Goal: Transaction & Acquisition: Book appointment/travel/reservation

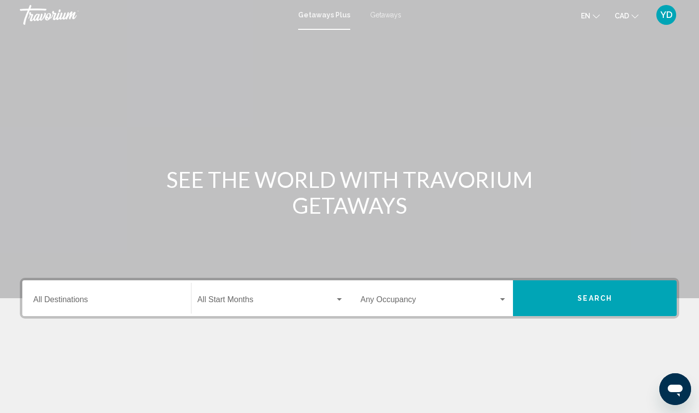
click at [379, 14] on span "Getaways" at bounding box center [385, 15] width 31 height 8
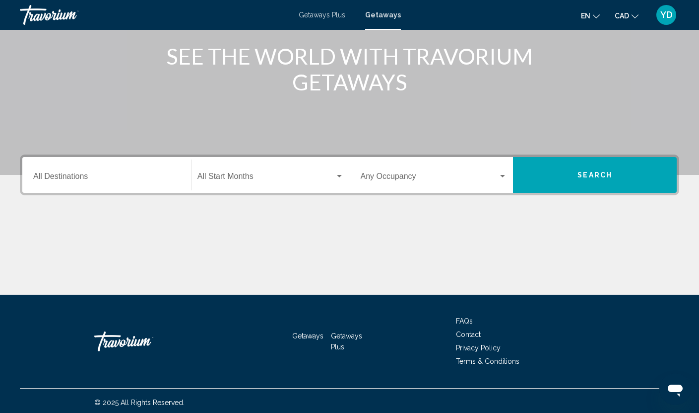
scroll to position [127, 0]
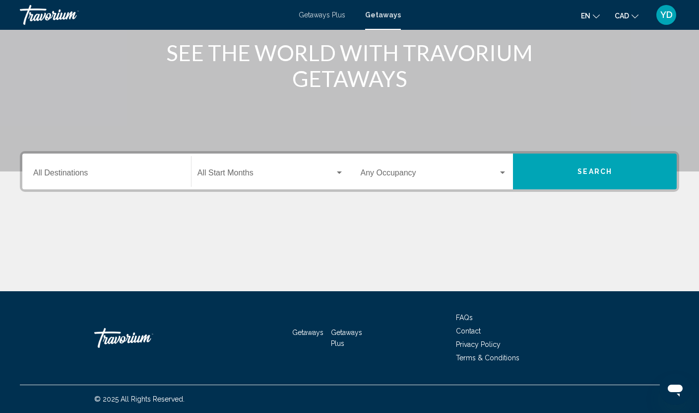
click at [110, 168] on div "Destination All Destinations" at bounding box center [106, 171] width 147 height 31
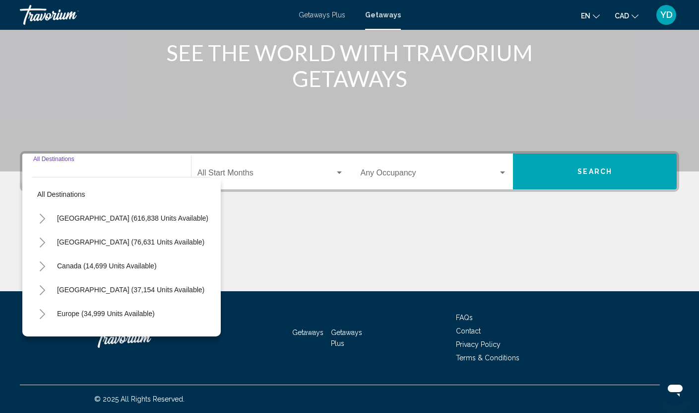
click at [40, 219] on icon "Toggle United States (616,838 units available)" at bounding box center [42, 218] width 7 height 10
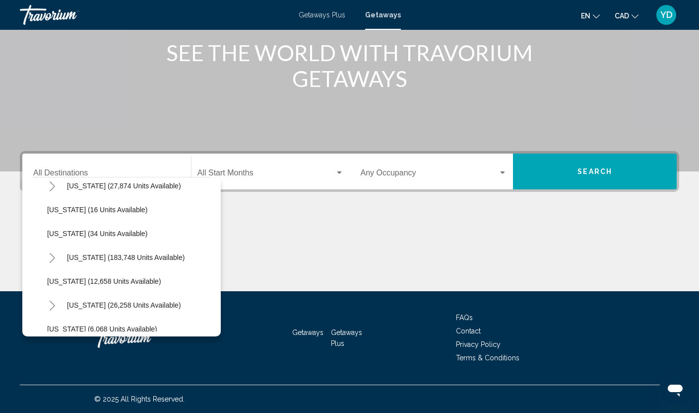
scroll to position [99, 0]
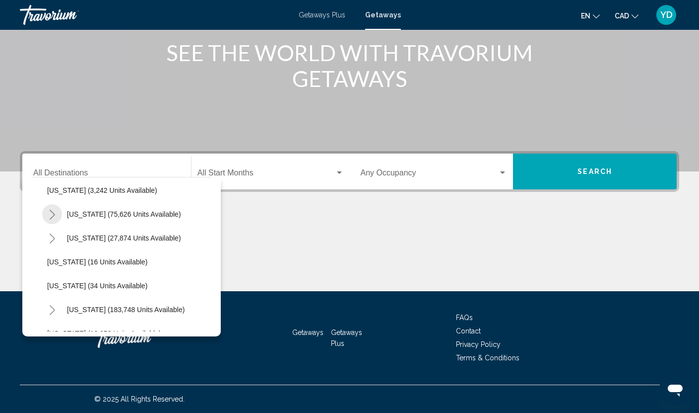
click at [52, 212] on icon "Toggle California (75,626 units available)" at bounding box center [52, 214] width 5 height 10
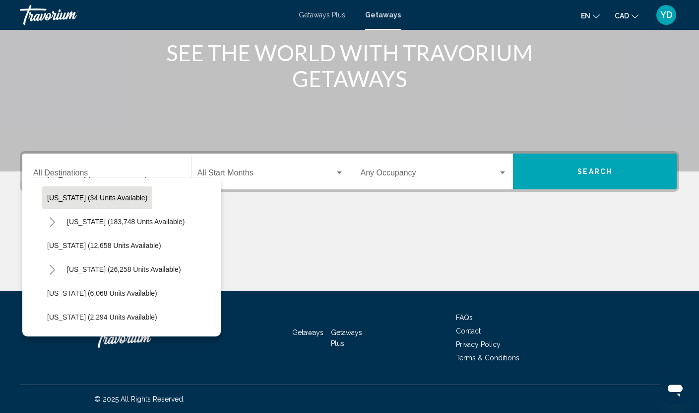
scroll to position [348, 0]
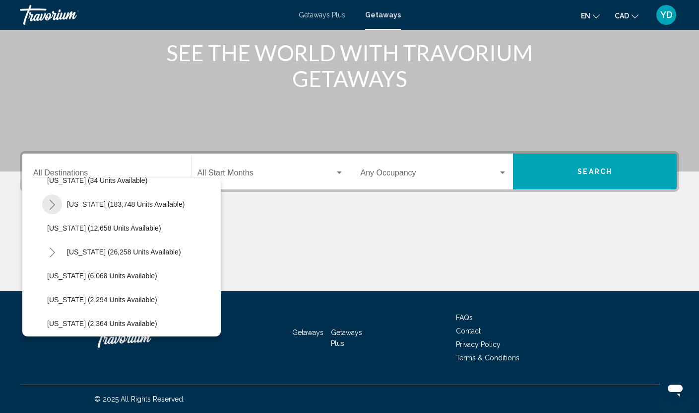
click at [51, 206] on icon "Toggle Florida (183,748 units available)" at bounding box center [52, 205] width 7 height 10
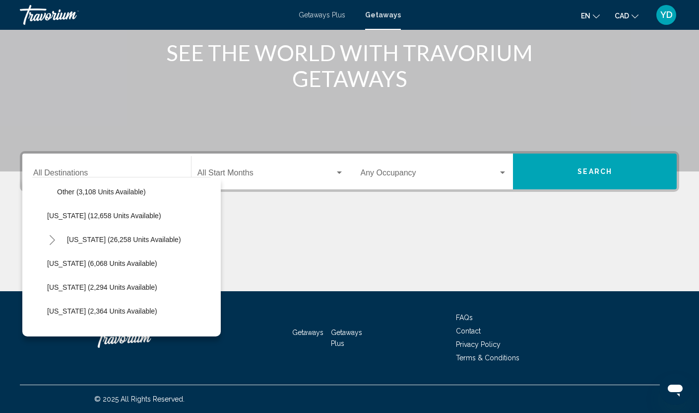
scroll to position [496, 0]
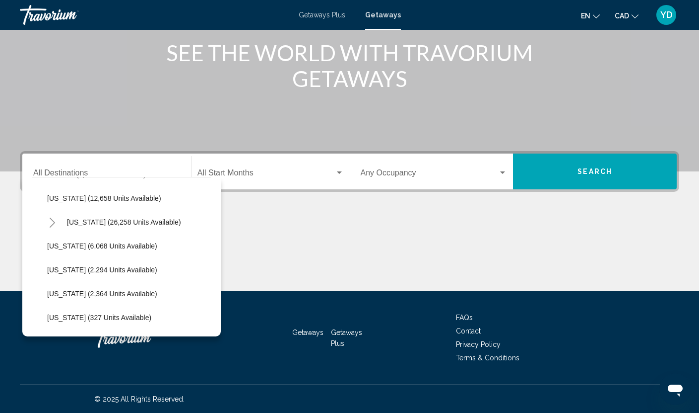
click at [109, 165] on div "Destination All Destinations" at bounding box center [106, 171] width 147 height 31
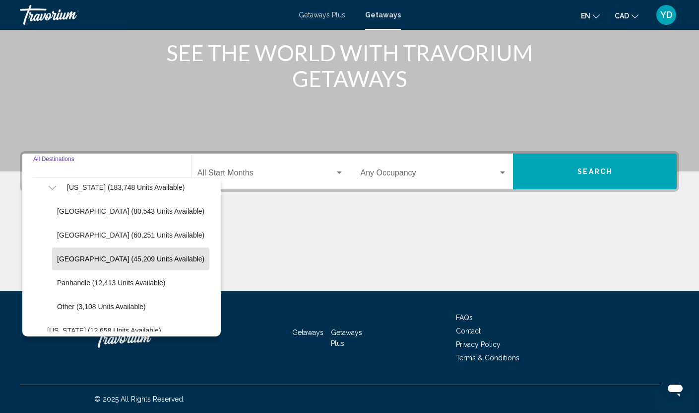
scroll to position [348, 0]
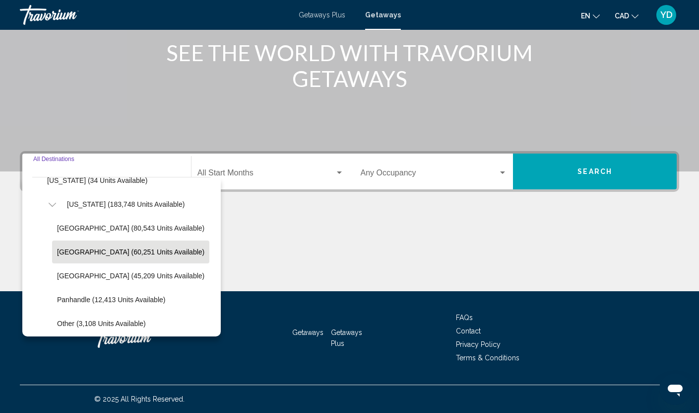
click at [87, 250] on span "East Coast (60,251 units available)" at bounding box center [130, 252] width 147 height 8
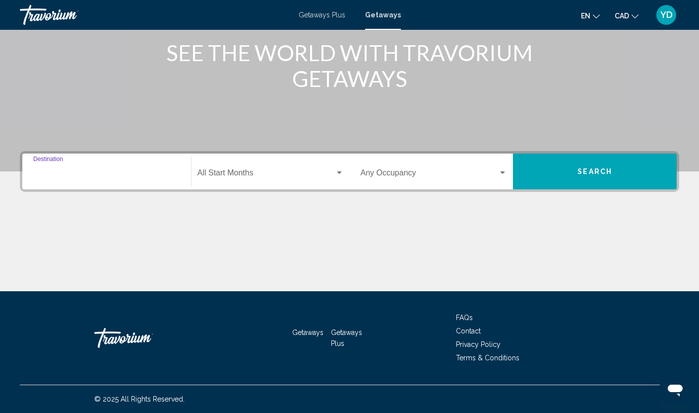
type input "**********"
click at [600, 173] on span "Search" at bounding box center [595, 172] width 35 height 8
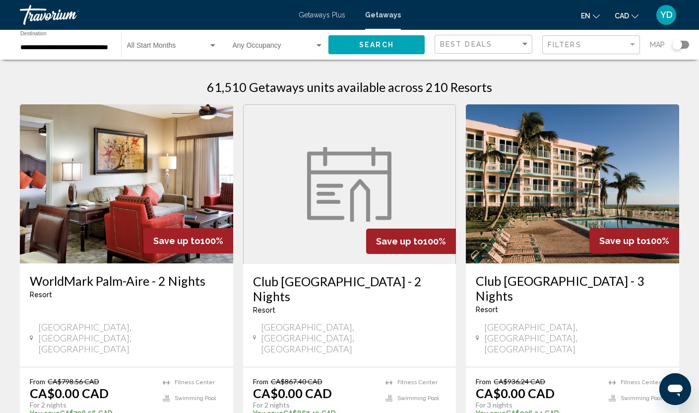
click at [675, 45] on div "Search widget" at bounding box center [678, 45] width 10 height 10
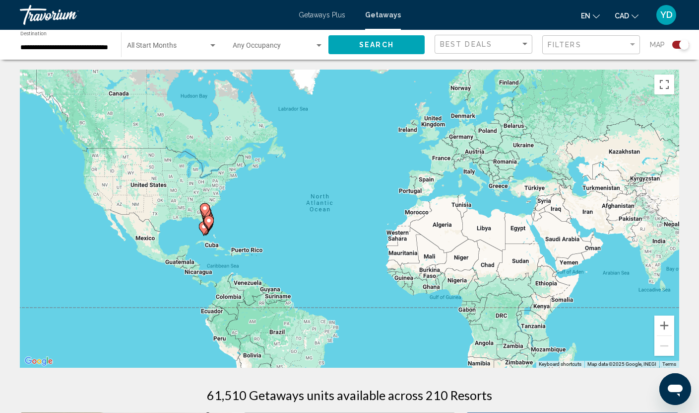
click at [195, 238] on div "To activate drag with keyboard, press Alt + Enter. Once in keyboard drag state,…" at bounding box center [350, 219] width 660 height 298
click at [667, 321] on button "Zoom in" at bounding box center [665, 325] width 20 height 20
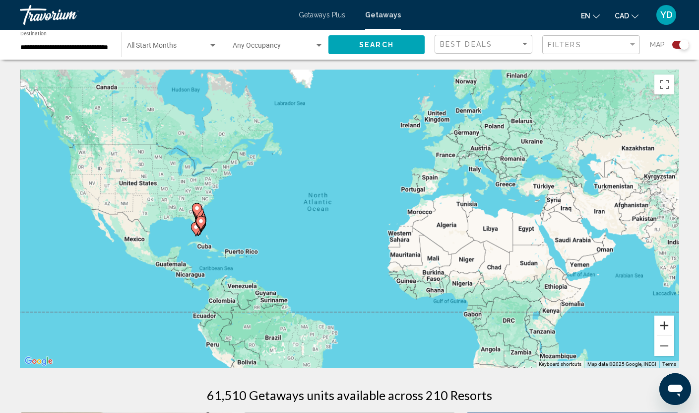
click at [667, 321] on button "Zoom in" at bounding box center [665, 325] width 20 height 20
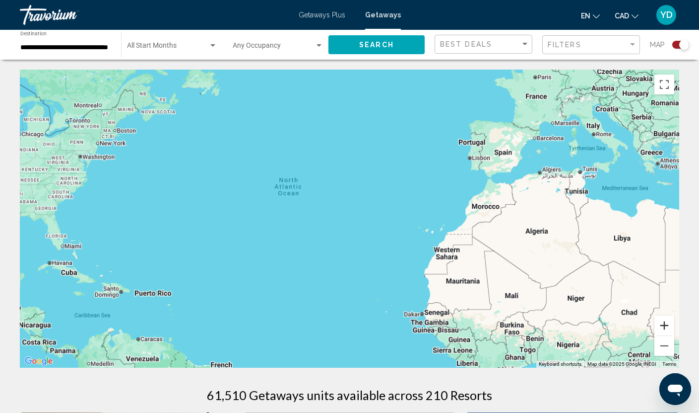
click at [667, 321] on button "Zoom in" at bounding box center [665, 325] width 20 height 20
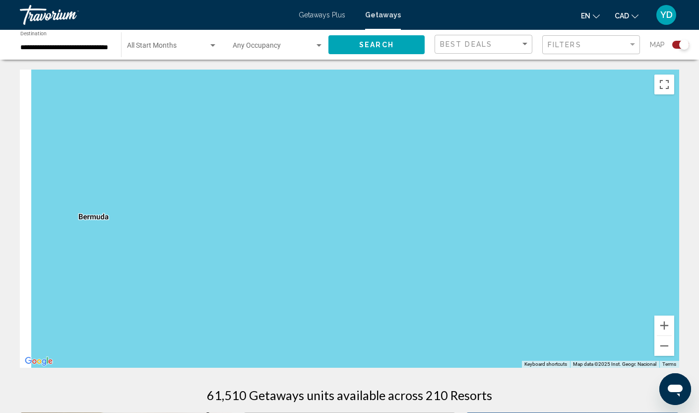
drag, startPoint x: 82, startPoint y: 254, endPoint x: 640, endPoint y: 315, distance: 560.8
click at [640, 314] on div "Main content" at bounding box center [350, 219] width 660 height 298
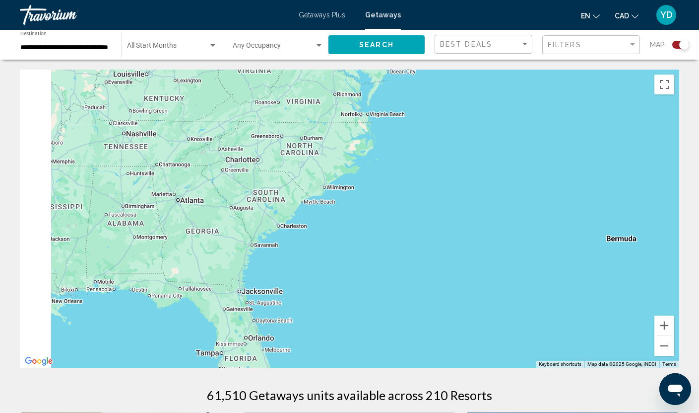
drag, startPoint x: 185, startPoint y: 248, endPoint x: 591, endPoint y: 251, distance: 406.1
click at [591, 251] on div "Main content" at bounding box center [350, 219] width 660 height 298
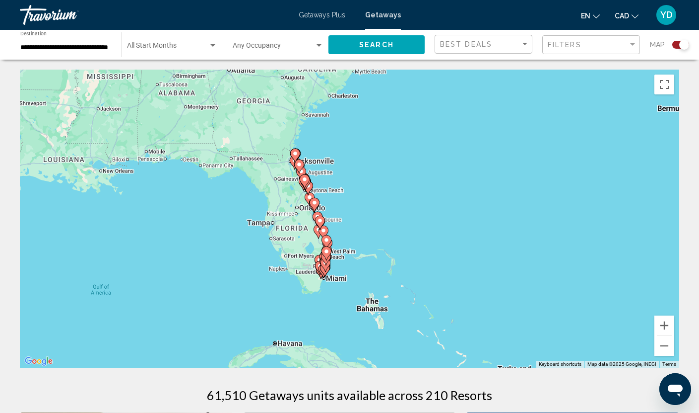
drag, startPoint x: 431, startPoint y: 295, endPoint x: 361, endPoint y: 163, distance: 149.5
click at [361, 163] on div "To activate drag with keyboard, press Alt + Enter. Once in keyboard drag state,…" at bounding box center [350, 219] width 660 height 298
click at [303, 222] on div "To activate drag with keyboard, press Alt + Enter. Once in keyboard drag state,…" at bounding box center [350, 219] width 660 height 298
click at [662, 325] on button "Zoom in" at bounding box center [665, 325] width 20 height 20
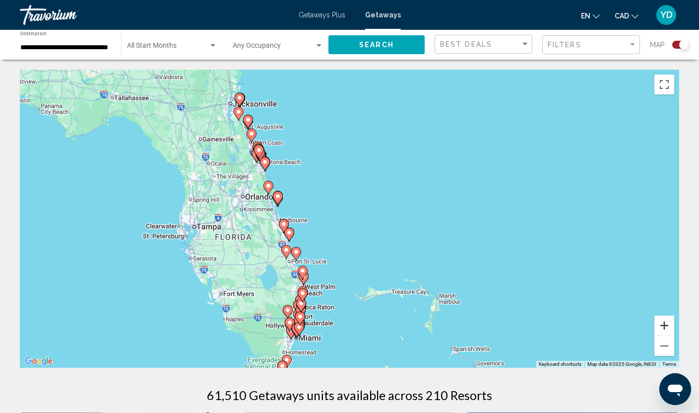
click at [662, 325] on button "Zoom in" at bounding box center [665, 325] width 20 height 20
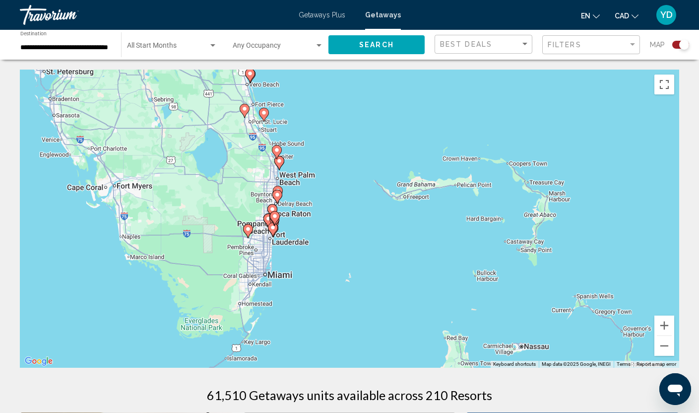
drag, startPoint x: 258, startPoint y: 330, endPoint x: 278, endPoint y: 131, distance: 199.5
click at [278, 145] on g "Main content" at bounding box center [277, 152] width 10 height 14
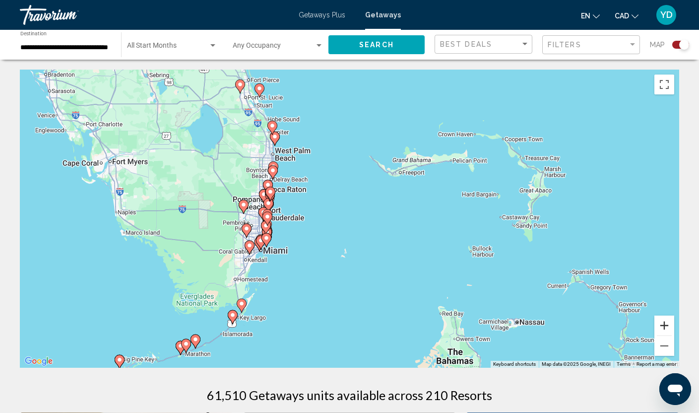
click at [666, 324] on button "Zoom in" at bounding box center [665, 325] width 20 height 20
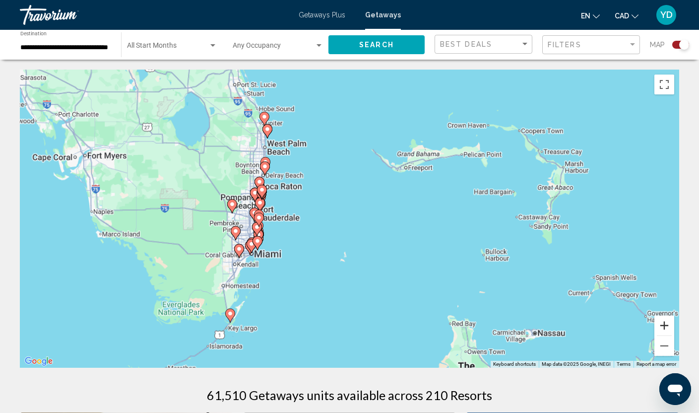
click at [666, 324] on button "Zoom in" at bounding box center [665, 325] width 20 height 20
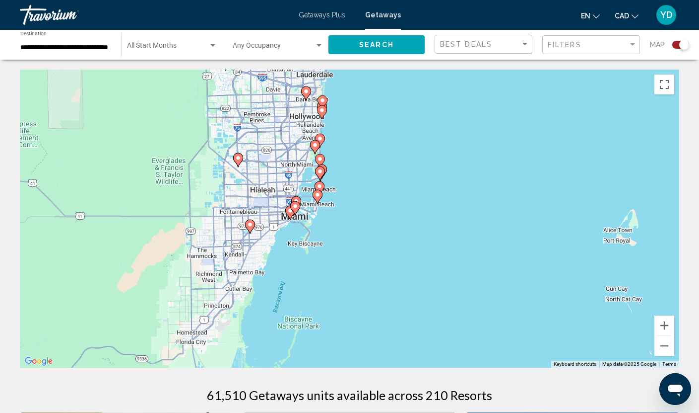
drag, startPoint x: 150, startPoint y: 269, endPoint x: 427, endPoint y: 148, distance: 302.1
click at [427, 148] on div "To activate drag with keyboard, press Alt + Enter. Once in keyboard drag state,…" at bounding box center [350, 219] width 660 height 298
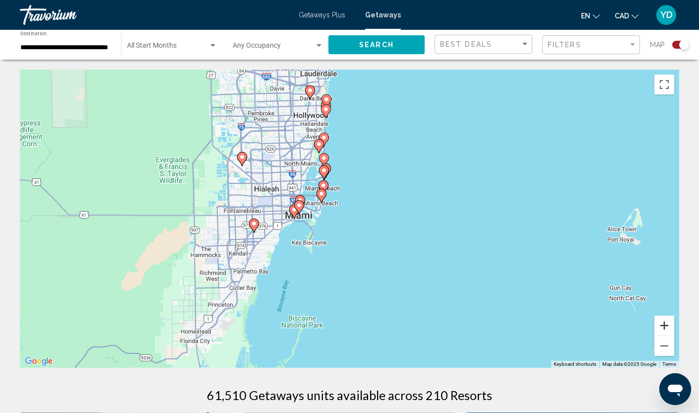
click at [666, 323] on button "Zoom in" at bounding box center [665, 325] width 20 height 20
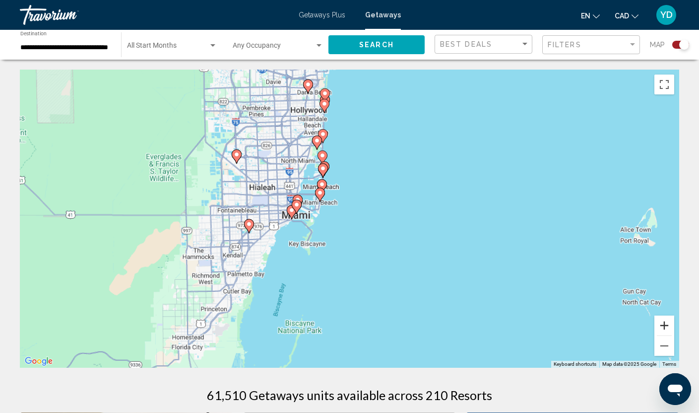
click at [666, 323] on button "Zoom in" at bounding box center [665, 325] width 20 height 20
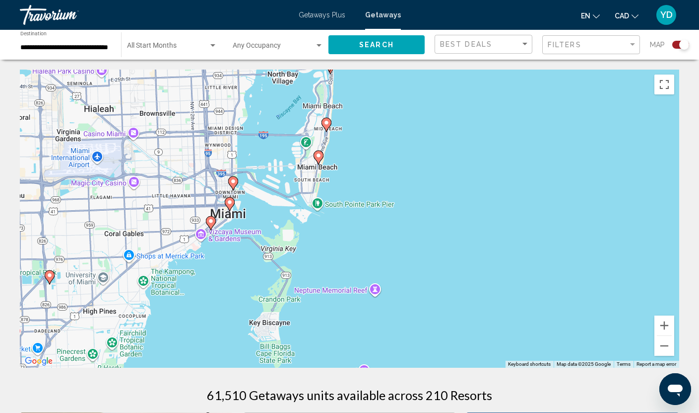
drag, startPoint x: 216, startPoint y: 227, endPoint x: 299, endPoint y: 236, distance: 83.4
click at [299, 236] on div "To activate drag with keyboard, press Alt + Enter. Once in keyboard drag state,…" at bounding box center [350, 219] width 660 height 298
click at [664, 326] on button "Zoom in" at bounding box center [665, 325] width 20 height 20
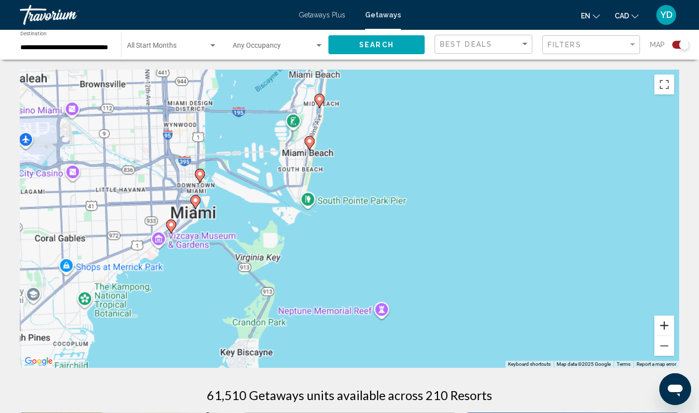
click at [664, 326] on button "Zoom in" at bounding box center [665, 325] width 20 height 20
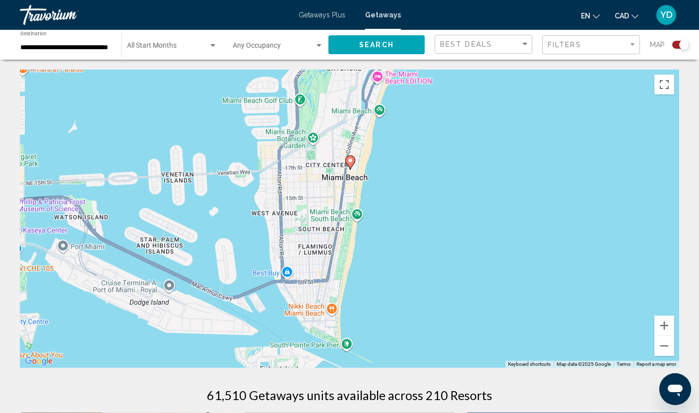
drag, startPoint x: 266, startPoint y: 133, endPoint x: 394, endPoint y: 300, distance: 210.4
click at [394, 300] on div "To activate drag with keyboard, press Alt + Enter. Once in keyboard drag state,…" at bounding box center [350, 219] width 660 height 298
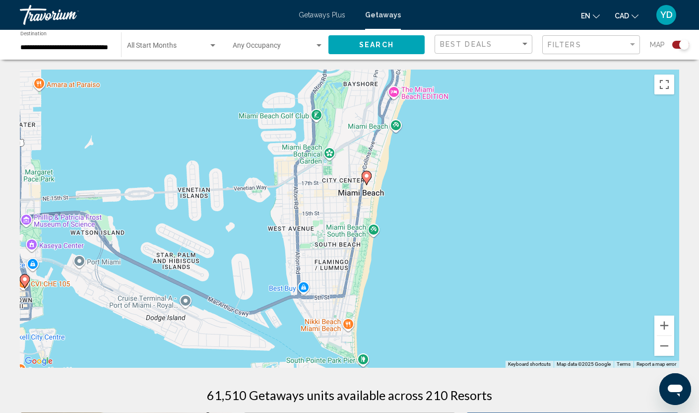
click at [394, 300] on div "To activate drag with keyboard, press Alt + Enter. Once in keyboard drag state,…" at bounding box center [350, 219] width 660 height 298
click at [366, 178] on image "Main content" at bounding box center [367, 176] width 6 height 6
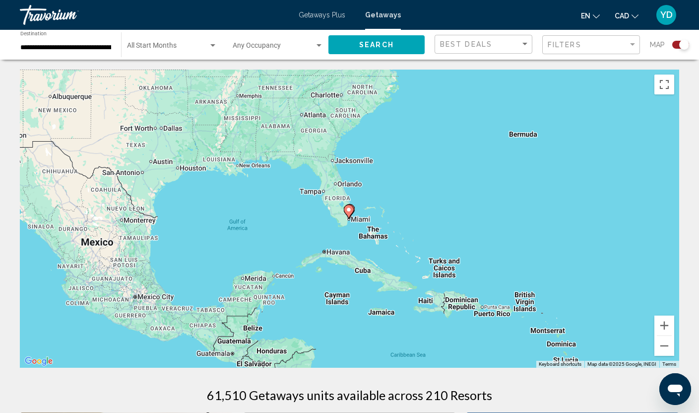
click at [355, 222] on div "To navigate, press the arrow keys. To activate drag with keyboard, press Alt + …" at bounding box center [350, 219] width 660 height 298
click at [355, 222] on div "To activate drag with keyboard, press Alt + Enter. Once in keyboard drag state,…" at bounding box center [350, 219] width 660 height 298
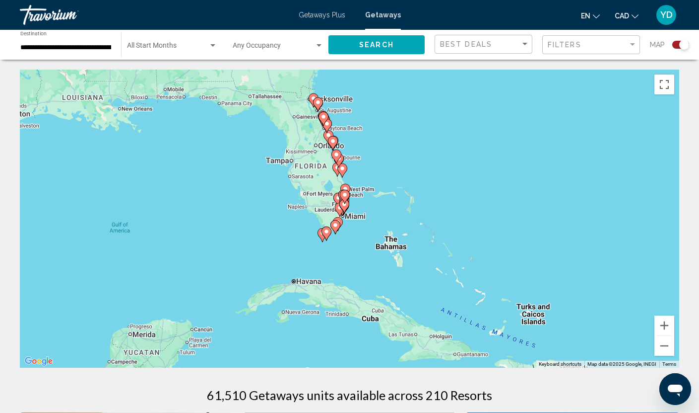
click at [363, 218] on div "To activate drag with keyboard, press Alt + Enter. Once in keyboard drag state,…" at bounding box center [350, 219] width 660 height 298
click at [360, 232] on div "To activate drag with keyboard, press Alt + Enter. Once in keyboard drag state,…" at bounding box center [350, 219] width 660 height 298
click at [358, 237] on div "To activate drag with keyboard, press Alt + Enter. Once in keyboard drag state,…" at bounding box center [350, 219] width 660 height 298
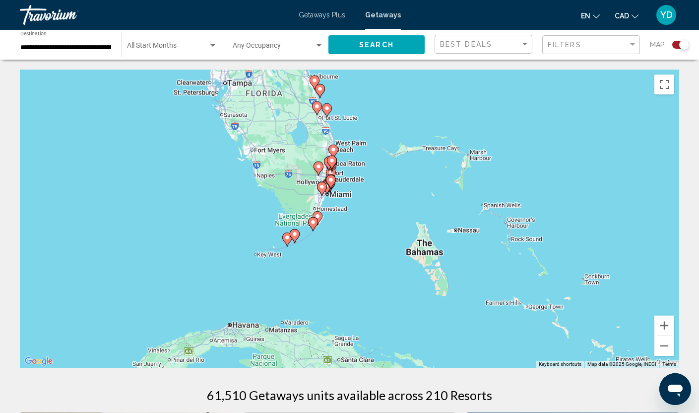
click at [358, 237] on div "To activate drag with keyboard, press Alt + Enter. Once in keyboard drag state,…" at bounding box center [350, 219] width 660 height 298
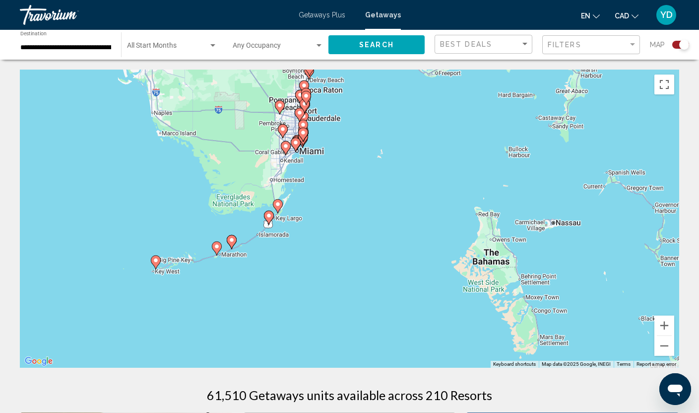
click at [358, 237] on div "To activate drag with keyboard, press Alt + Enter. Once in keyboard drag state,…" at bounding box center [350, 219] width 660 height 298
click at [347, 238] on div "To activate drag with keyboard, press Alt + Enter. Once in keyboard drag state,…" at bounding box center [350, 219] width 660 height 298
click at [347, 236] on div "To activate drag with keyboard, press Alt + Enter. Once in keyboard drag state,…" at bounding box center [350, 219] width 660 height 298
click at [295, 167] on div "To activate drag with keyboard, press Alt + Enter. Once in keyboard drag state,…" at bounding box center [350, 219] width 660 height 298
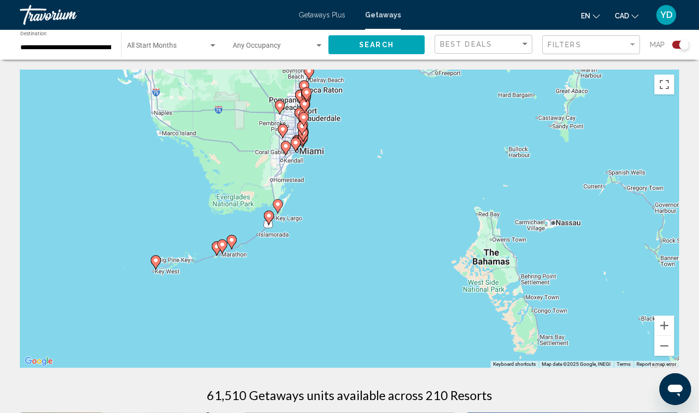
click at [315, 178] on div "To activate drag with keyboard, press Alt + Enter. Once in keyboard drag state,…" at bounding box center [350, 219] width 660 height 298
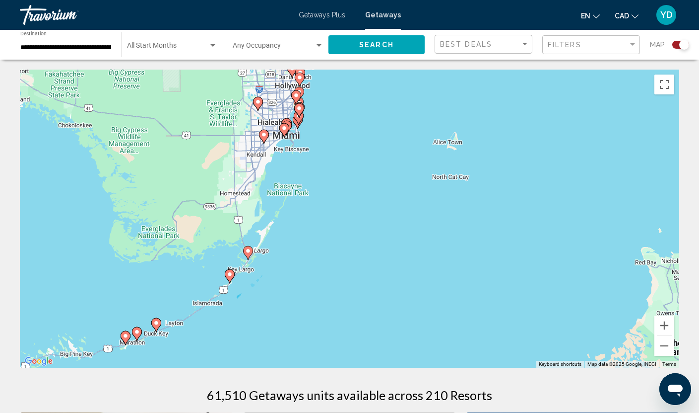
drag, startPoint x: 306, startPoint y: 139, endPoint x: 348, endPoint y: 199, distance: 72.3
click at [348, 198] on div "To activate drag with keyboard, press Alt + Enter. Once in keyboard drag state,…" at bounding box center [350, 219] width 660 height 298
click at [312, 154] on div "To activate drag with keyboard, press Alt + Enter. Once in keyboard drag state,…" at bounding box center [350, 219] width 660 height 298
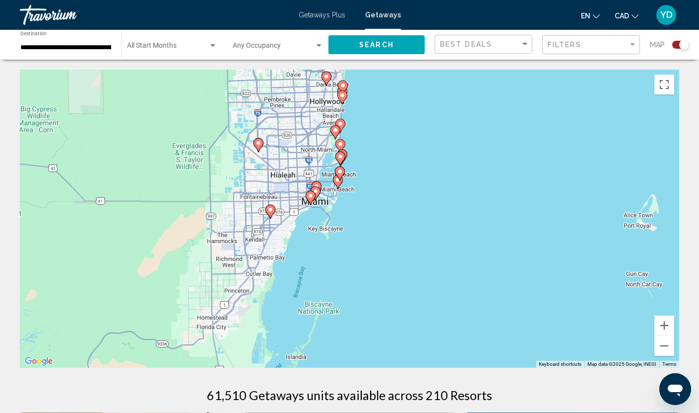
drag, startPoint x: 324, startPoint y: 119, endPoint x: 383, endPoint y: 214, distance: 111.5
click at [383, 214] on div "To activate drag with keyboard, press Alt + Enter. Once in keyboard drag state,…" at bounding box center [350, 219] width 660 height 298
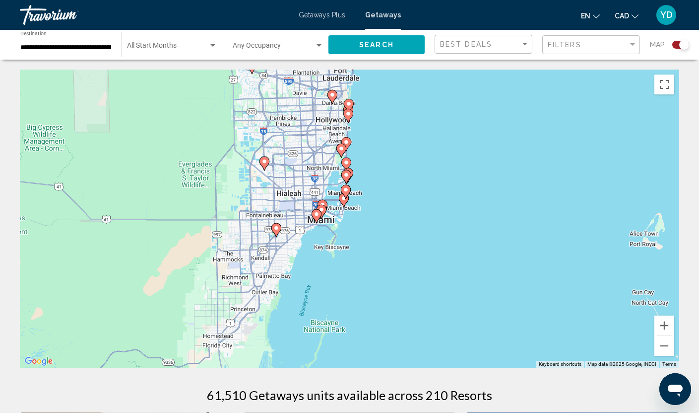
click at [377, 223] on div "To activate drag with keyboard, press Alt + Enter. Once in keyboard drag state,…" at bounding box center [350, 219] width 660 height 298
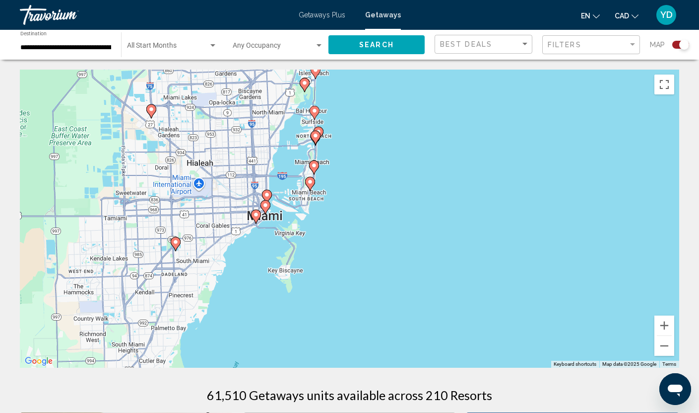
click at [377, 223] on div "To activate drag with keyboard, press Alt + Enter. Once in keyboard drag state,…" at bounding box center [350, 219] width 660 height 298
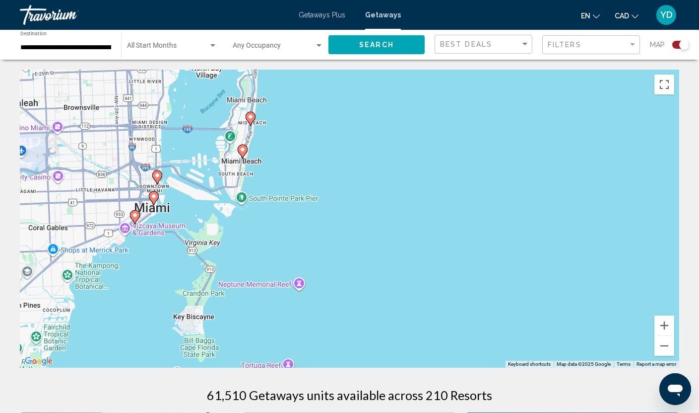
click at [243, 149] on image "Main content" at bounding box center [243, 149] width 6 height 6
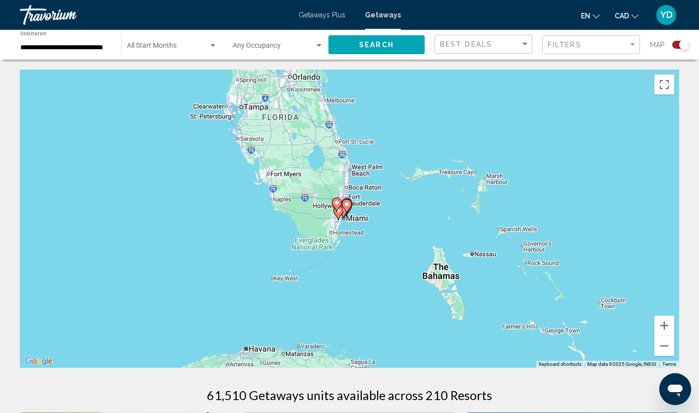
click at [353, 219] on div "To activate drag with keyboard, press Alt + Enter. Once in keyboard drag state,…" at bounding box center [350, 219] width 660 height 298
click at [351, 222] on div "To activate drag with keyboard, press Alt + Enter. Once in keyboard drag state,…" at bounding box center [350, 219] width 660 height 298
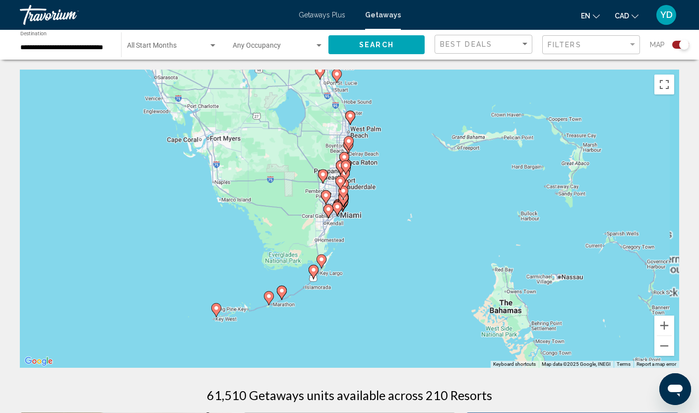
click at [351, 222] on div "To activate drag with keyboard, press Alt + Enter. Once in keyboard drag state,…" at bounding box center [350, 219] width 660 height 298
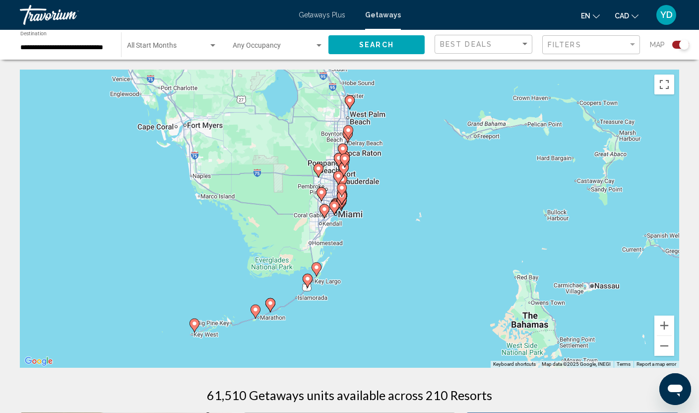
click at [351, 222] on div "To activate drag with keyboard, press Alt + Enter. Once in keyboard drag state,…" at bounding box center [350, 219] width 660 height 298
click at [383, 241] on div "To activate drag with keyboard, press Alt + Enter. Once in keyboard drag state,…" at bounding box center [350, 219] width 660 height 298
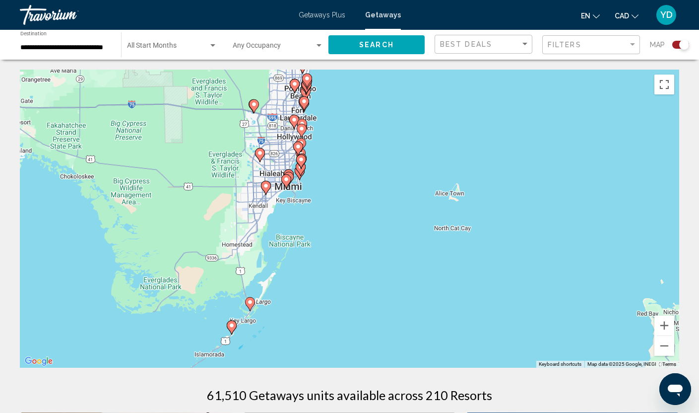
click at [383, 241] on div "To activate drag with keyboard, press Alt + Enter. Once in keyboard drag state,…" at bounding box center [350, 219] width 660 height 298
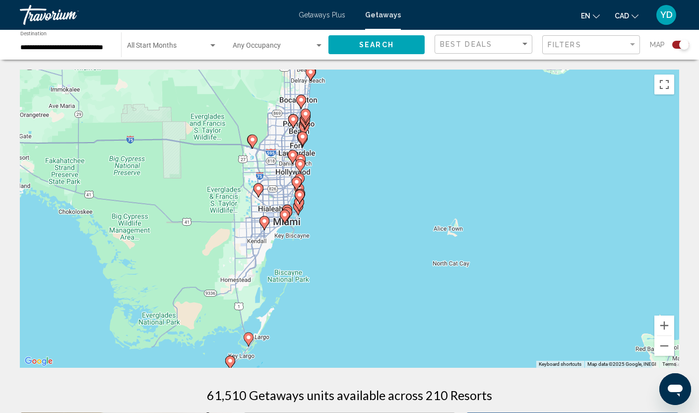
drag, startPoint x: 363, startPoint y: 166, endPoint x: 360, endPoint y: 202, distance: 35.3
click at [360, 202] on div "To activate drag with keyboard, press Alt + Enter. Once in keyboard drag state,…" at bounding box center [350, 219] width 660 height 298
click at [211, 43] on div "Search widget" at bounding box center [213, 46] width 9 height 8
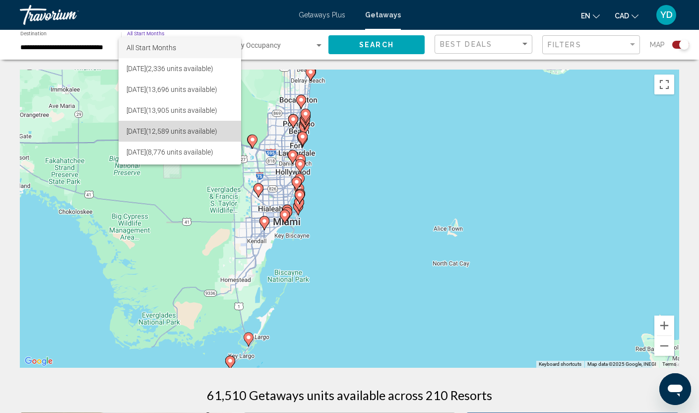
click at [151, 129] on span "November 2025 (12,589 units available)" at bounding box center [180, 131] width 107 height 21
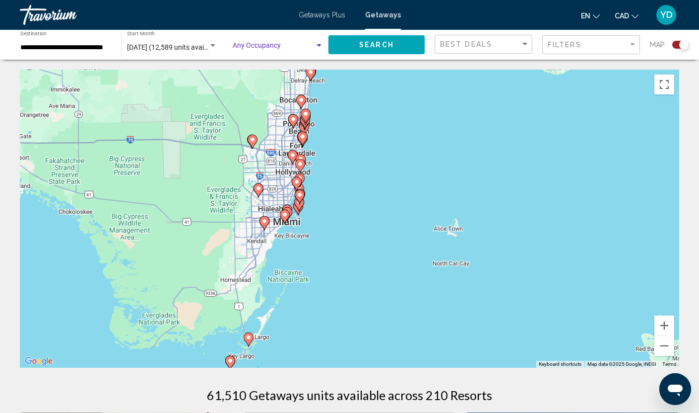
click at [317, 43] on div "Search widget" at bounding box center [319, 46] width 9 height 8
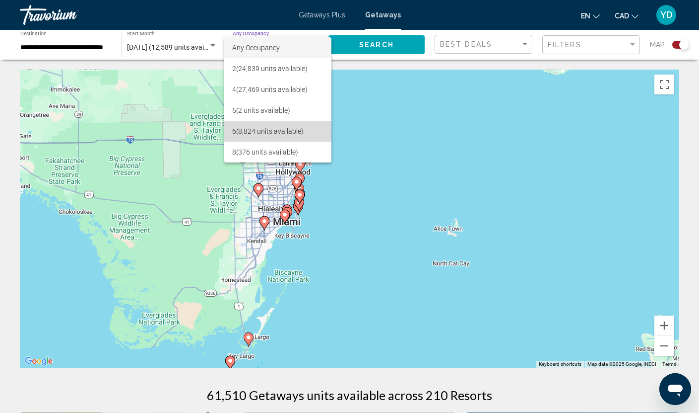
click at [275, 133] on span "6 (8,824 units available)" at bounding box center [277, 131] width 91 height 21
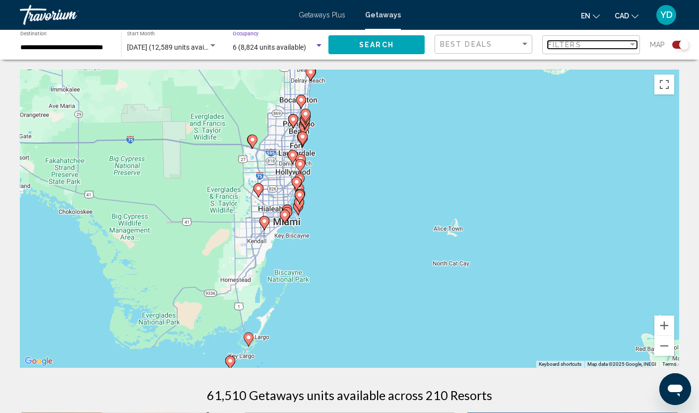
click at [631, 41] on div "Filter" at bounding box center [632, 45] width 9 height 8
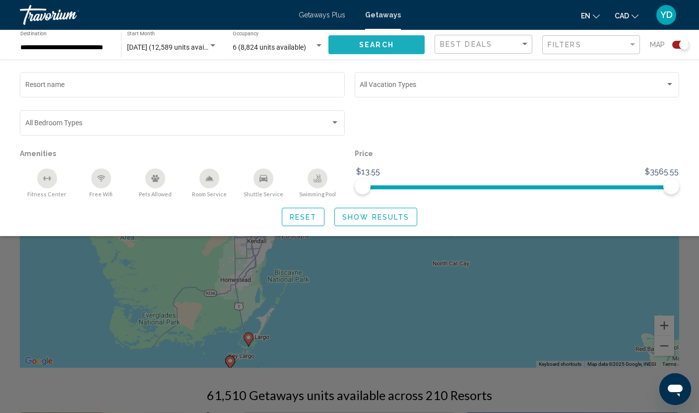
click at [375, 44] on span "Search" at bounding box center [376, 45] width 35 height 8
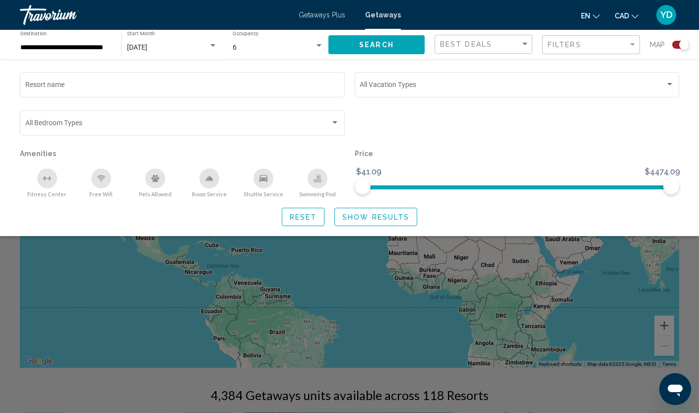
click at [364, 210] on button "Show Results" at bounding box center [376, 217] width 83 height 18
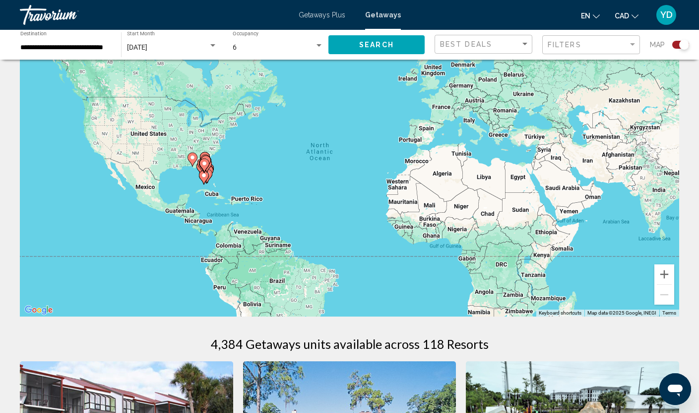
scroll to position [50, 0]
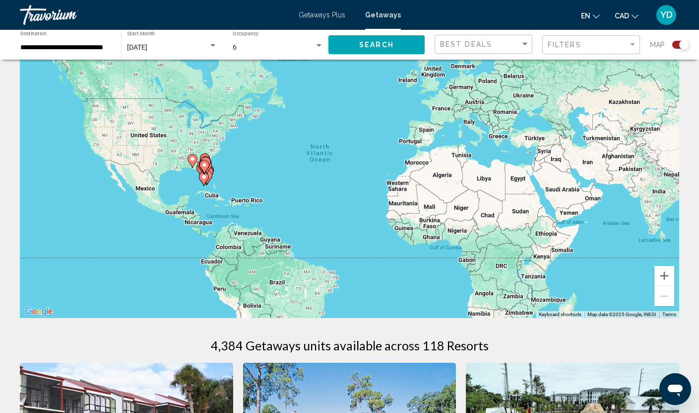
click at [203, 184] on icon "Main content" at bounding box center [204, 179] width 10 height 14
type input "**********"
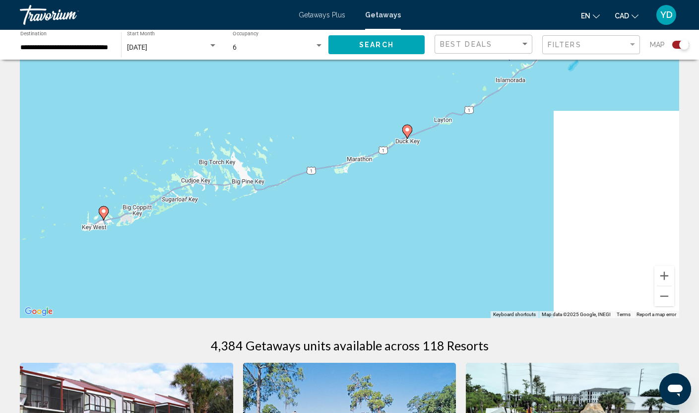
drag, startPoint x: 523, startPoint y: 181, endPoint x: 112, endPoint y: 266, distance: 419.7
click at [112, 266] on div "To activate drag with keyboard, press Alt + Enter. Once in keyboard drag state,…" at bounding box center [350, 169] width 660 height 298
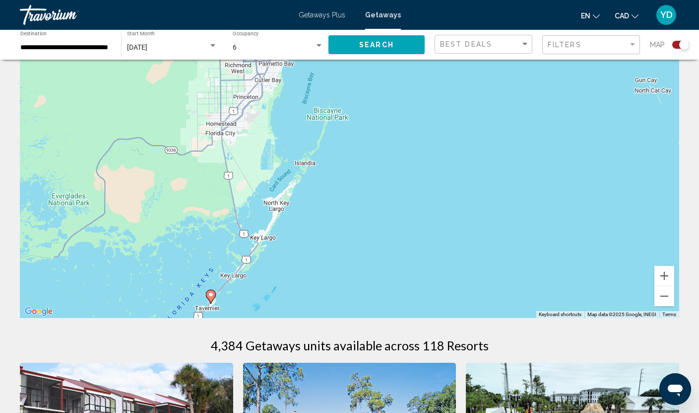
drag, startPoint x: 384, startPoint y: 89, endPoint x: 300, endPoint y: 306, distance: 233.1
click at [301, 305] on div "To activate drag with keyboard, press Alt + Enter. Once in keyboard drag state,…" at bounding box center [350, 169] width 660 height 298
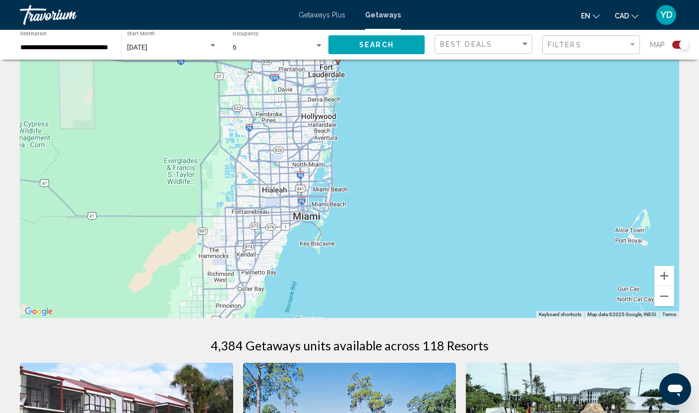
drag, startPoint x: 365, startPoint y: 138, endPoint x: 361, endPoint y: 326, distance: 188.2
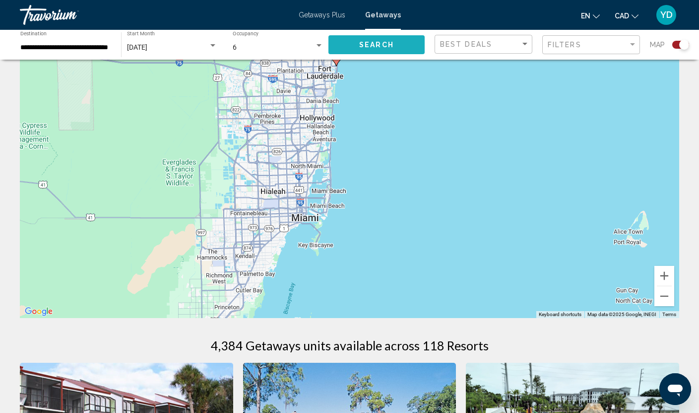
click at [376, 44] on span "Search" at bounding box center [376, 45] width 35 height 8
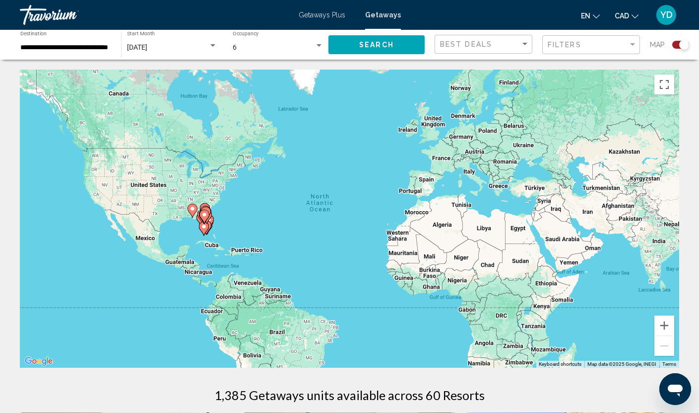
click at [219, 223] on div "To activate drag with keyboard, press Alt + Enter. Once in keyboard drag state,…" at bounding box center [350, 219] width 660 height 298
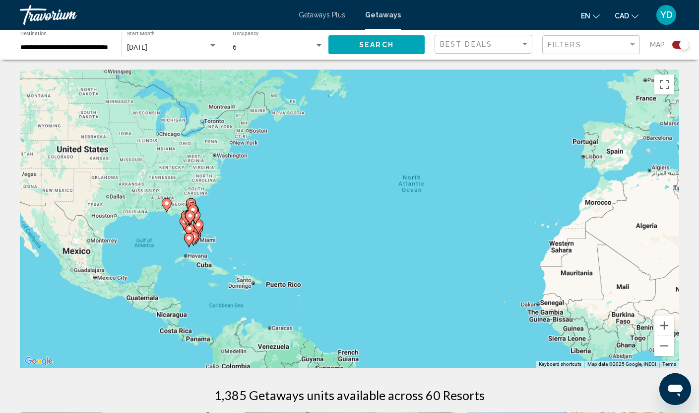
click at [219, 223] on div "To activate drag with keyboard, press Alt + Enter. Once in keyboard drag state,…" at bounding box center [350, 219] width 660 height 298
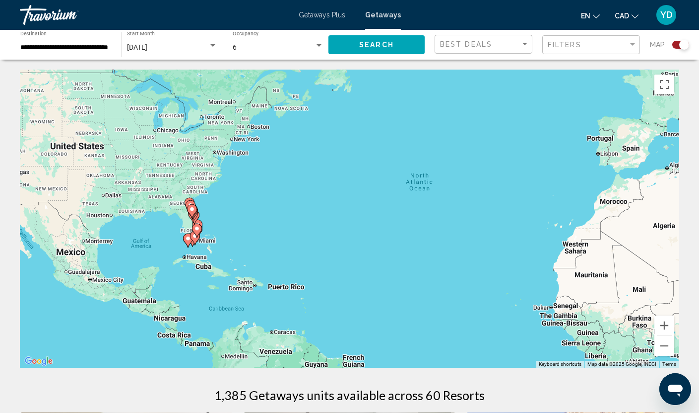
click at [219, 223] on div "To activate drag with keyboard, press Alt + Enter. Once in keyboard drag state,…" at bounding box center [350, 219] width 660 height 298
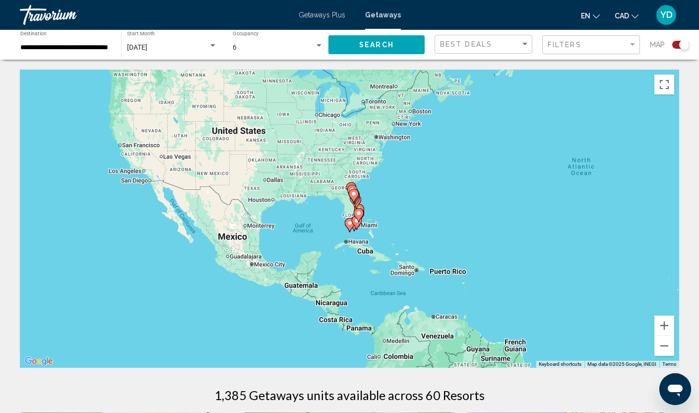
drag, startPoint x: 216, startPoint y: 224, endPoint x: 379, endPoint y: 208, distance: 163.7
click at [379, 208] on div "To activate drag with keyboard, press Alt + Enter. Once in keyboard drag state,…" at bounding box center [350, 219] width 660 height 298
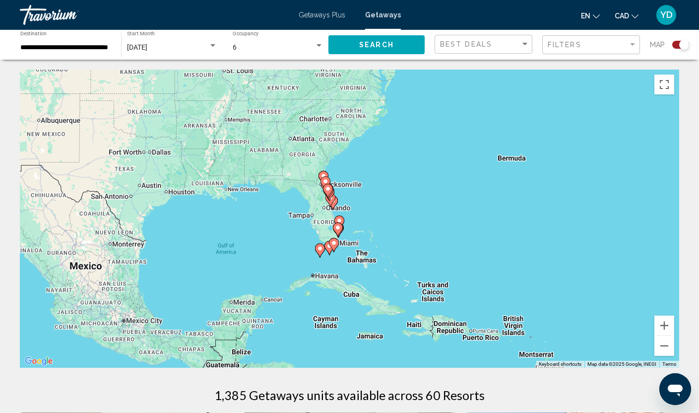
click at [356, 213] on div "To activate drag with keyboard, press Alt + Enter. Once in keyboard drag state,…" at bounding box center [350, 219] width 660 height 298
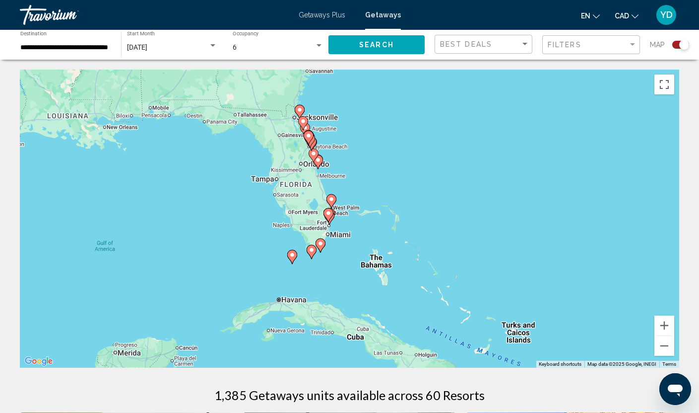
drag, startPoint x: 366, startPoint y: 250, endPoint x: 380, endPoint y: 195, distance: 57.2
click at [380, 195] on div "To activate drag with keyboard, press Alt + Enter. Once in keyboard drag state,…" at bounding box center [350, 219] width 660 height 298
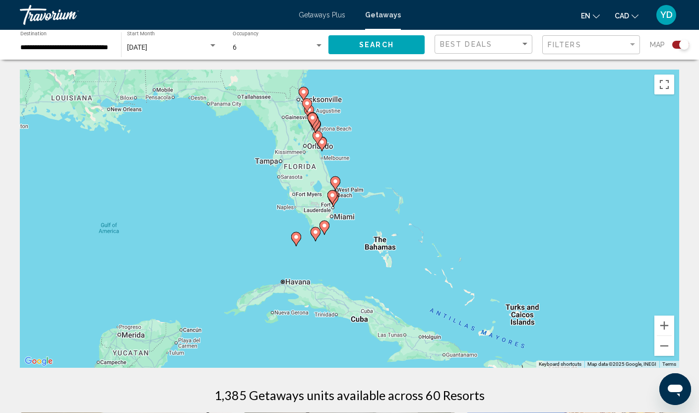
click at [336, 247] on div "To activate drag with keyboard, press Alt + Enter. Once in keyboard drag state,…" at bounding box center [350, 219] width 660 height 298
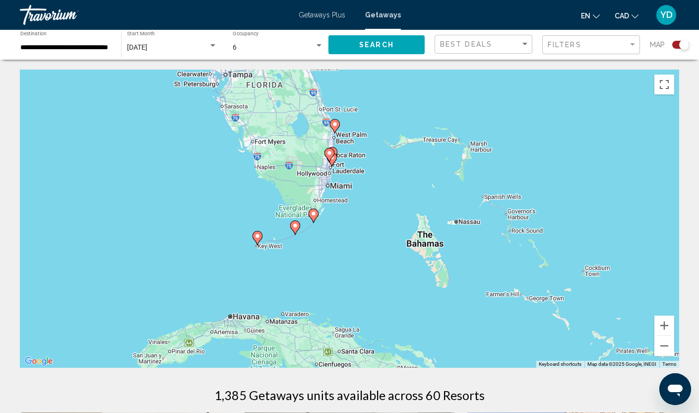
click at [336, 247] on div "To activate drag with keyboard, press Alt + Enter. Once in keyboard drag state,…" at bounding box center [350, 219] width 660 height 298
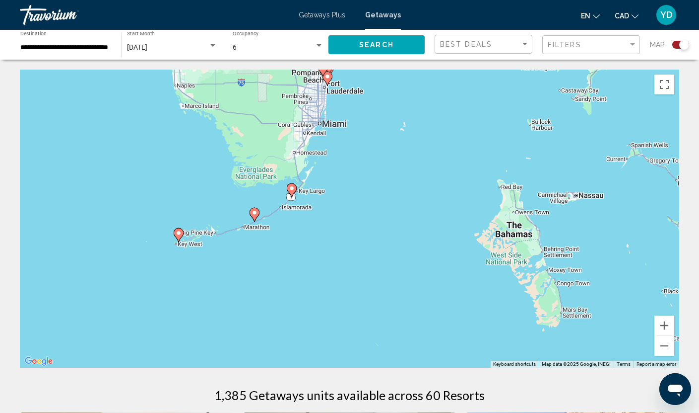
click at [336, 247] on div "To activate drag with keyboard, press Alt + Enter. Once in keyboard drag state,…" at bounding box center [350, 219] width 660 height 298
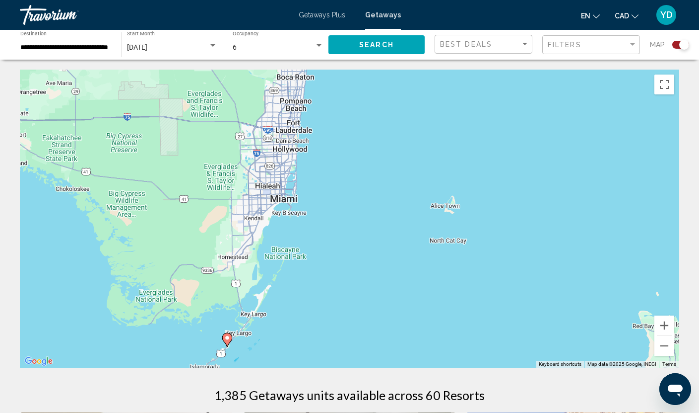
drag, startPoint x: 369, startPoint y: 108, endPoint x: 350, endPoint y: 314, distance: 206.4
click at [350, 314] on div "To activate drag with keyboard, press Alt + Enter. Once in keyboard drag state,…" at bounding box center [350, 219] width 660 height 298
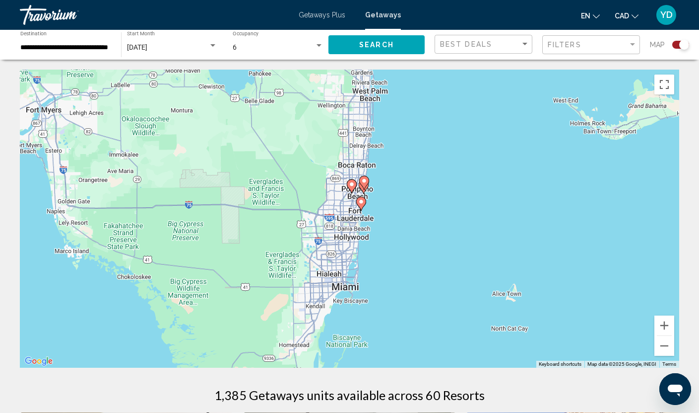
drag, startPoint x: 356, startPoint y: 139, endPoint x: 420, endPoint y: 226, distance: 108.2
click at [420, 226] on div "To activate drag with keyboard, press Alt + Enter. Once in keyboard drag state,…" at bounding box center [350, 219] width 660 height 298
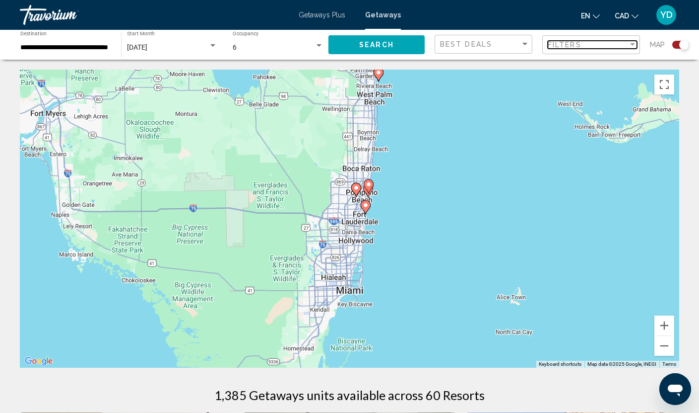
click at [575, 44] on span "Filters" at bounding box center [565, 45] width 34 height 8
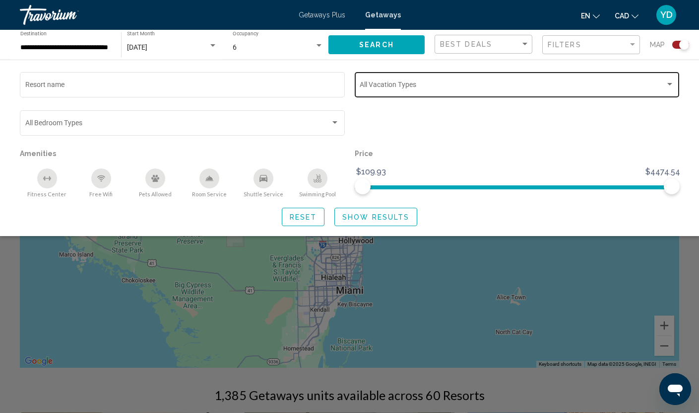
click at [461, 93] on div "Vacation Types All Vacation Types" at bounding box center [517, 83] width 315 height 27
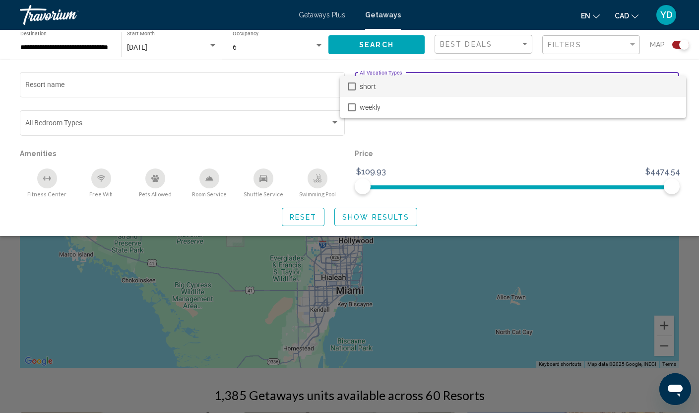
click at [445, 150] on div at bounding box center [349, 206] width 699 height 413
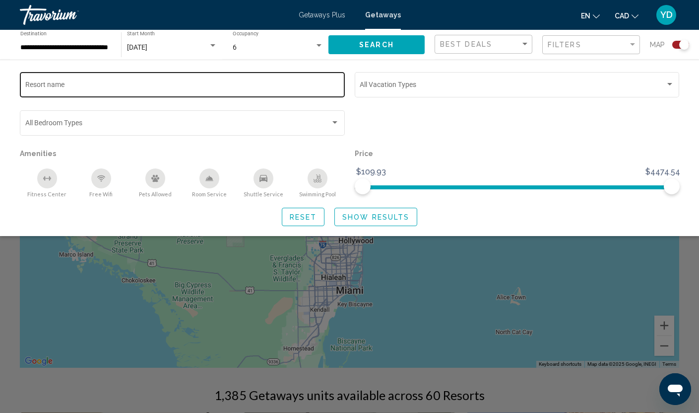
click at [60, 88] on input "Resort name" at bounding box center [182, 86] width 315 height 8
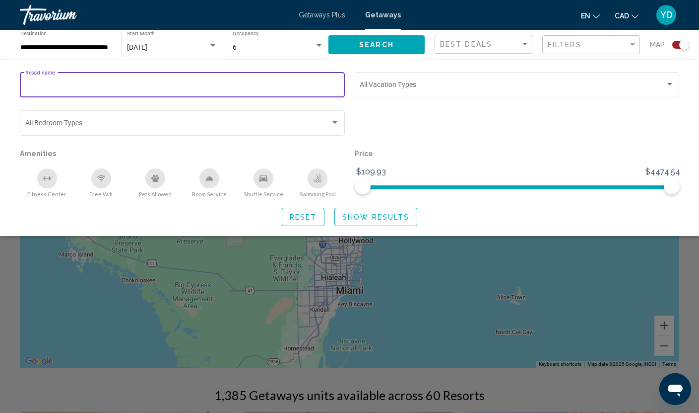
click at [60, 88] on input "Resort name" at bounding box center [182, 86] width 315 height 8
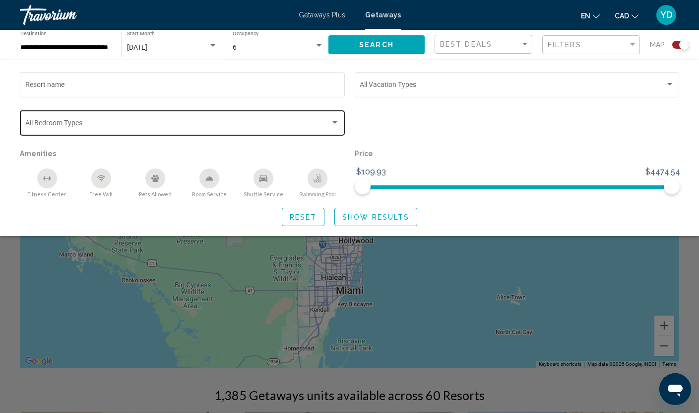
click at [131, 114] on div "Bedroom Types All Bedroom Types" at bounding box center [182, 121] width 315 height 27
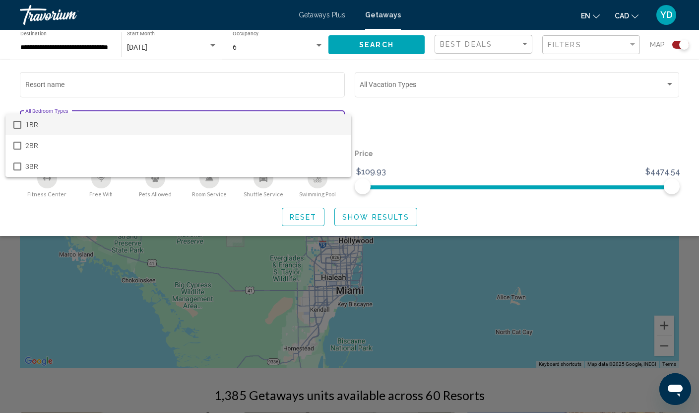
click at [449, 142] on div at bounding box center [349, 206] width 699 height 413
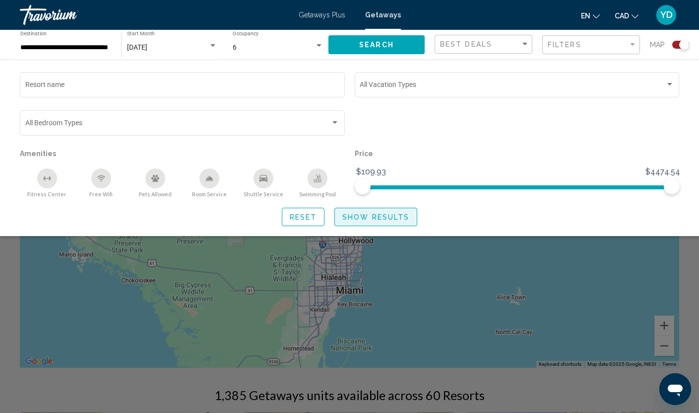
click at [390, 216] on span "Show Results" at bounding box center [376, 217] width 67 height 8
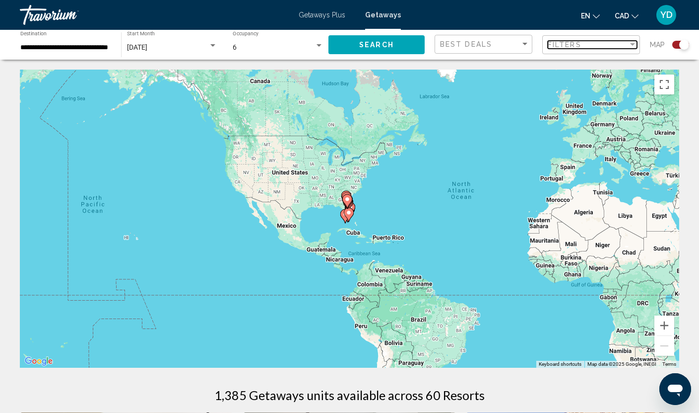
click at [582, 41] on div "Filters" at bounding box center [588, 45] width 80 height 8
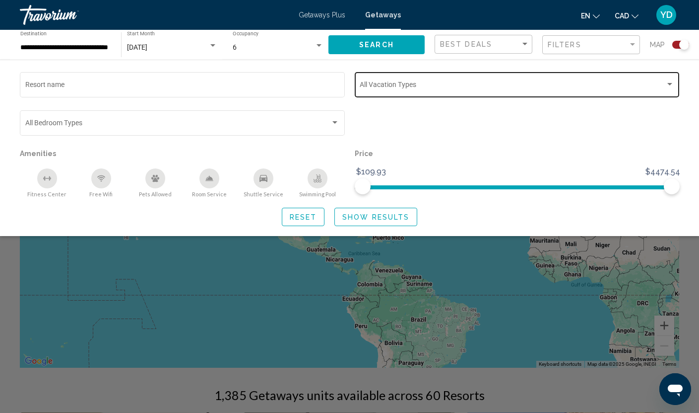
click at [439, 81] on div "Vacation Types All Vacation Types" at bounding box center [517, 83] width 315 height 27
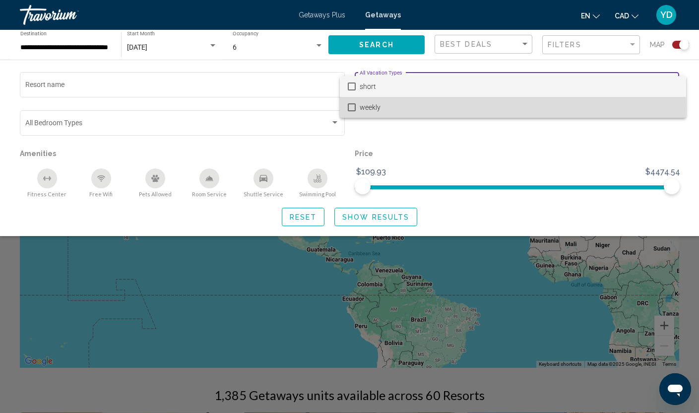
click at [349, 105] on mat-pseudo-checkbox at bounding box center [352, 107] width 8 height 8
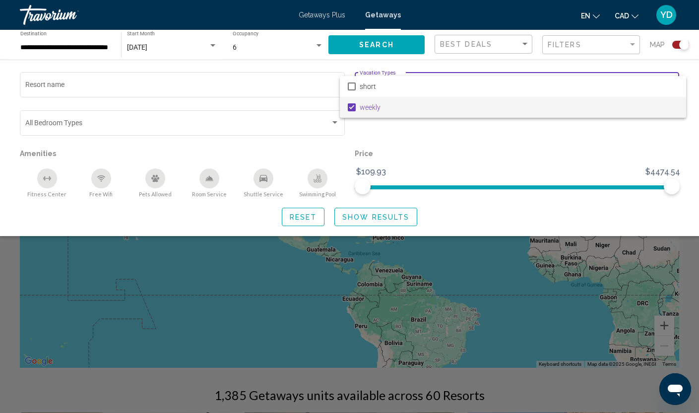
click at [366, 216] on div at bounding box center [349, 206] width 699 height 413
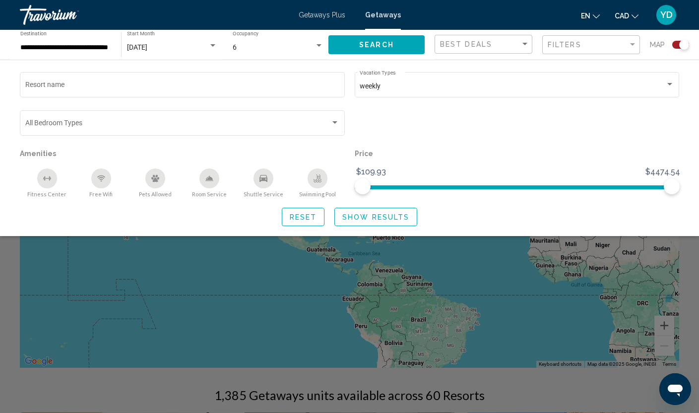
click at [378, 216] on span "Show Results" at bounding box center [376, 217] width 67 height 8
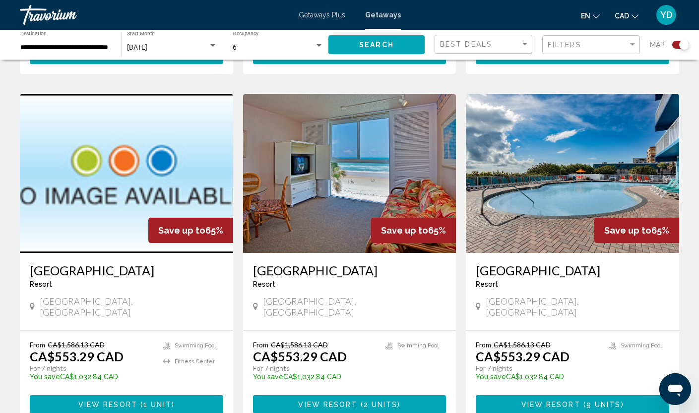
scroll to position [1092, 0]
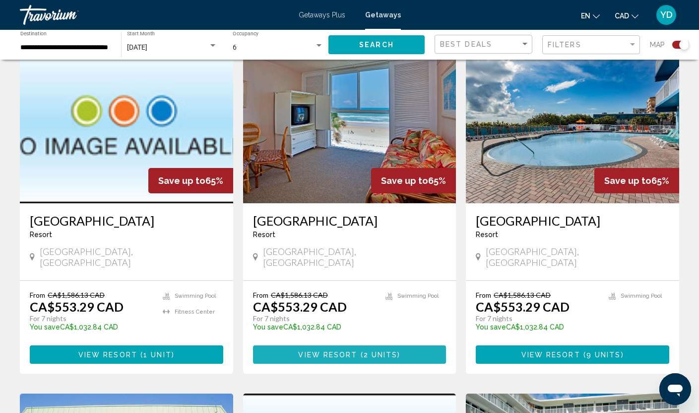
click at [333, 350] on span "View Resort" at bounding box center [327, 354] width 59 height 8
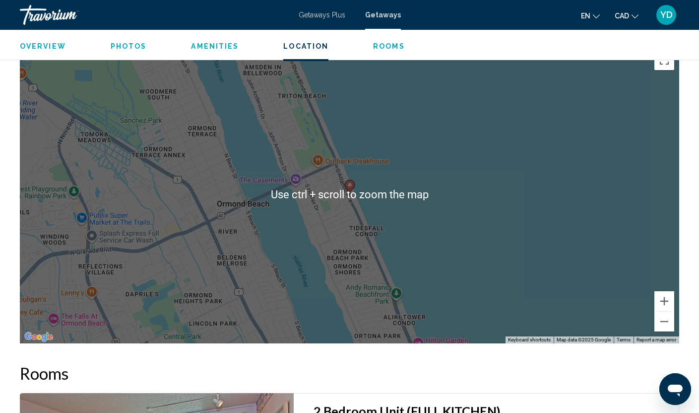
scroll to position [1142, 0]
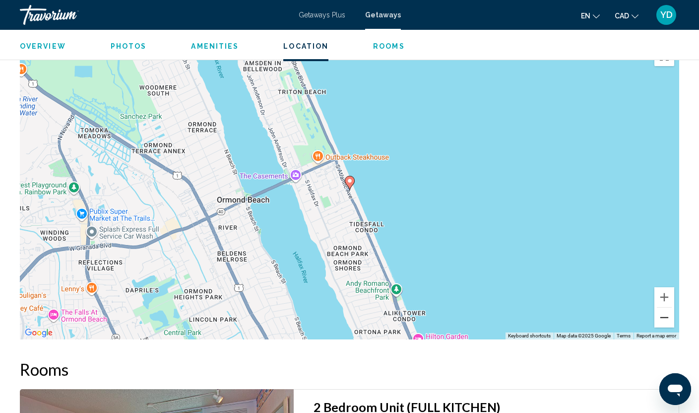
click at [667, 308] on button "Zoom out" at bounding box center [665, 317] width 20 height 20
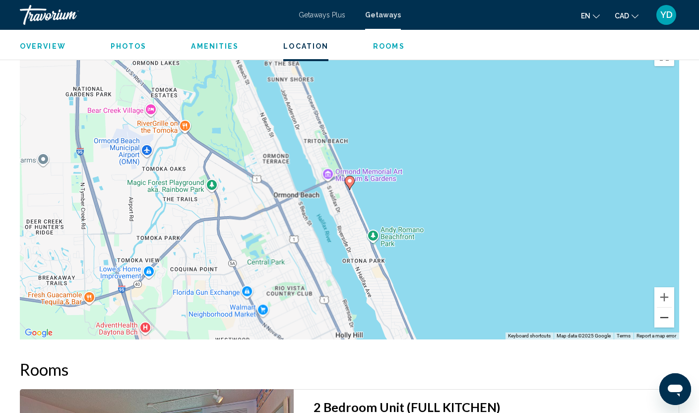
click at [667, 308] on button "Zoom out" at bounding box center [665, 317] width 20 height 20
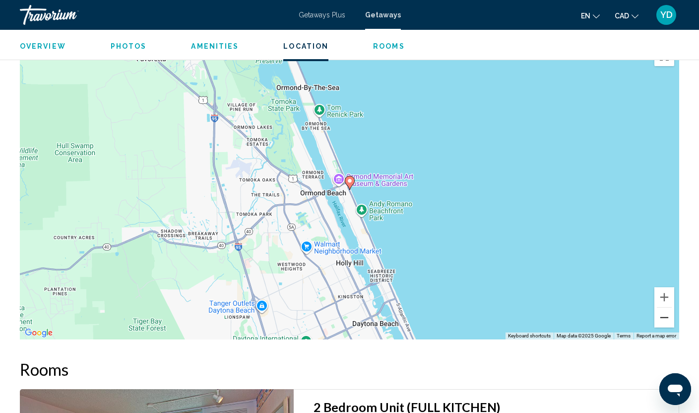
click at [667, 308] on button "Zoom out" at bounding box center [665, 317] width 20 height 20
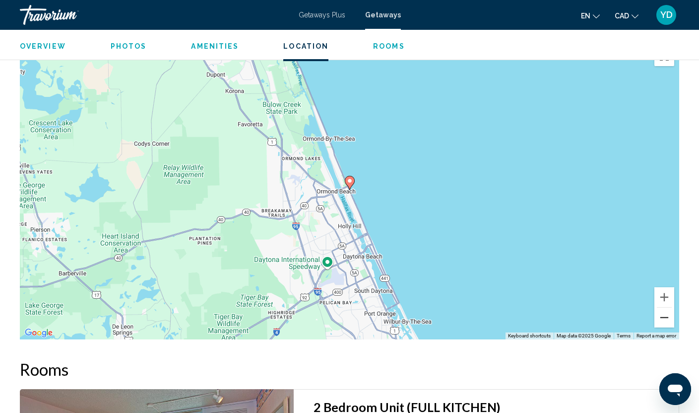
click at [667, 308] on button "Zoom out" at bounding box center [665, 317] width 20 height 20
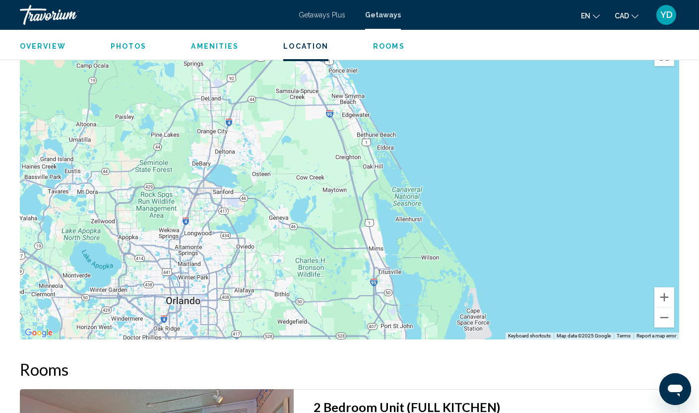
drag, startPoint x: 512, startPoint y: 288, endPoint x: 469, endPoint y: 89, distance: 203.7
click at [469, 89] on div "To activate drag with keyboard, press Alt + Enter. Once in keyboard drag state,…" at bounding box center [350, 190] width 660 height 298
click at [664, 307] on button "Zoom out" at bounding box center [665, 317] width 20 height 20
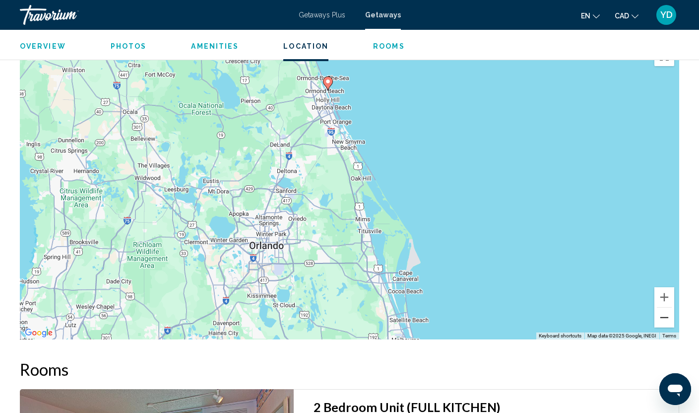
click at [664, 307] on button "Zoom out" at bounding box center [665, 317] width 20 height 20
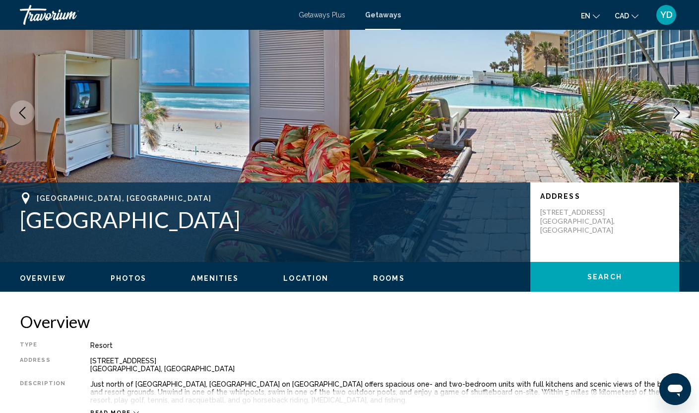
scroll to position [0, 0]
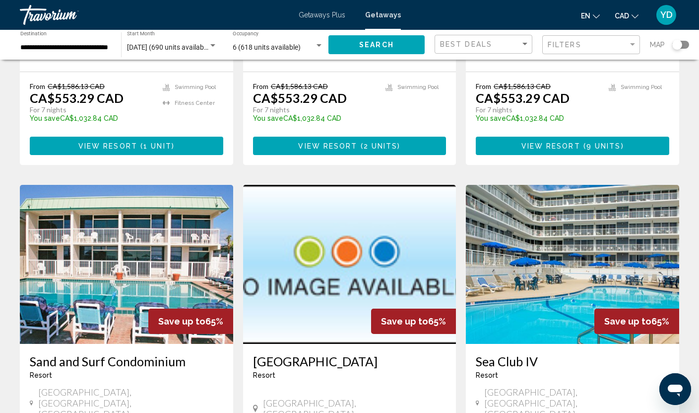
scroll to position [1236, 0]
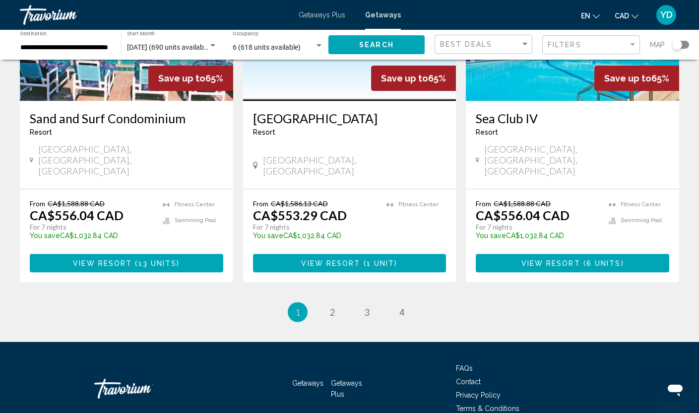
click at [329, 259] on span "View Resort" at bounding box center [330, 263] width 59 height 8
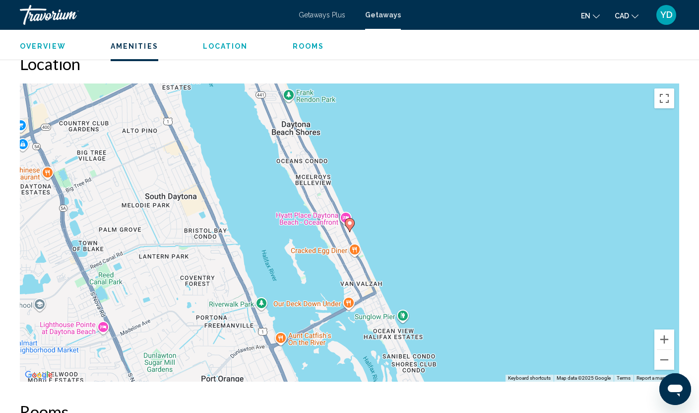
scroll to position [695, 0]
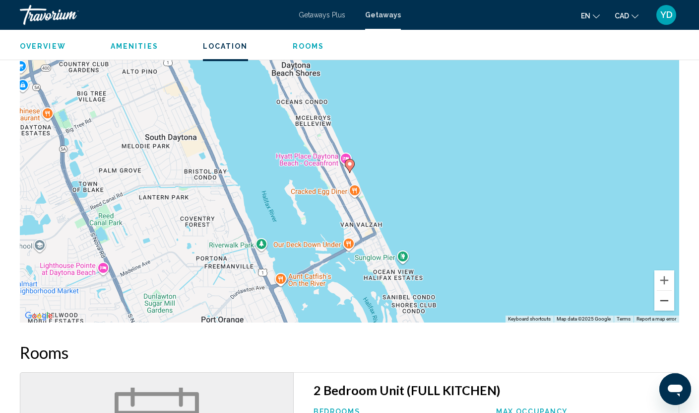
click at [663, 303] on button "Zoom out" at bounding box center [665, 300] width 20 height 20
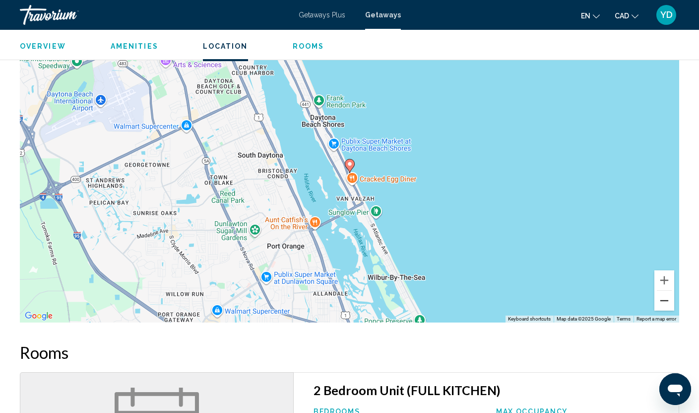
click at [663, 303] on button "Zoom out" at bounding box center [665, 300] width 20 height 20
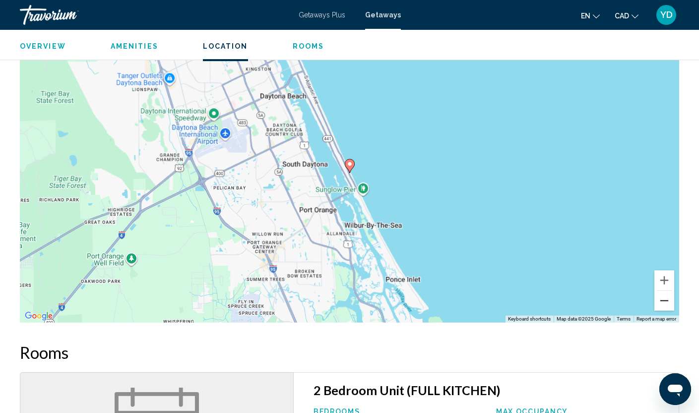
click at [663, 303] on button "Zoom out" at bounding box center [665, 300] width 20 height 20
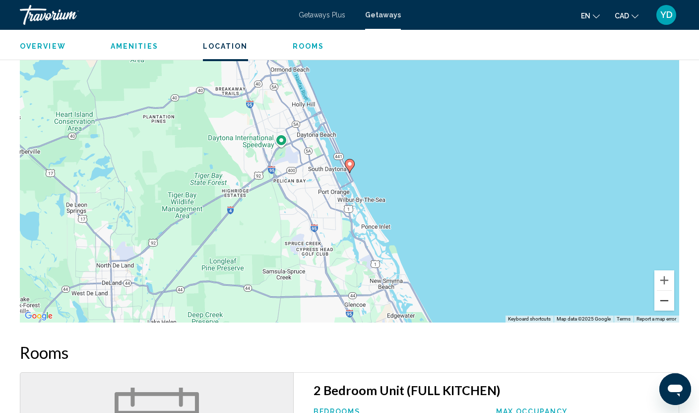
click at [663, 303] on button "Zoom out" at bounding box center [665, 300] width 20 height 20
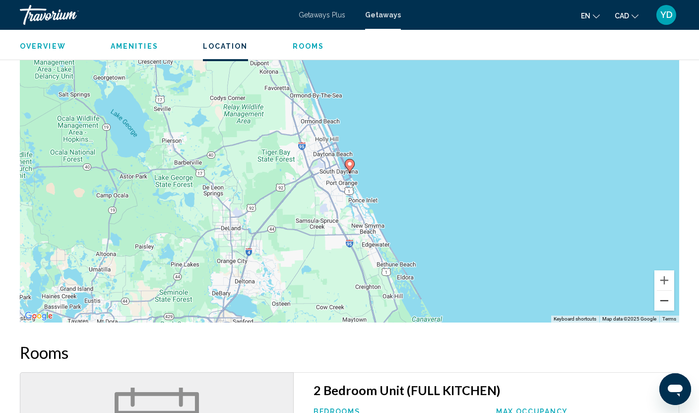
click at [663, 303] on button "Zoom out" at bounding box center [665, 300] width 20 height 20
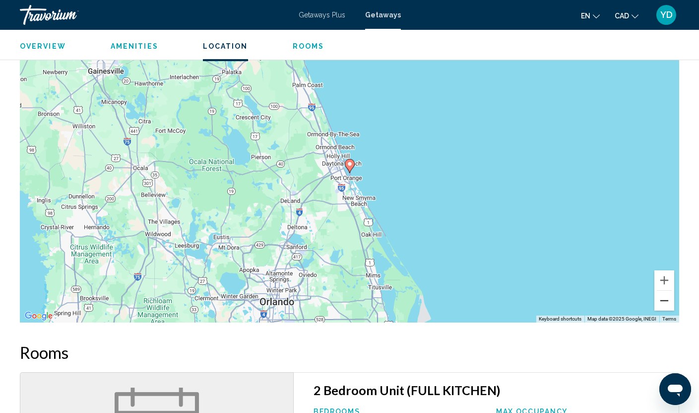
click at [663, 303] on button "Zoom out" at bounding box center [665, 300] width 20 height 20
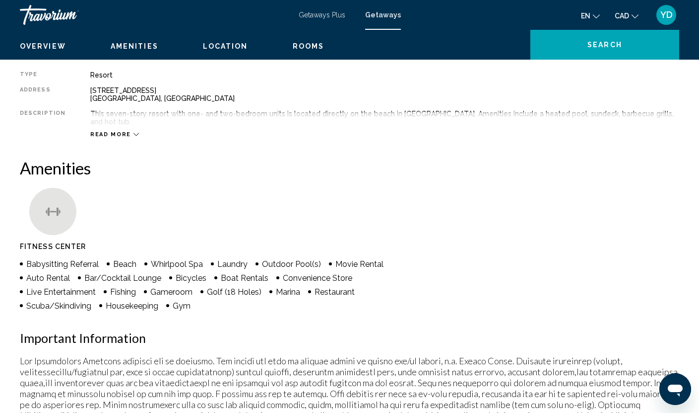
scroll to position [0, 0]
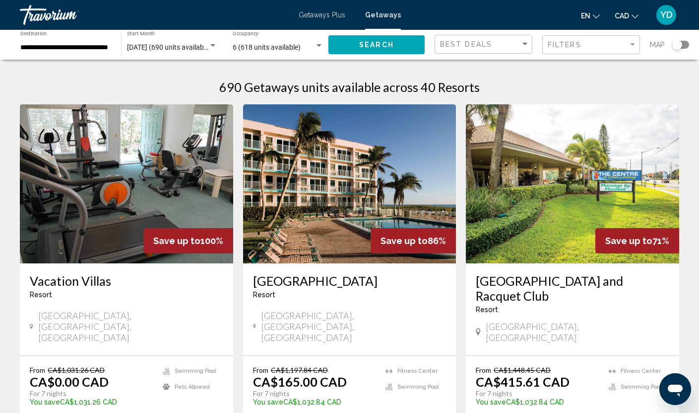
click at [83, 43] on div "**********" at bounding box center [65, 44] width 91 height 27
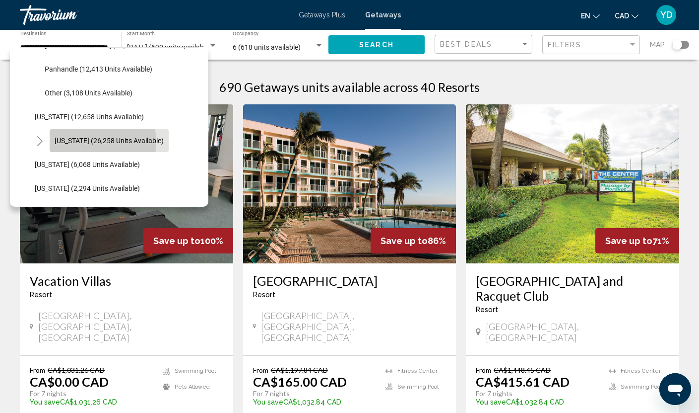
click at [87, 141] on span "Hawaii (26,258 units available)" at bounding box center [109, 141] width 109 height 8
type input "**********"
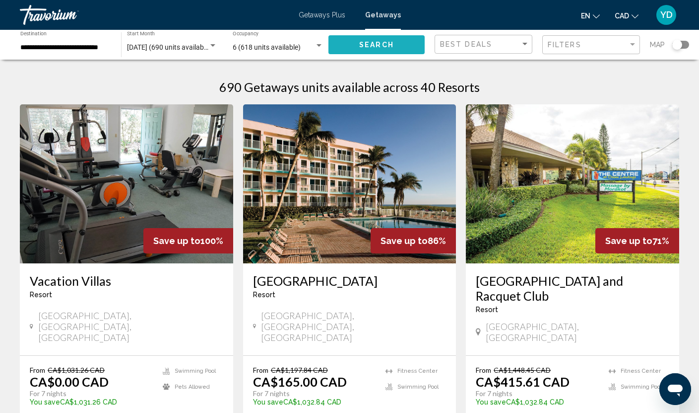
click at [360, 47] on span "Search" at bounding box center [376, 45] width 35 height 8
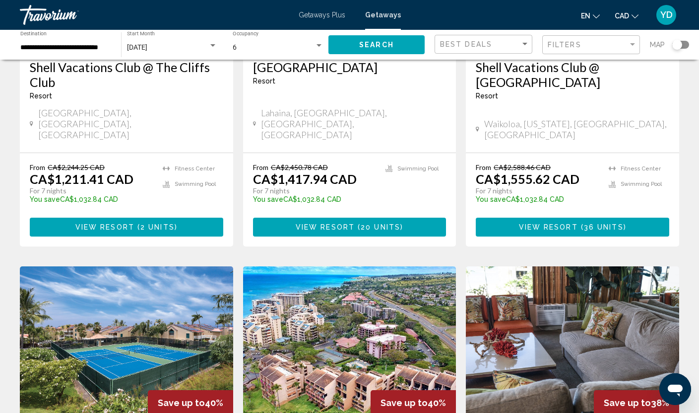
scroll to position [491, 0]
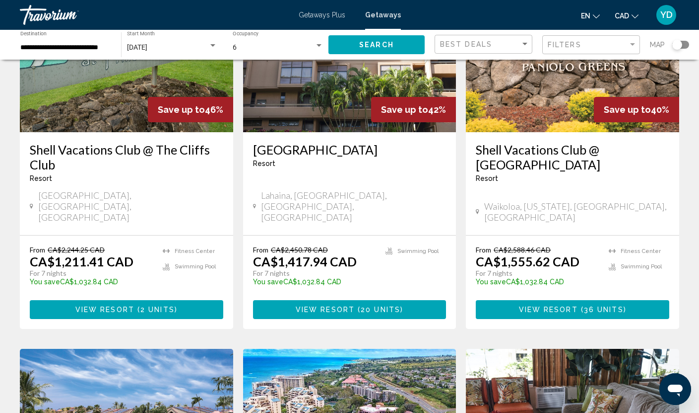
click at [91, 42] on div "**********" at bounding box center [65, 44] width 91 height 27
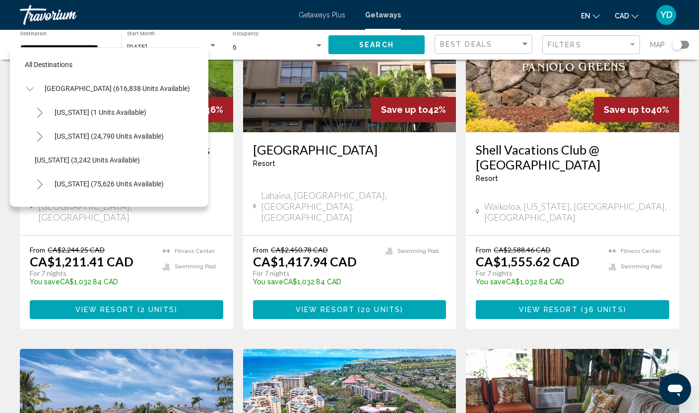
scroll to position [0, 0]
click at [186, 12] on link "Travorium" at bounding box center [154, 15] width 269 height 20
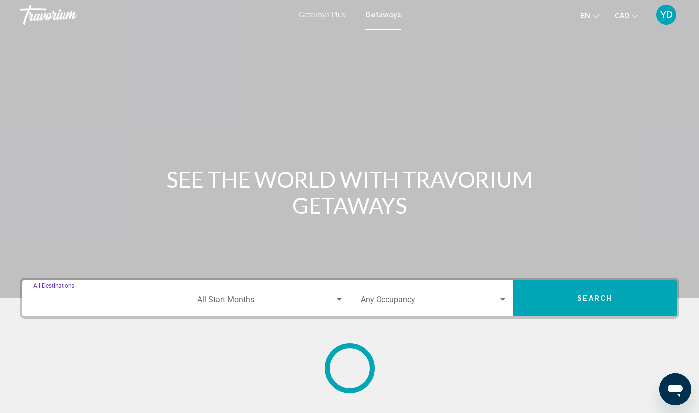
click at [87, 298] on input "Destination All Destinations" at bounding box center [106, 301] width 147 height 9
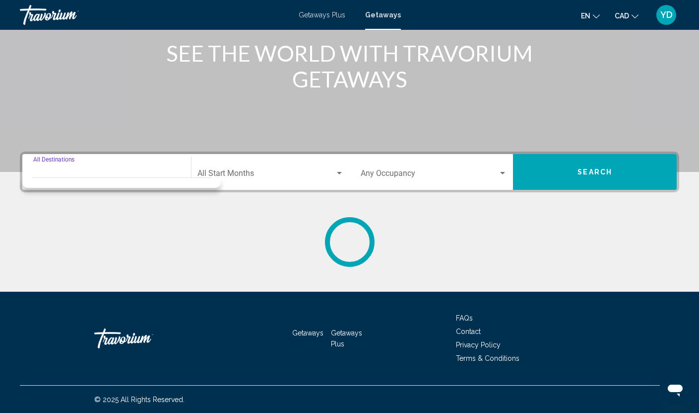
scroll to position [127, 0]
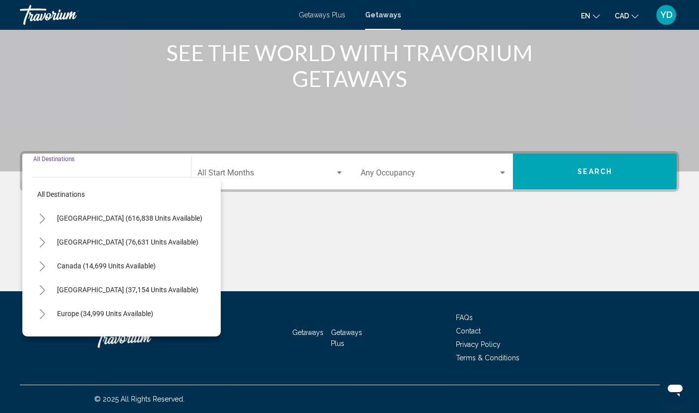
click at [40, 169] on div "Destination All Destinations" at bounding box center [106, 171] width 147 height 31
click at [46, 153] on div "Destination All Destinations All destinations United States (616,838 units avai…" at bounding box center [350, 171] width 660 height 41
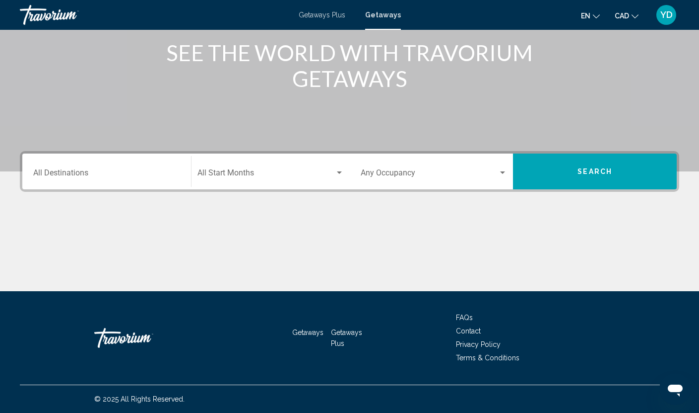
click at [44, 168] on div "Destination All Destinations" at bounding box center [106, 171] width 147 height 31
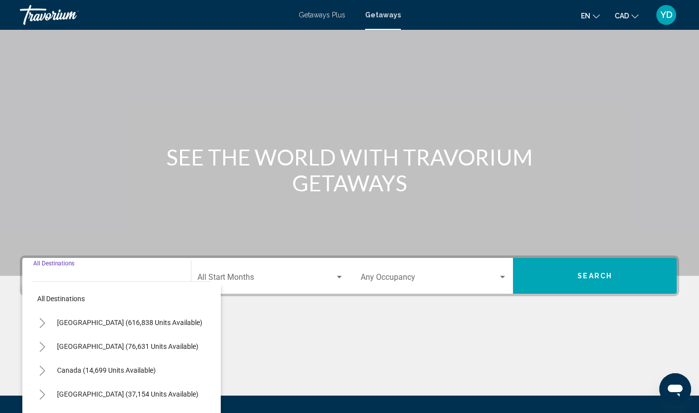
scroll to position [0, 0]
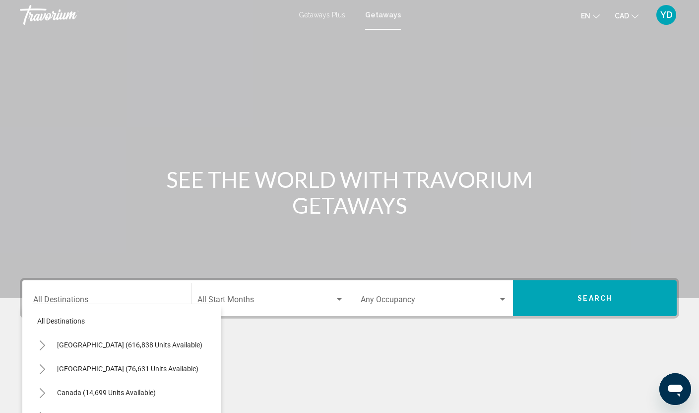
click at [310, 16] on span "Getaways Plus" at bounding box center [322, 15] width 47 height 8
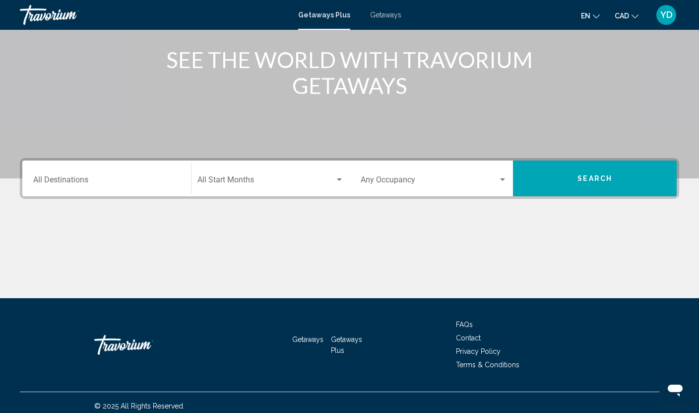
scroll to position [127, 0]
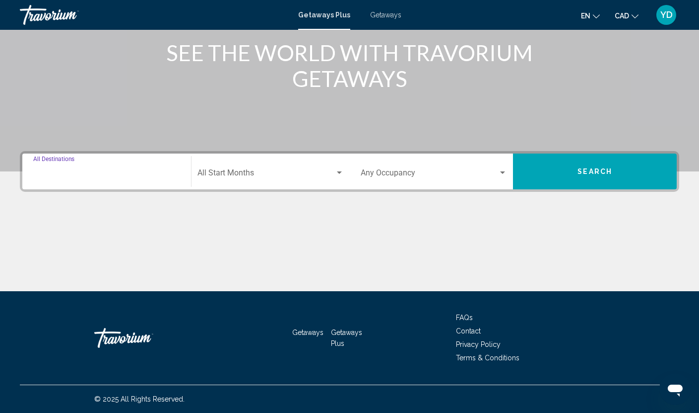
click at [76, 172] on input "Destination All Destinations" at bounding box center [106, 174] width 147 height 9
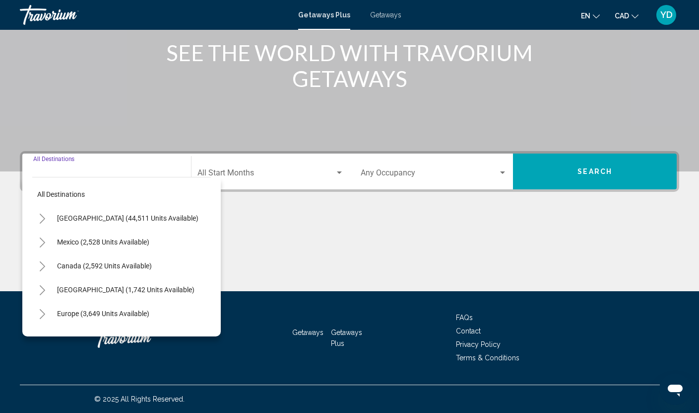
click at [46, 216] on icon "Toggle United States (44,511 units available)" at bounding box center [42, 218] width 7 height 10
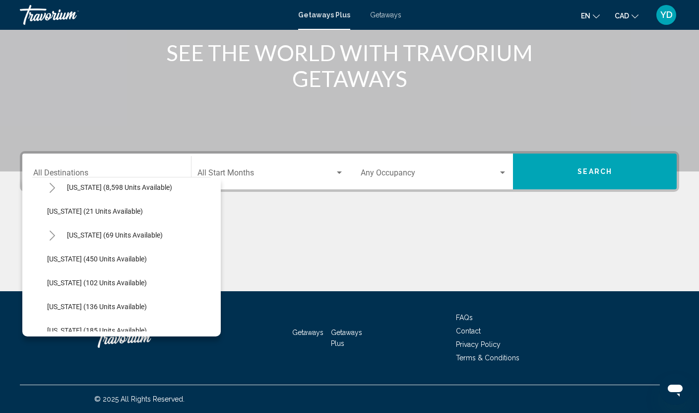
scroll to position [199, 0]
click at [51, 183] on icon "Toggle Florida (8,598 units available)" at bounding box center [52, 187] width 7 height 10
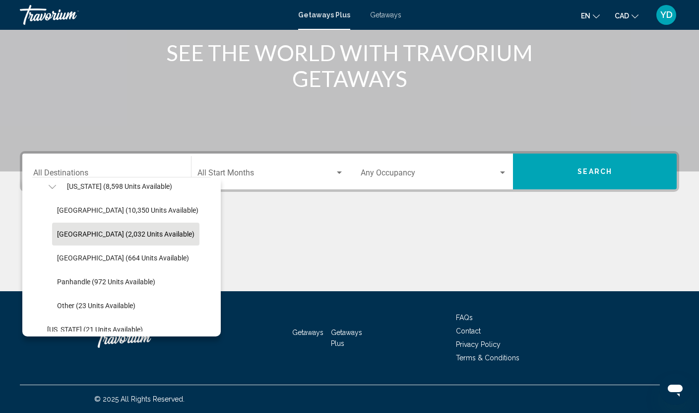
click at [106, 235] on span "[GEOGRAPHIC_DATA] (2,032 units available)" at bounding box center [126, 234] width 138 height 8
type input "**********"
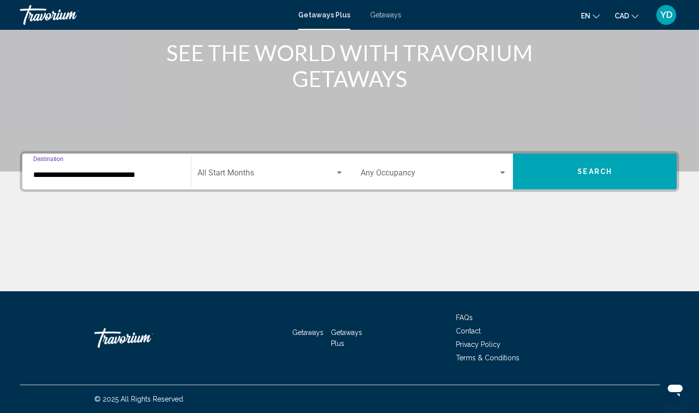
click at [595, 169] on span "Search" at bounding box center [595, 172] width 35 height 8
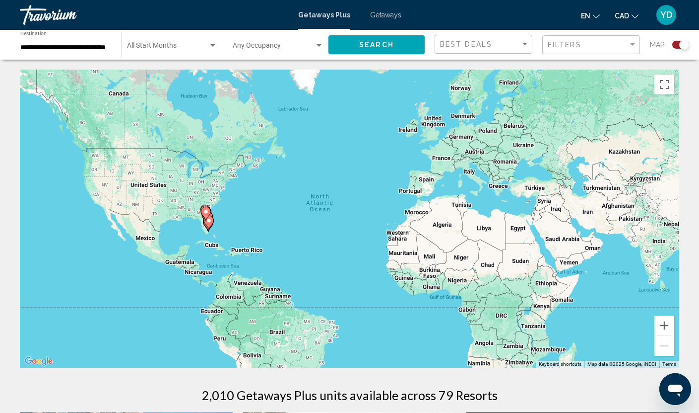
click at [223, 216] on div "To activate drag with keyboard, press Alt + Enter. Once in keyboard drag state,…" at bounding box center [350, 219] width 660 height 298
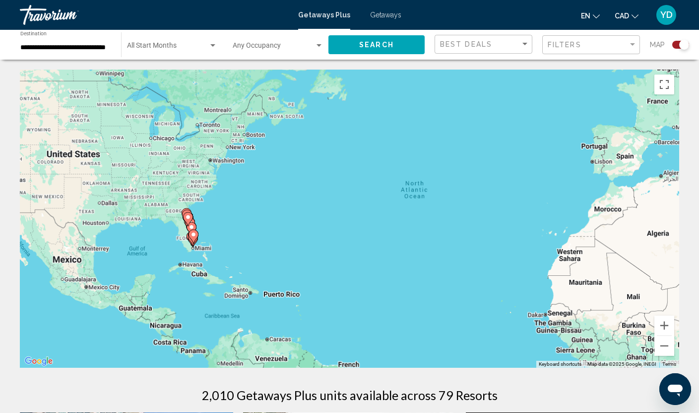
click at [223, 216] on div "To activate drag with keyboard, press Alt + Enter. Once in keyboard drag state,…" at bounding box center [350, 219] width 660 height 298
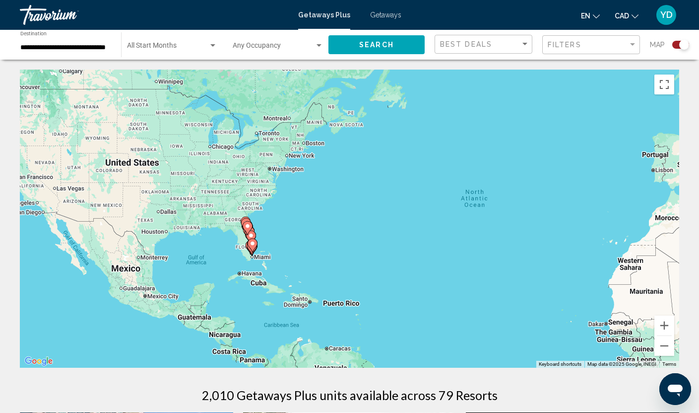
drag, startPoint x: 207, startPoint y: 233, endPoint x: 336, endPoint y: 220, distance: 129.7
click at [336, 220] on div "To activate drag with keyboard, press Alt + Enter. Once in keyboard drag state,…" at bounding box center [350, 219] width 660 height 298
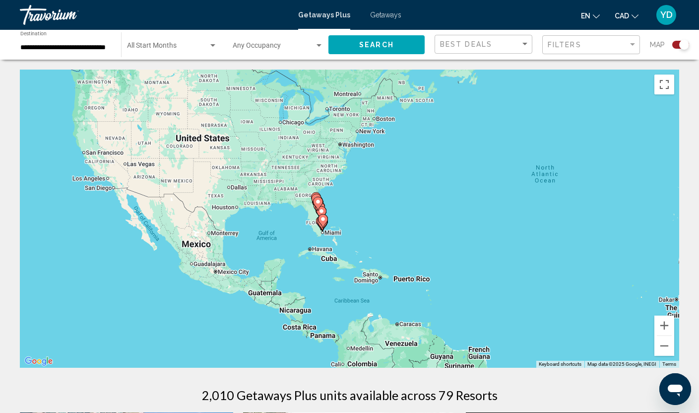
click at [319, 247] on div "To activate drag with keyboard, press Alt + Enter. Once in keyboard drag state,…" at bounding box center [350, 219] width 660 height 298
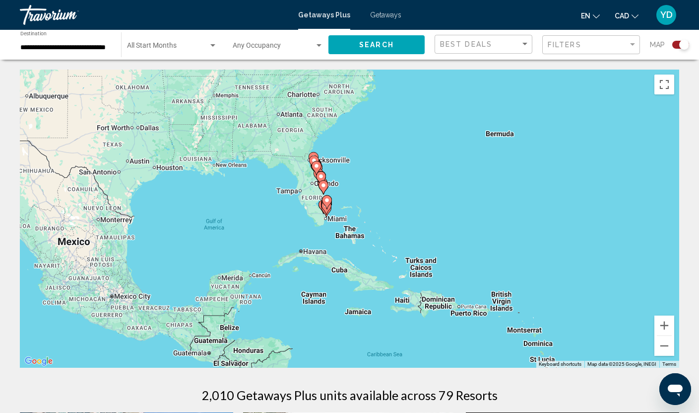
click at [322, 243] on div "To activate drag with keyboard, press Alt + Enter. Once in keyboard drag state,…" at bounding box center [350, 219] width 660 height 298
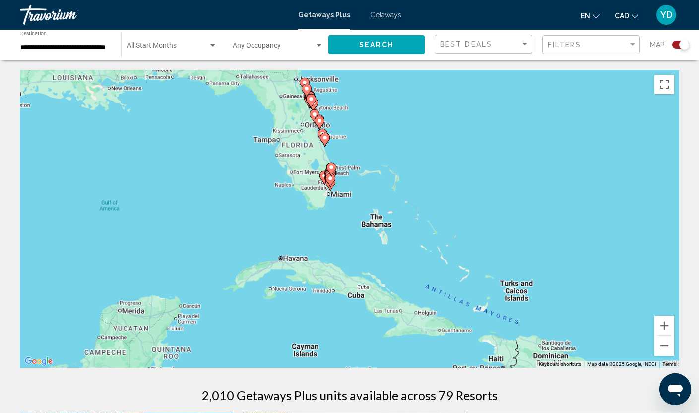
click at [322, 243] on div "To activate drag with keyboard, press Alt + Enter. Once in keyboard drag state,…" at bounding box center [350, 219] width 660 height 298
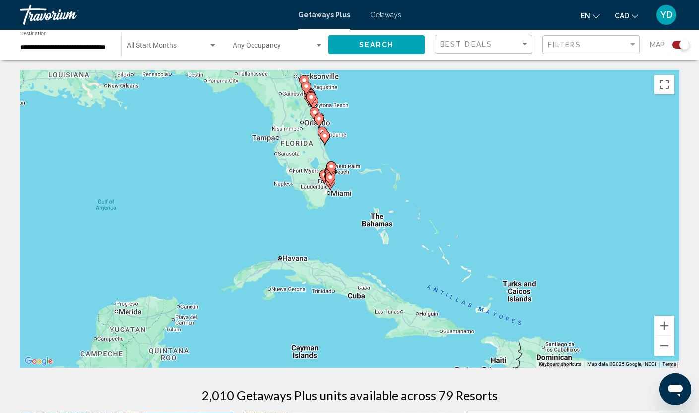
click at [322, 243] on div "To activate drag with keyboard, press Alt + Enter. Once in keyboard drag state,…" at bounding box center [350, 219] width 660 height 298
click at [353, 200] on div "To activate drag with keyboard, press Alt + Enter. Once in keyboard drag state,…" at bounding box center [350, 219] width 660 height 298
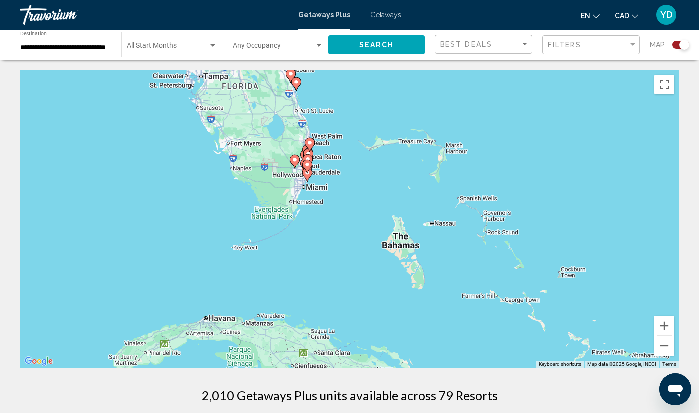
click at [353, 200] on div "To activate drag with keyboard, press Alt + Enter. Once in keyboard drag state,…" at bounding box center [350, 219] width 660 height 298
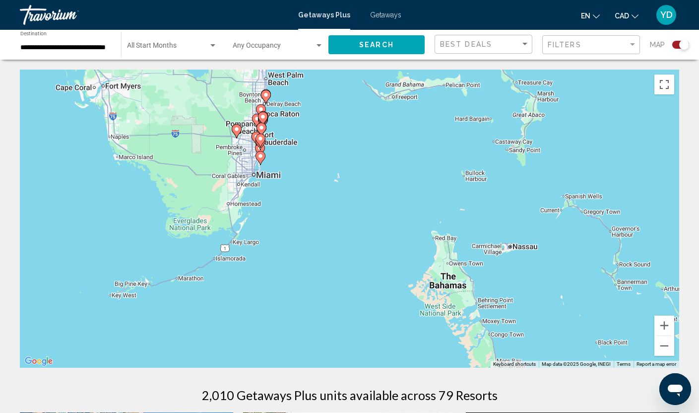
click at [298, 182] on div "To activate drag with keyboard, press Alt + Enter. Once in keyboard drag state,…" at bounding box center [350, 219] width 660 height 298
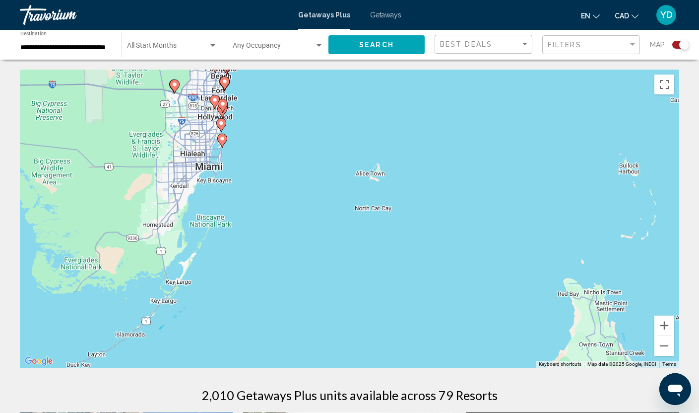
click at [298, 182] on div "To activate drag with keyboard, press Alt + Enter. Once in keyboard drag state,…" at bounding box center [350, 219] width 660 height 298
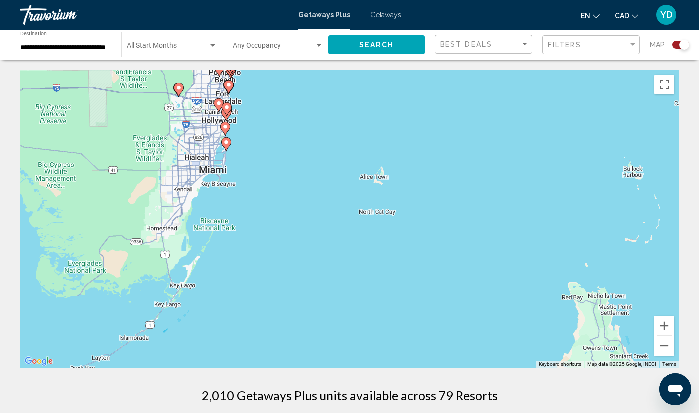
drag, startPoint x: 236, startPoint y: 143, endPoint x: 294, endPoint y: 194, distance: 77.4
click at [294, 194] on div "To activate drag with keyboard, press Alt + Enter. Once in keyboard drag state,…" at bounding box center [350, 219] width 660 height 298
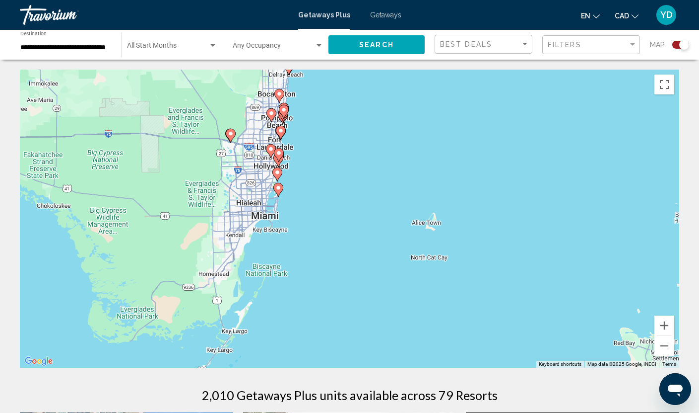
click at [294, 194] on div "To activate drag with keyboard, press Alt + Enter. Once in keyboard drag state,…" at bounding box center [350, 219] width 660 height 298
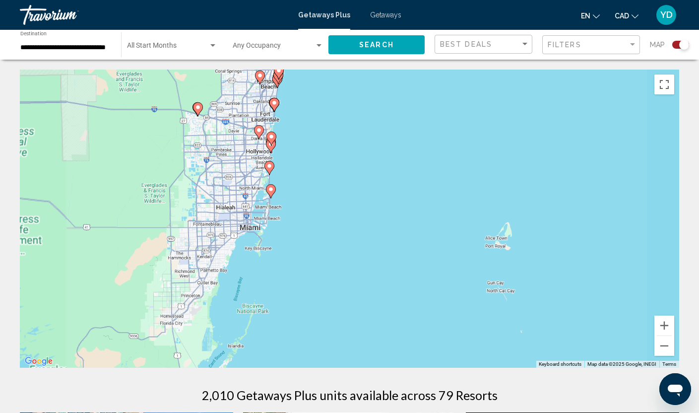
click at [294, 194] on div "To activate drag with keyboard, press Alt + Enter. Once in keyboard drag state,…" at bounding box center [350, 219] width 660 height 298
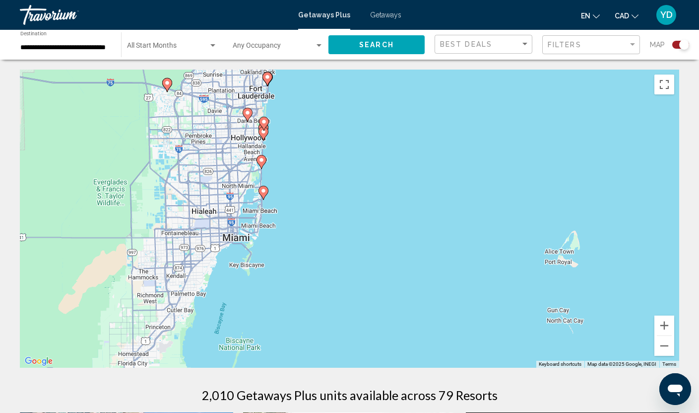
click at [294, 194] on div "To activate drag with keyboard, press Alt + Enter. Once in keyboard drag state,…" at bounding box center [350, 219] width 660 height 298
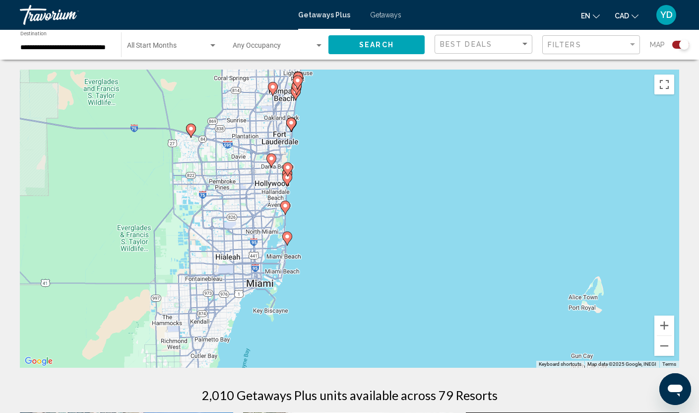
drag, startPoint x: 295, startPoint y: 154, endPoint x: 319, endPoint y: 201, distance: 52.4
click at [319, 201] on div "To activate drag with keyboard, press Alt + Enter. Once in keyboard drag state,…" at bounding box center [350, 219] width 660 height 298
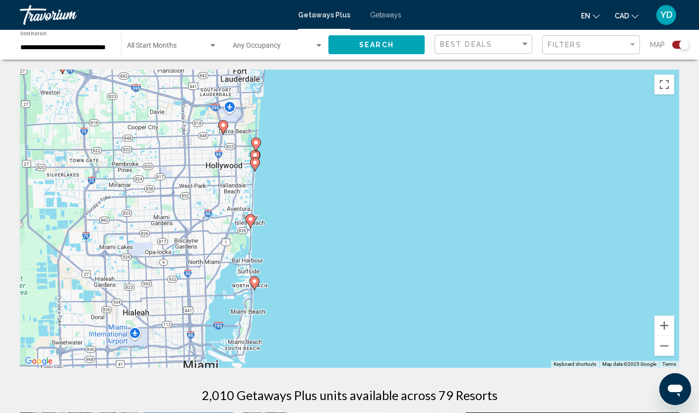
click at [280, 274] on div "To activate drag with keyboard, press Alt + Enter. Once in keyboard drag state,…" at bounding box center [350, 219] width 660 height 298
click at [271, 236] on div "To activate drag with keyboard, press Alt + Enter. Once in keyboard drag state,…" at bounding box center [350, 219] width 660 height 298
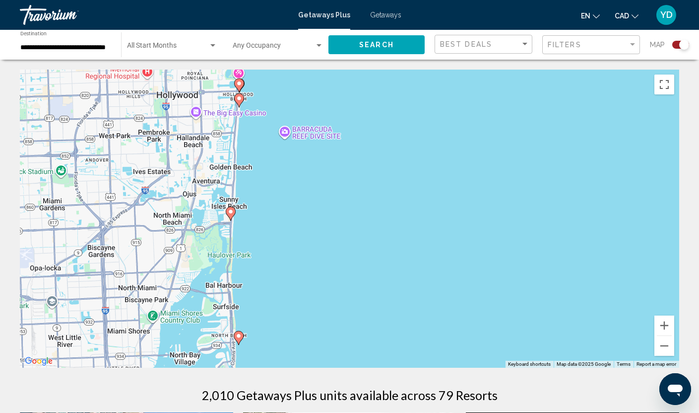
click at [261, 236] on div "To activate drag with keyboard, press Alt + Enter. Once in keyboard drag state,…" at bounding box center [350, 219] width 660 height 298
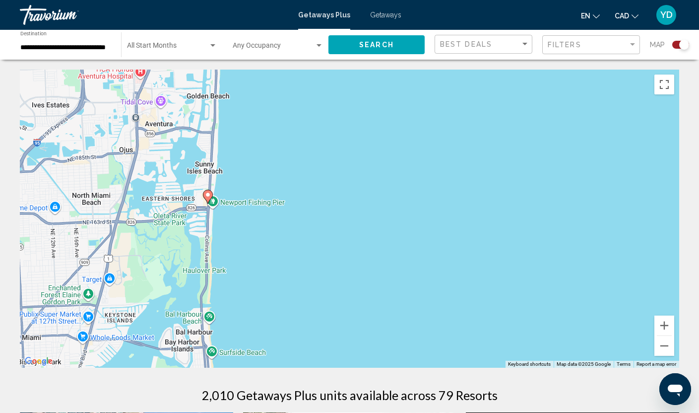
drag, startPoint x: 243, startPoint y: 231, endPoint x: 252, endPoint y: 229, distance: 8.6
click at [252, 229] on div "To activate drag with keyboard, press Alt + Enter. Once in keyboard drag state,…" at bounding box center [350, 219] width 660 height 298
click at [229, 219] on div "To activate drag with keyboard, press Alt + Enter. Once in keyboard drag state,…" at bounding box center [350, 219] width 660 height 298
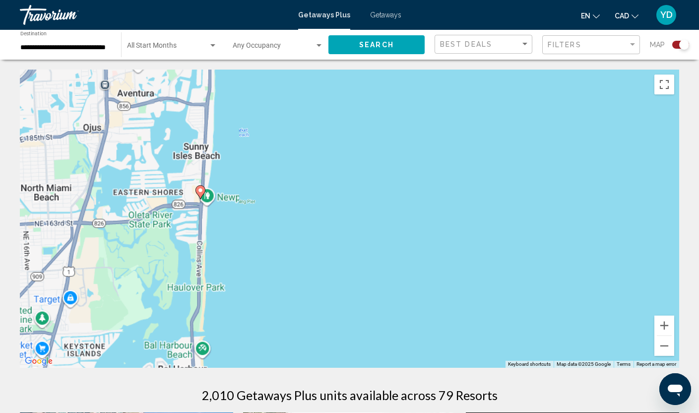
click at [229, 219] on div "To activate drag with keyboard, press Alt + Enter. Once in keyboard drag state,…" at bounding box center [350, 219] width 660 height 298
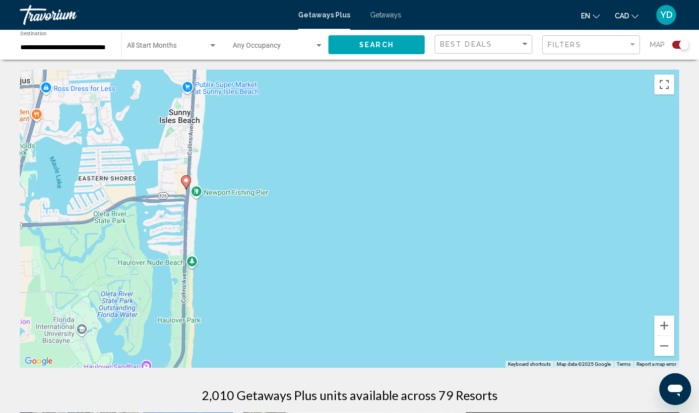
click at [229, 219] on div "To activate drag with keyboard, press Alt + Enter. Once in keyboard drag state,…" at bounding box center [350, 219] width 660 height 298
click at [185, 179] on image "Main content" at bounding box center [186, 180] width 6 height 6
type input "**********"
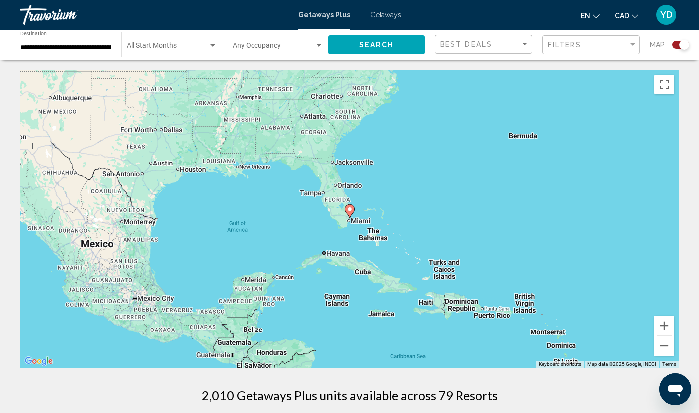
click at [353, 227] on div "To navigate, press the arrow keys. To activate drag with keyboard, press Alt + …" at bounding box center [350, 219] width 660 height 298
click at [608, 48] on div "Filters" at bounding box center [588, 45] width 80 height 8
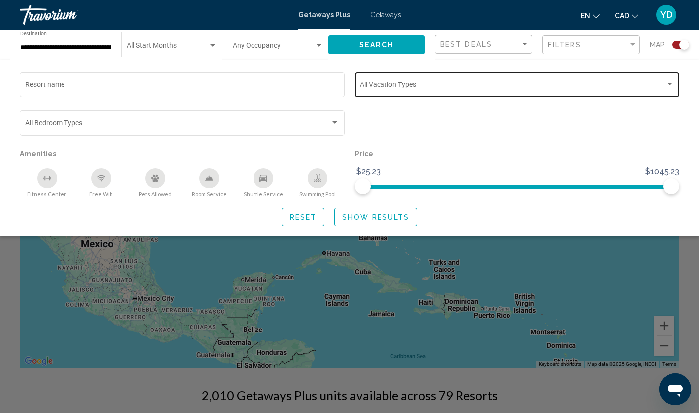
click at [587, 89] on span "Search widget" at bounding box center [513, 86] width 306 height 8
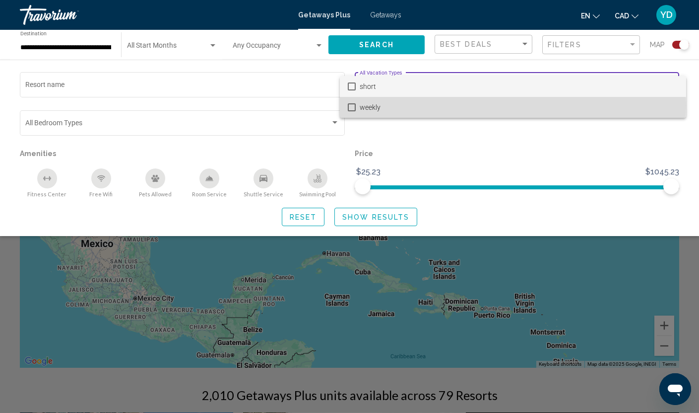
click at [349, 106] on mat-pseudo-checkbox at bounding box center [352, 107] width 8 height 8
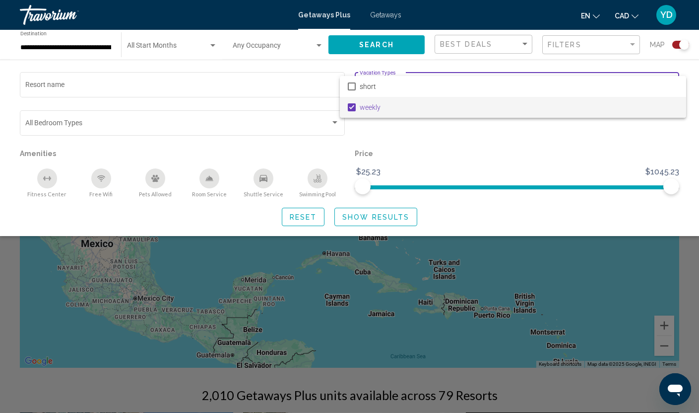
click at [368, 220] on div at bounding box center [349, 206] width 699 height 413
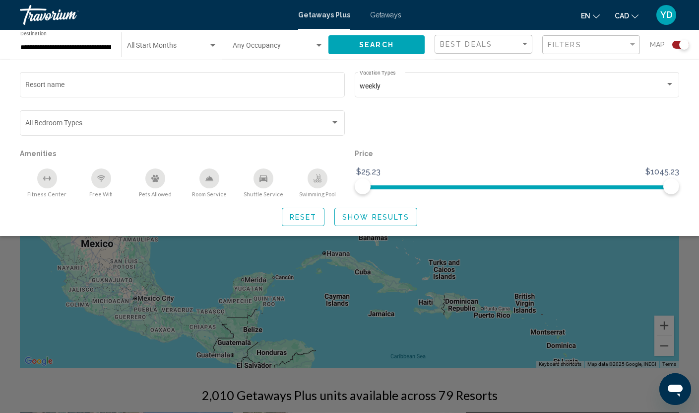
click at [354, 216] on span "Show Results" at bounding box center [376, 217] width 67 height 8
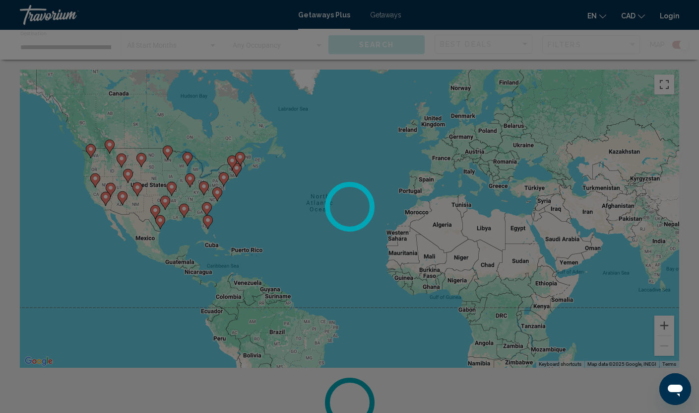
click at [224, 235] on div at bounding box center [349, 206] width 699 height 413
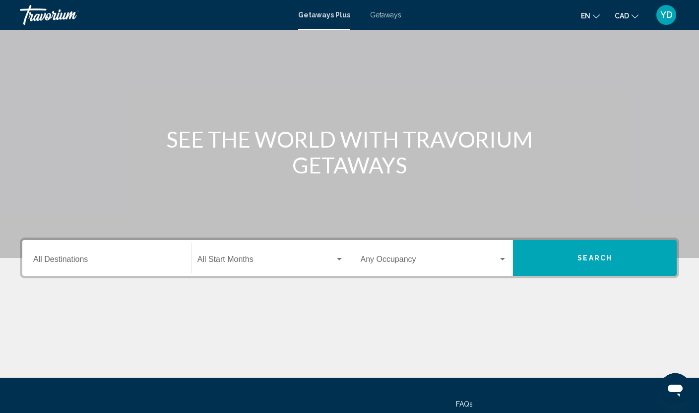
scroll to position [127, 0]
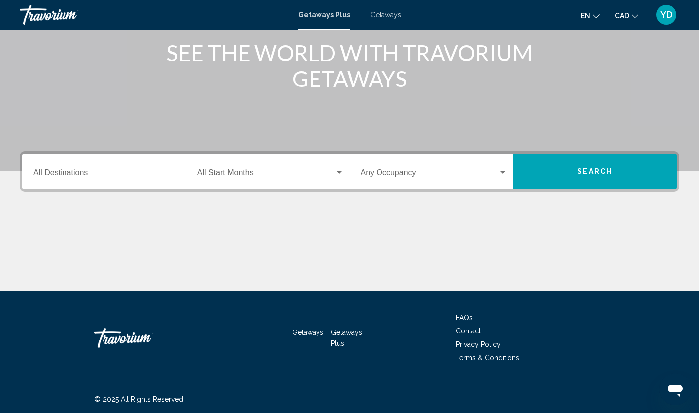
click at [100, 175] on input "Destination All Destinations" at bounding box center [106, 174] width 147 height 9
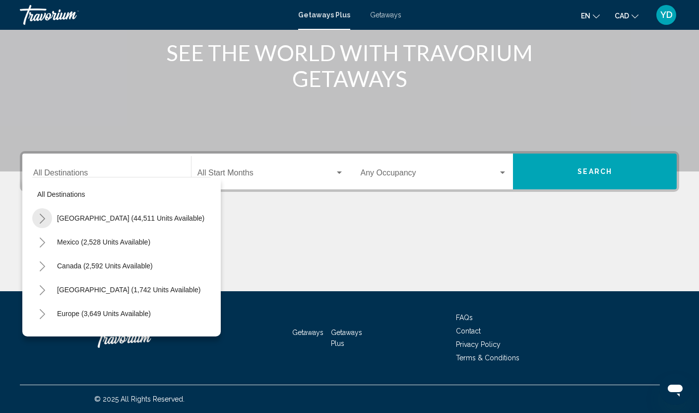
click at [42, 220] on icon "Toggle United States (44,511 units available)" at bounding box center [42, 218] width 7 height 10
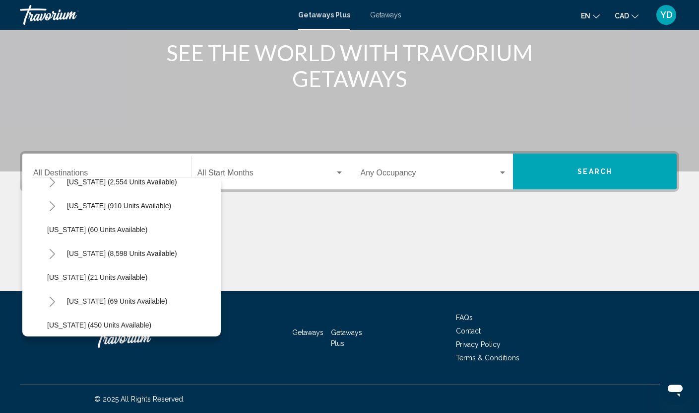
scroll to position [149, 0]
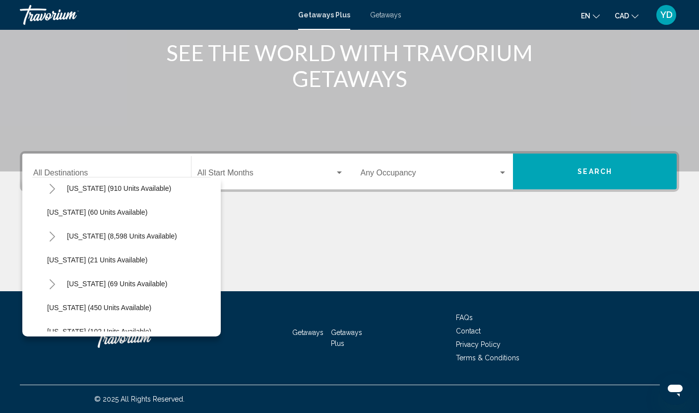
click at [49, 234] on icon "Toggle Florida (8,598 units available)" at bounding box center [52, 236] width 7 height 10
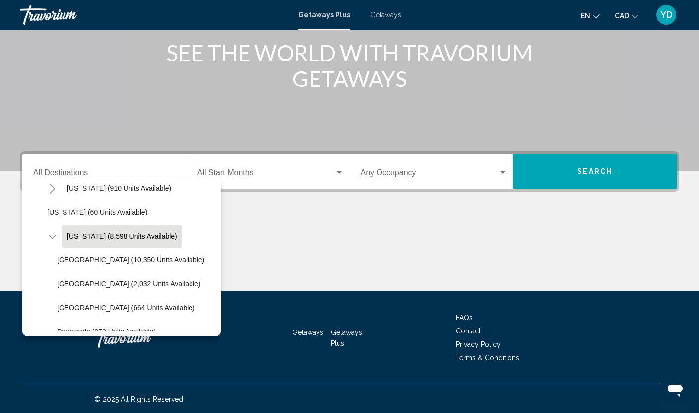
scroll to position [199, 0]
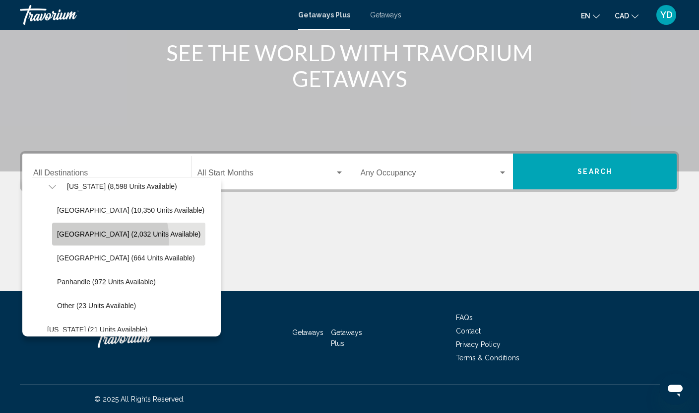
click at [103, 238] on button "[GEOGRAPHIC_DATA] (2,032 units available)" at bounding box center [128, 233] width 153 height 23
type input "**********"
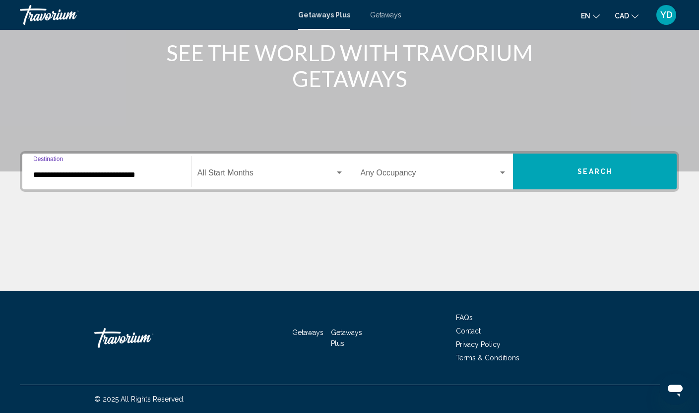
click at [509, 171] on div "Occupancy Any Occupancy" at bounding box center [434, 171] width 159 height 31
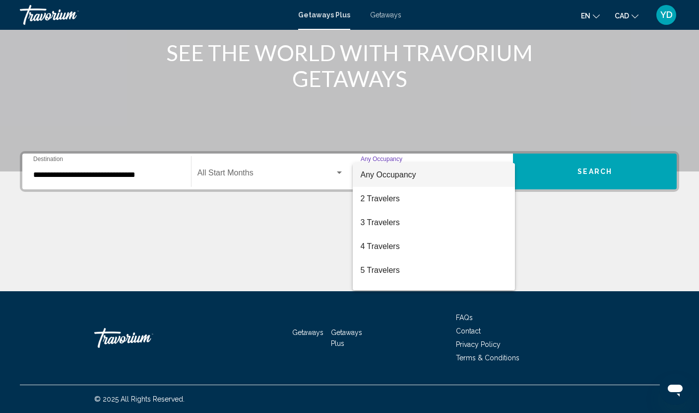
click at [592, 164] on div at bounding box center [349, 206] width 699 height 413
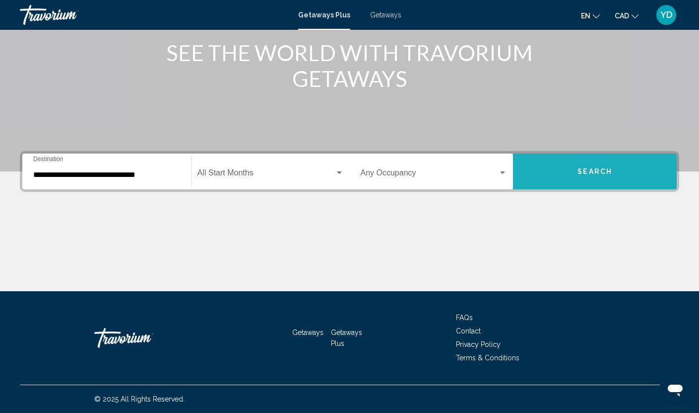
click at [590, 169] on span "Search" at bounding box center [595, 172] width 35 height 8
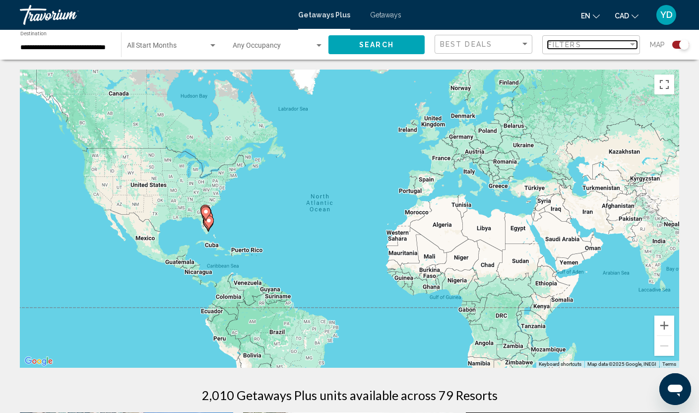
click at [628, 45] on div "Filter" at bounding box center [632, 45] width 9 height 8
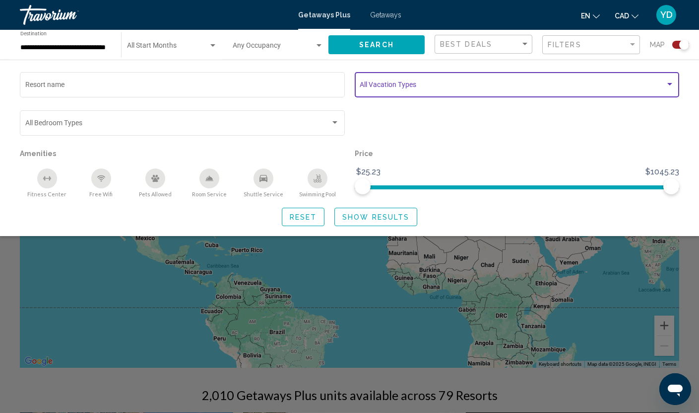
click at [429, 85] on span "Search widget" at bounding box center [513, 86] width 306 height 8
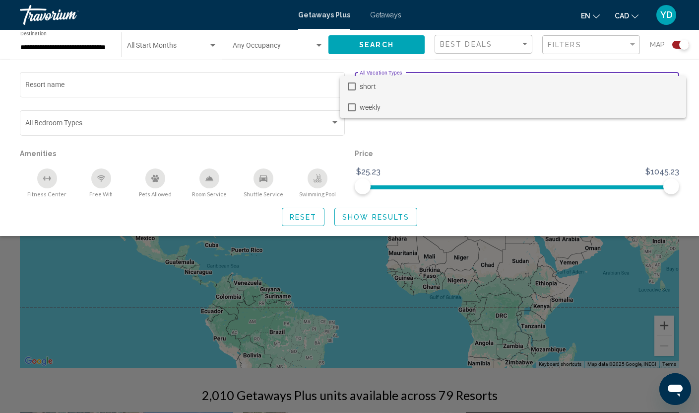
click at [353, 107] on mat-pseudo-checkbox at bounding box center [352, 107] width 8 height 8
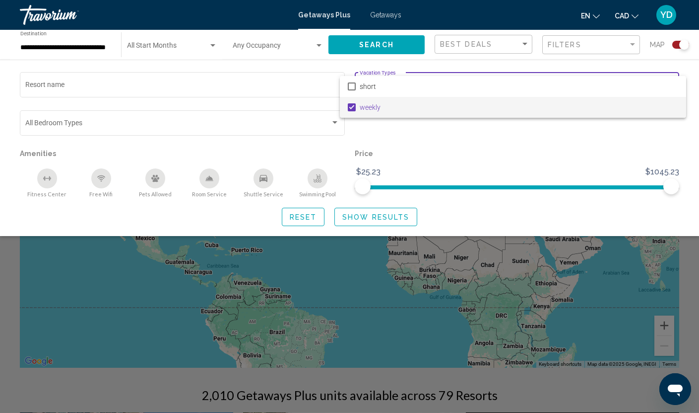
click at [358, 217] on div at bounding box center [349, 206] width 699 height 413
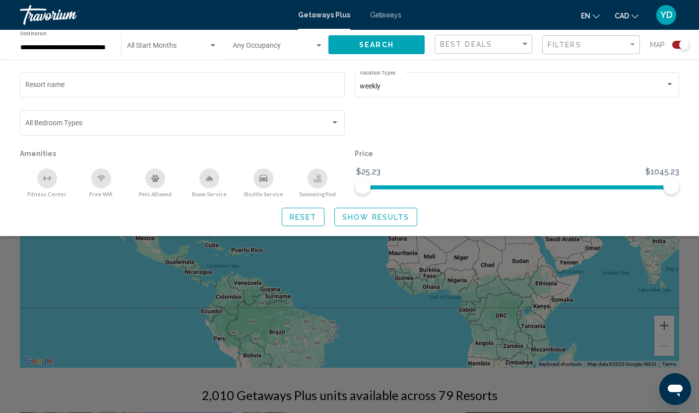
click at [358, 217] on span "Show Results" at bounding box center [376, 217] width 67 height 8
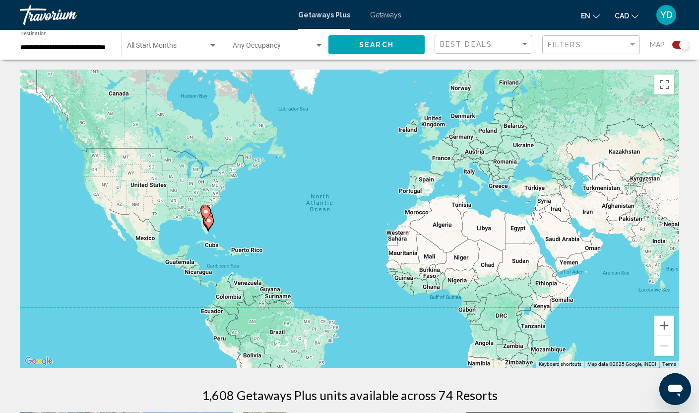
click at [241, 212] on div "To activate drag with keyboard, press Alt + Enter. Once in keyboard drag state,…" at bounding box center [350, 219] width 660 height 298
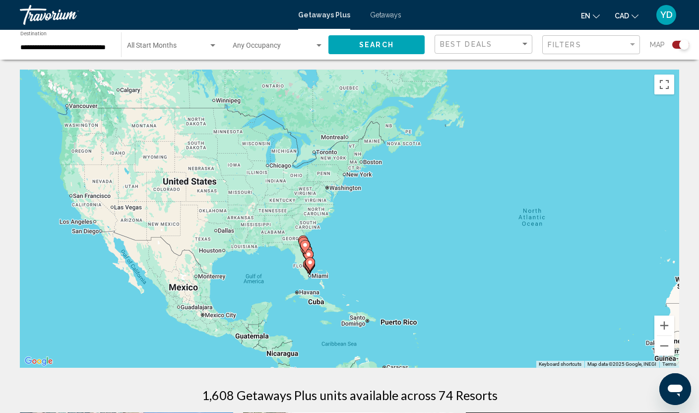
drag, startPoint x: 195, startPoint y: 216, endPoint x: 330, endPoint y: 241, distance: 137.4
click at [330, 241] on div "To activate drag with keyboard, press Alt + Enter. Once in keyboard drag state,…" at bounding box center [350, 219] width 660 height 298
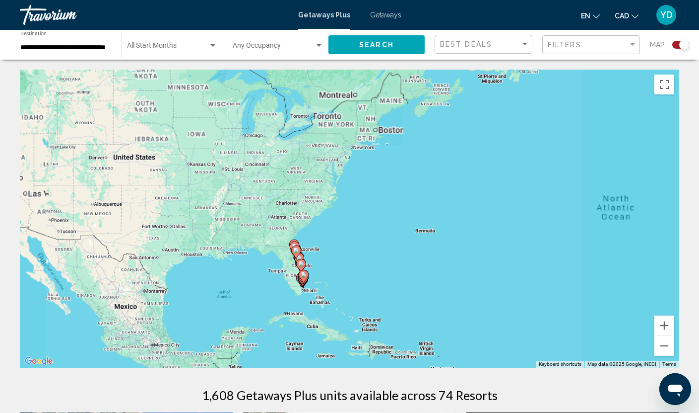
click at [330, 241] on div "To activate drag with keyboard, press Alt + Enter. Once in keyboard drag state,…" at bounding box center [350, 219] width 660 height 298
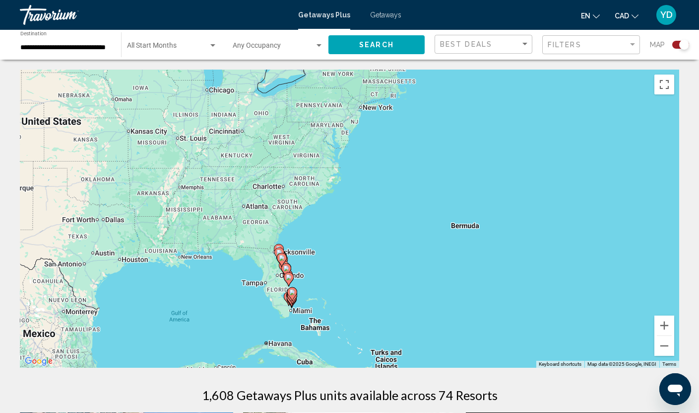
click at [330, 241] on div "To activate drag with keyboard, press Alt + Enter. Once in keyboard drag state,…" at bounding box center [350, 219] width 660 height 298
click at [314, 285] on div "To activate drag with keyboard, press Alt + Enter. Once in keyboard drag state,…" at bounding box center [350, 219] width 660 height 298
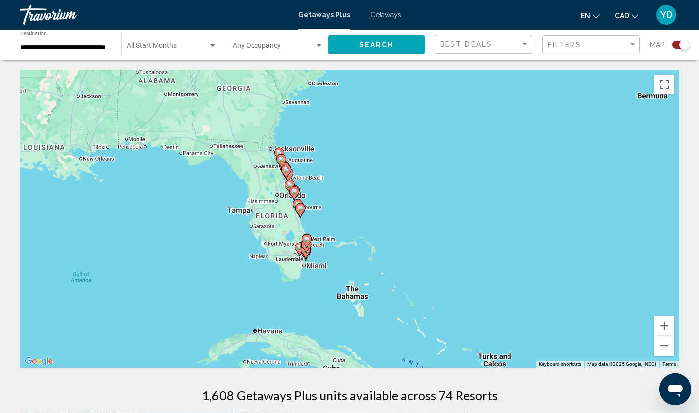
drag, startPoint x: 314, startPoint y: 285, endPoint x: 354, endPoint y: 202, distance: 93.3
click at [354, 202] on div "To activate drag with keyboard, press Alt + Enter. Once in keyboard drag state,…" at bounding box center [350, 219] width 660 height 298
click at [316, 217] on div "To activate drag with keyboard, press Alt + Enter. Once in keyboard drag state,…" at bounding box center [350, 219] width 660 height 298
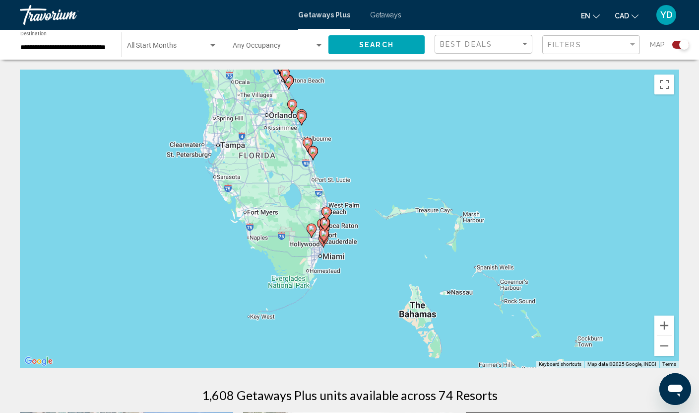
drag, startPoint x: 324, startPoint y: 298, endPoint x: 349, endPoint y: 203, distance: 98.6
click at [349, 203] on div "To activate drag with keyboard, press Alt + Enter. Once in keyboard drag state,…" at bounding box center [350, 219] width 660 height 298
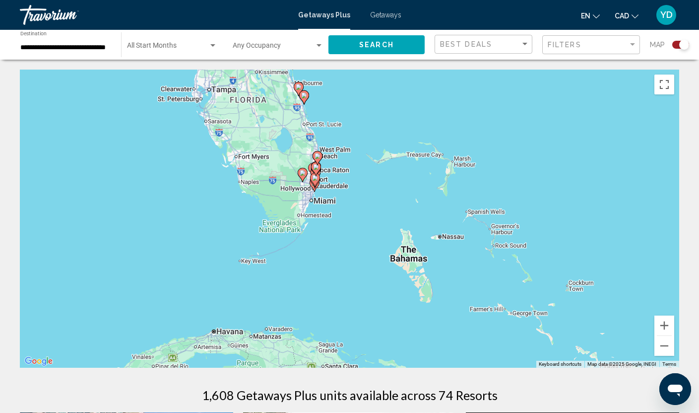
click at [350, 211] on div "To activate drag with keyboard, press Alt + Enter. Once in keyboard drag state,…" at bounding box center [350, 219] width 660 height 298
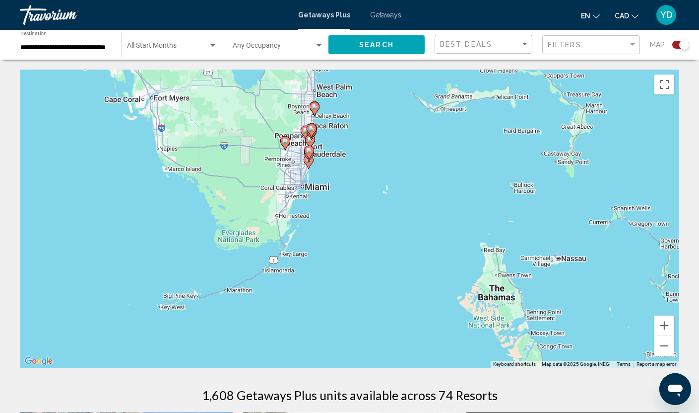
drag, startPoint x: 331, startPoint y: 172, endPoint x: 363, endPoint y: 168, distance: 32.6
click at [363, 168] on div "To activate drag with keyboard, press Alt + Enter. Once in keyboard drag state,…" at bounding box center [350, 219] width 660 height 298
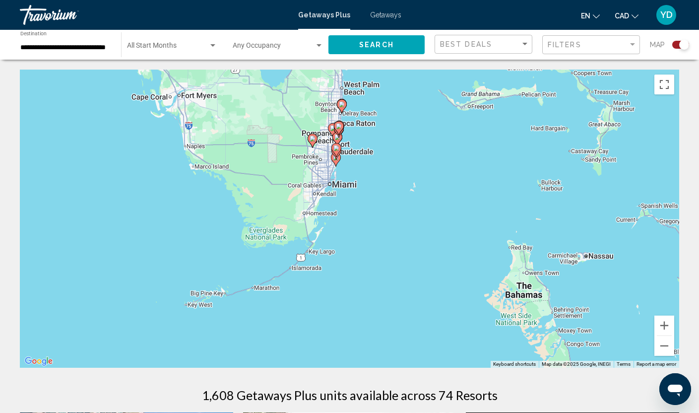
click at [341, 178] on div "To activate drag with keyboard, press Alt + Enter. Once in keyboard drag state,…" at bounding box center [350, 219] width 660 height 298
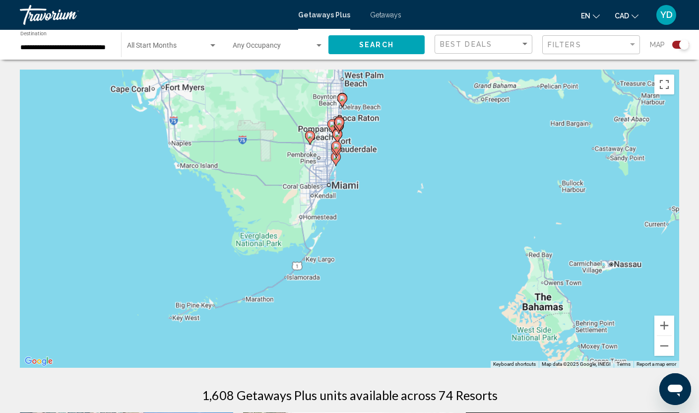
click at [342, 178] on div "To activate drag with keyboard, press Alt + Enter. Once in keyboard drag state,…" at bounding box center [350, 219] width 660 height 298
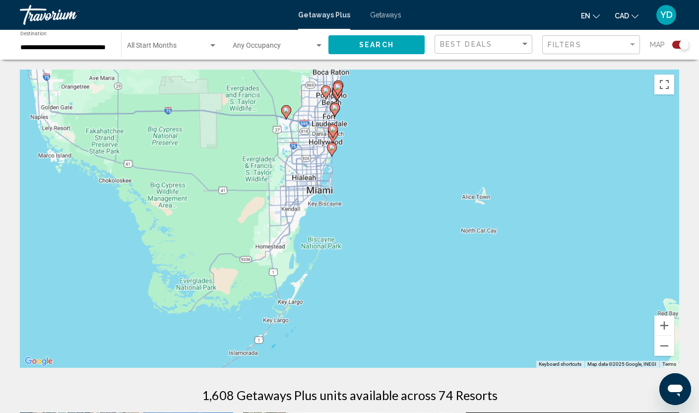
click at [342, 178] on div "To activate drag with keyboard, press Alt + Enter. Once in keyboard drag state,…" at bounding box center [350, 219] width 660 height 298
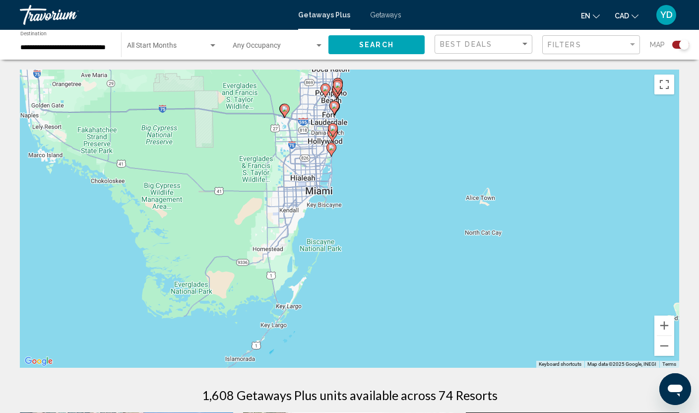
click at [345, 179] on div "To activate drag with keyboard, press Alt + Enter. Once in keyboard drag state,…" at bounding box center [350, 219] width 660 height 298
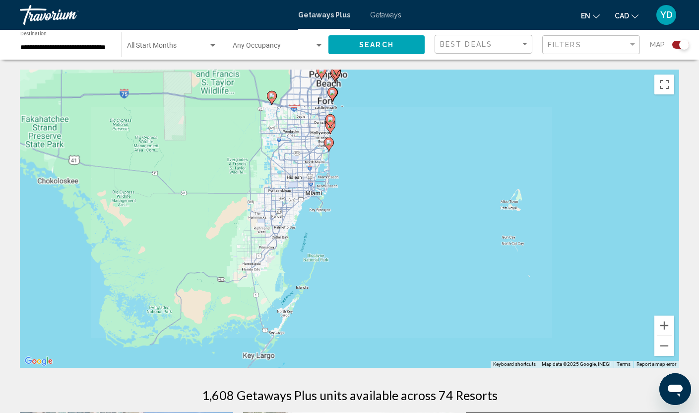
click at [346, 178] on div "To activate drag with keyboard, press Alt + Enter. Once in keyboard drag state,…" at bounding box center [350, 219] width 660 height 298
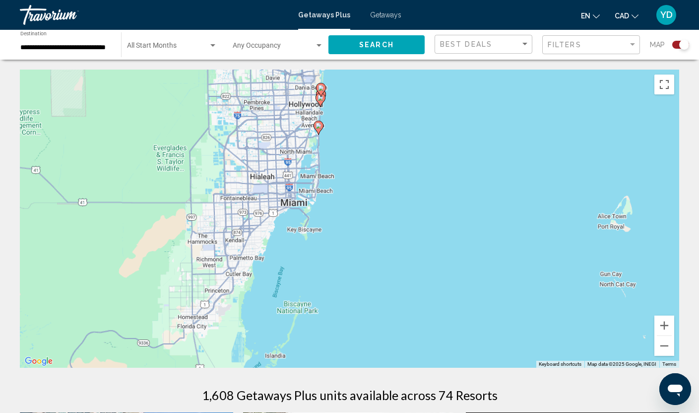
click at [349, 177] on div "To activate drag with keyboard, press Alt + Enter. Once in keyboard drag state,…" at bounding box center [350, 219] width 660 height 298
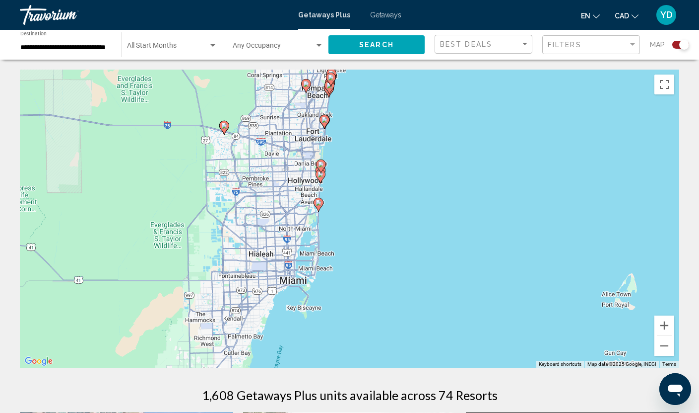
drag, startPoint x: 349, startPoint y: 123, endPoint x: 349, endPoint y: 202, distance: 78.9
click at [349, 202] on div "To activate drag with keyboard, press Alt + Enter. Once in keyboard drag state,…" at bounding box center [350, 219] width 660 height 298
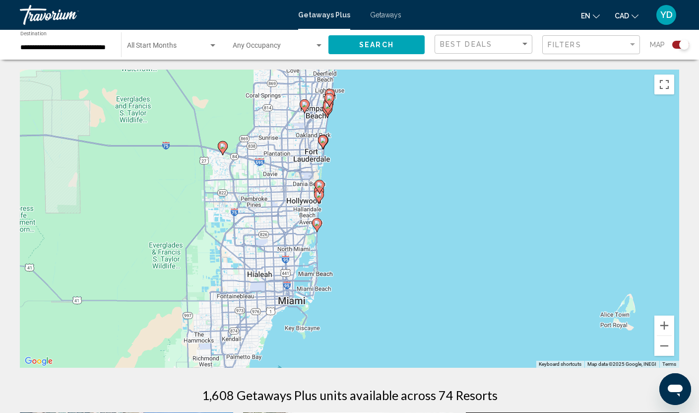
click at [349, 204] on div "To activate drag with keyboard, press Alt + Enter. Once in keyboard drag state,…" at bounding box center [350, 219] width 660 height 298
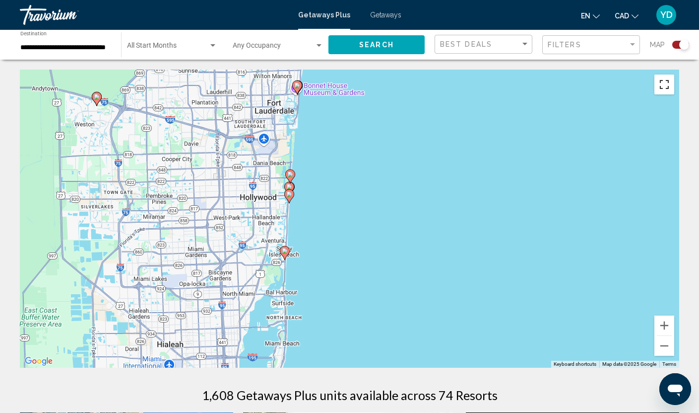
click at [666, 85] on button "Toggle fullscreen view" at bounding box center [665, 84] width 20 height 20
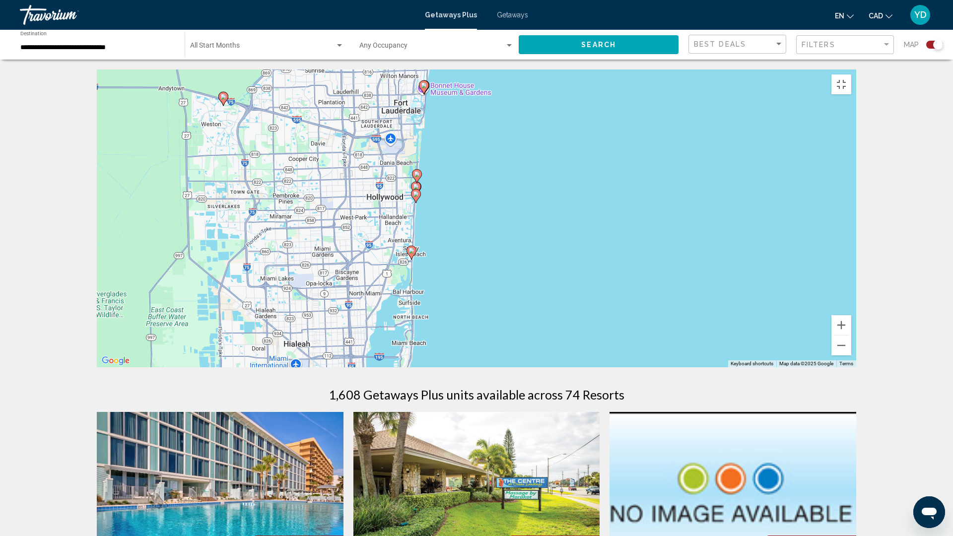
click at [416, 197] on image "Main content" at bounding box center [416, 194] width 6 height 6
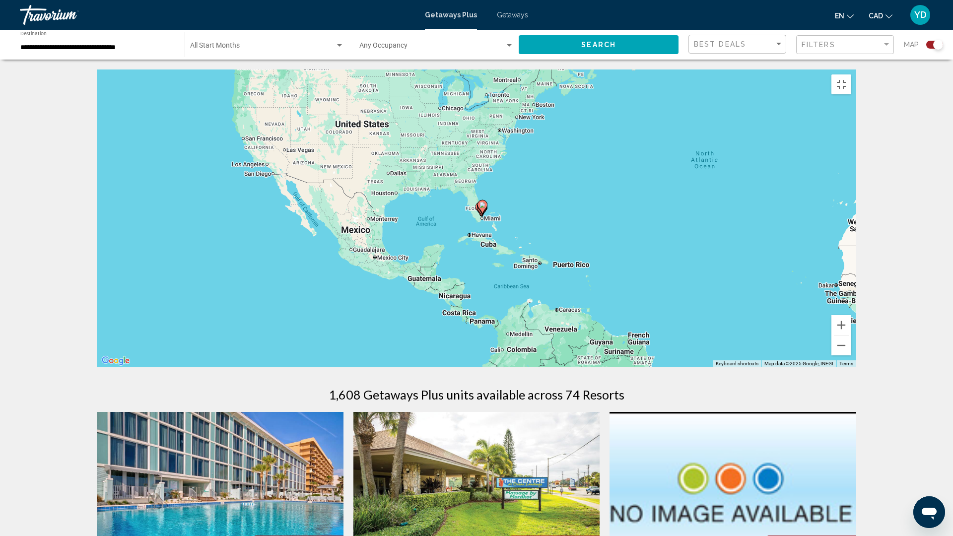
click at [488, 265] on div "To activate drag with keyboard, press Alt + Enter. Once in keyboard drag state,…" at bounding box center [477, 219] width 760 height 298
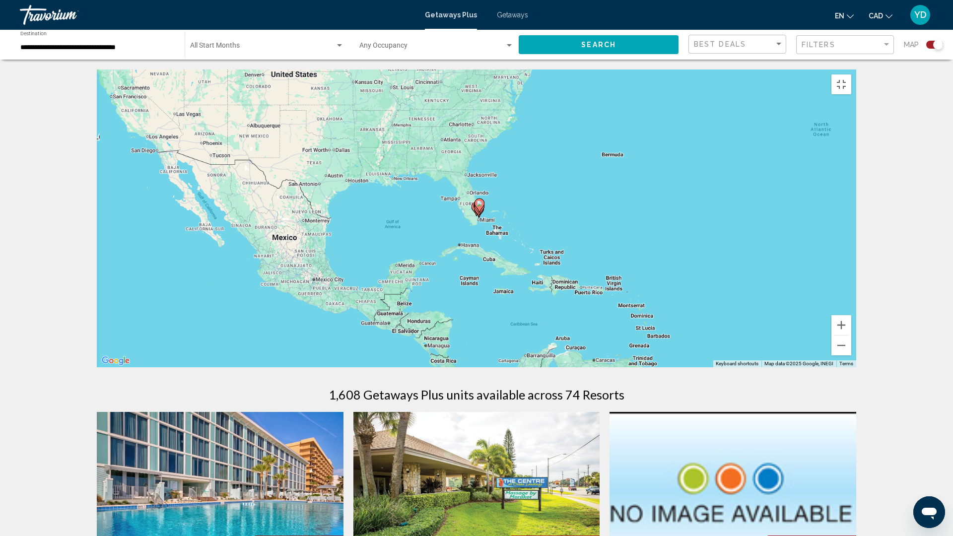
click at [488, 265] on div "To activate drag with keyboard, press Alt + Enter. Once in keyboard drag state,…" at bounding box center [477, 219] width 760 height 298
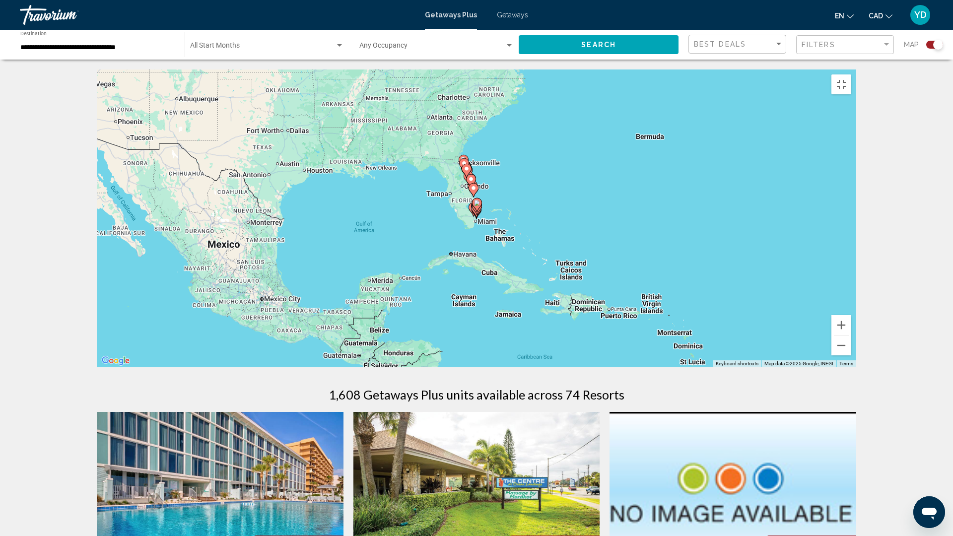
click at [488, 265] on div "To activate drag with keyboard, press Alt + Enter. Once in keyboard drag state,…" at bounding box center [477, 219] width 760 height 298
click at [506, 251] on div "To activate drag with keyboard, press Alt + Enter. Once in keyboard drag state,…" at bounding box center [477, 219] width 760 height 298
click at [504, 251] on div "To activate drag with keyboard, press Alt + Enter. Once in keyboard drag state,…" at bounding box center [477, 219] width 760 height 298
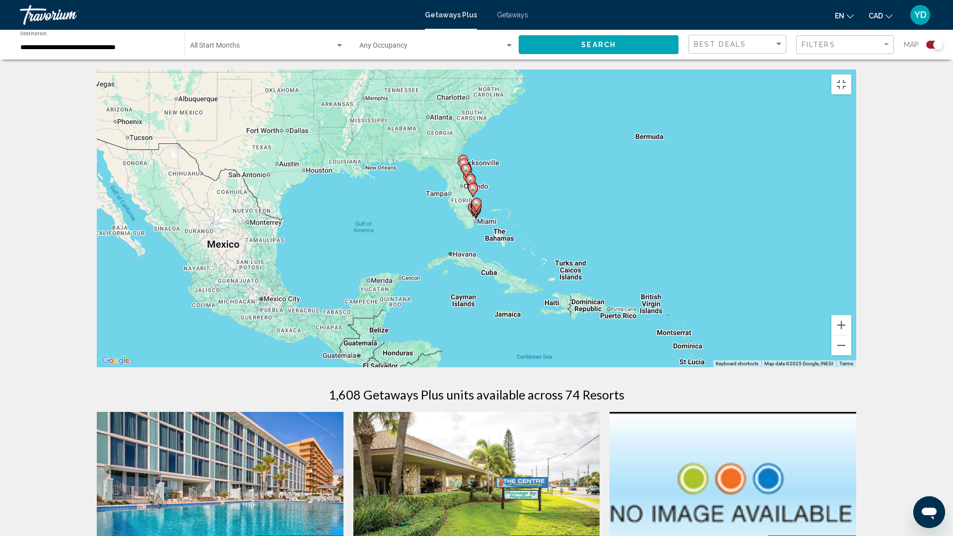
click at [504, 251] on div "To activate drag with keyboard, press Alt + Enter. Once in keyboard drag state,…" at bounding box center [477, 219] width 760 height 298
click at [477, 211] on icon "Main content" at bounding box center [476, 205] width 9 height 13
type input "**********"
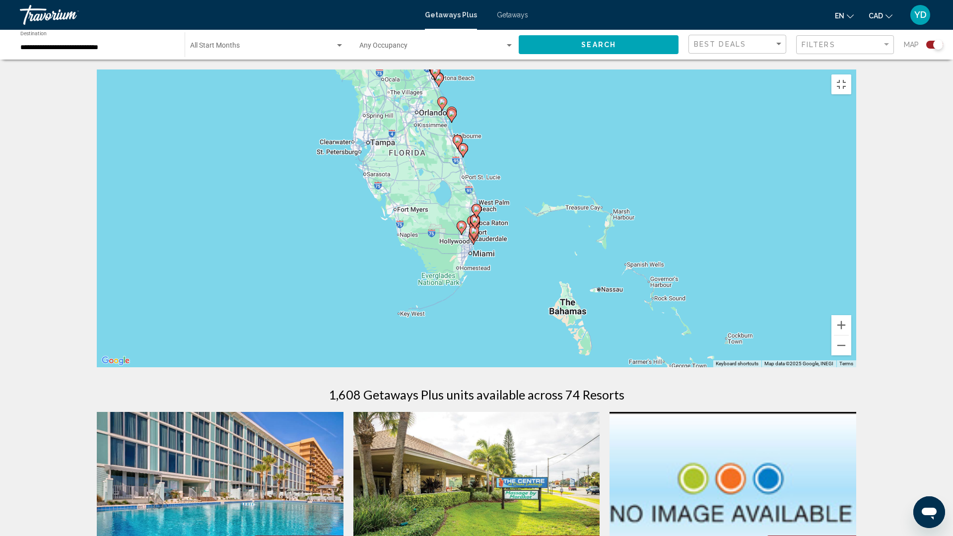
click at [504, 296] on div "To navigate, press the arrow keys. To activate drag with keyboard, press Alt + …" at bounding box center [477, 219] width 760 height 298
click at [504, 296] on div "To activate drag with keyboard, press Alt + Enter. Once in keyboard drag state,…" at bounding box center [477, 219] width 760 height 298
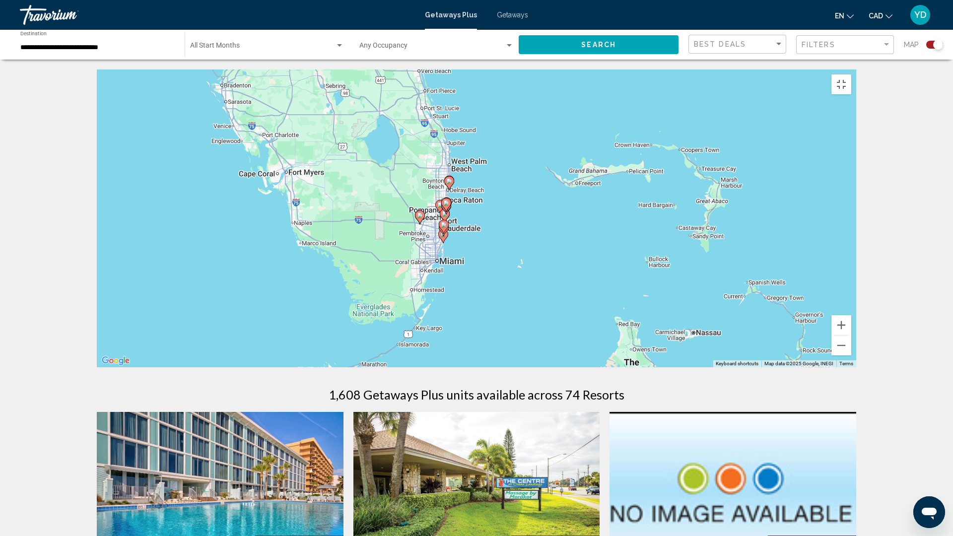
click at [504, 296] on div "To activate drag with keyboard, press Alt + Enter. Once in keyboard drag state,…" at bounding box center [477, 219] width 760 height 298
click at [471, 292] on div "To activate drag with keyboard, press Alt + Enter. Once in keyboard drag state,…" at bounding box center [477, 219] width 760 height 298
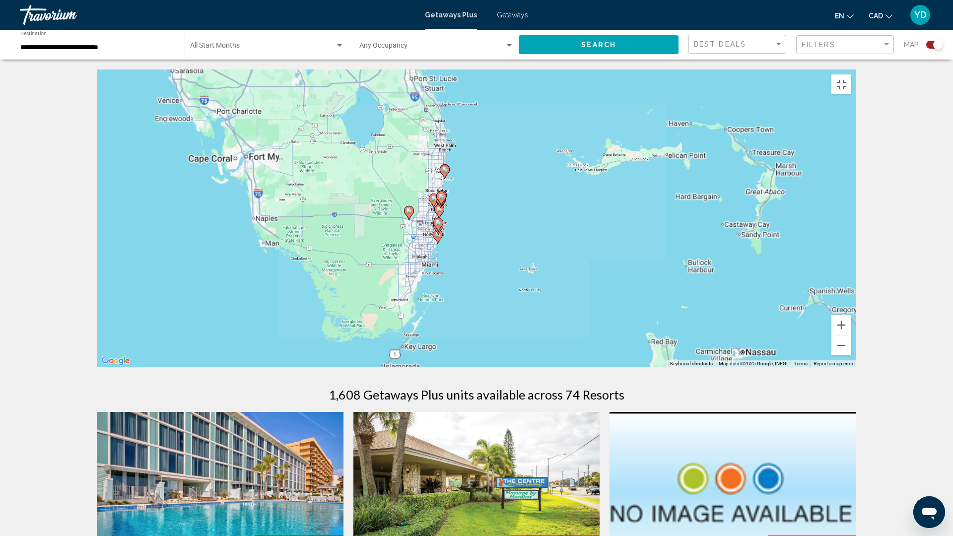
click at [471, 292] on div "To activate drag with keyboard, press Alt + Enter. Once in keyboard drag state,…" at bounding box center [477, 219] width 760 height 298
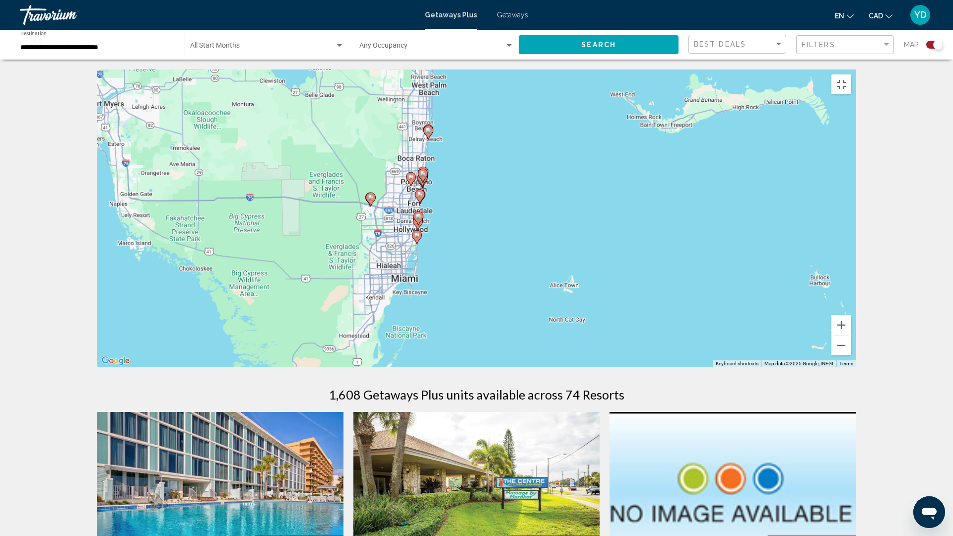
click at [470, 292] on div "To activate drag with keyboard, press Alt + Enter. Once in keyboard drag state,…" at bounding box center [477, 219] width 760 height 298
click at [468, 290] on div "To activate drag with keyboard, press Alt + Enter. Once in keyboard drag state,…" at bounding box center [477, 219] width 760 height 298
click at [467, 289] on div "To activate drag with keyboard, press Alt + Enter. Once in keyboard drag state,…" at bounding box center [477, 219] width 760 height 298
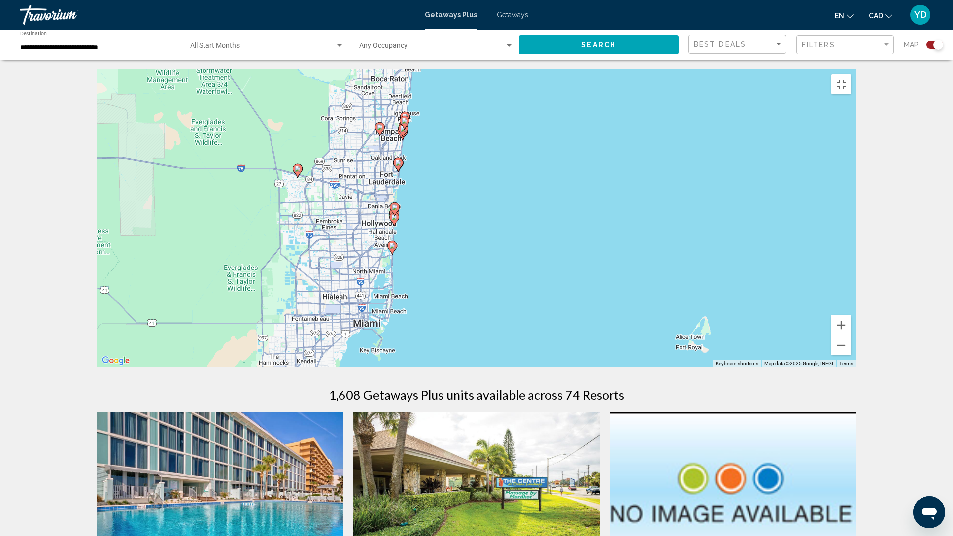
drag, startPoint x: 414, startPoint y: 282, endPoint x: 452, endPoint y: 286, distance: 38.0
click at [452, 286] on div "To activate drag with keyboard, press Alt + Enter. Once in keyboard drag state,…" at bounding box center [477, 219] width 760 height 298
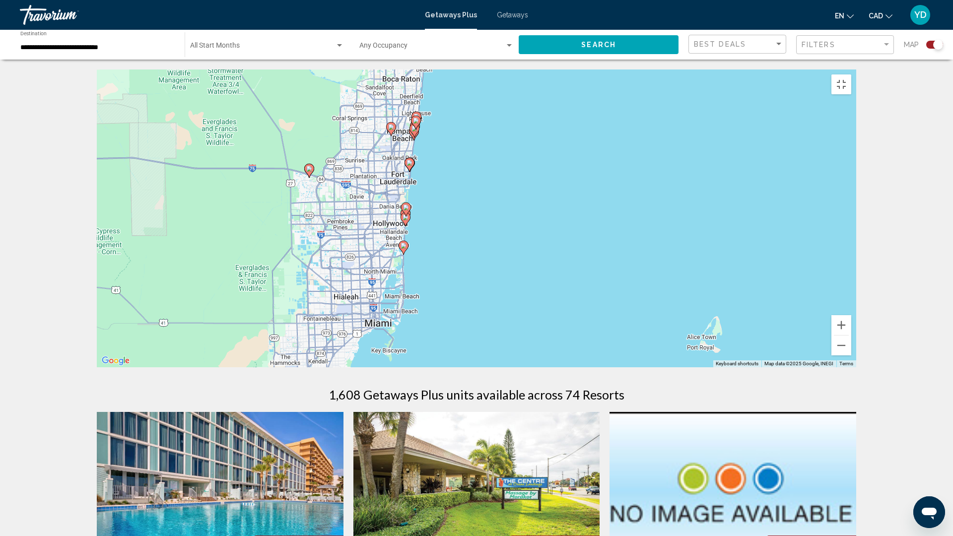
click at [419, 297] on div "To activate drag with keyboard, press Alt + Enter. Once in keyboard drag state,…" at bounding box center [477, 219] width 760 height 298
click at [420, 297] on div "To activate drag with keyboard, press Alt + Enter. Once in keyboard drag state,…" at bounding box center [477, 219] width 760 height 298
click at [421, 296] on div "To activate drag with keyboard, press Alt + Enter. Once in keyboard drag state,…" at bounding box center [477, 219] width 760 height 298
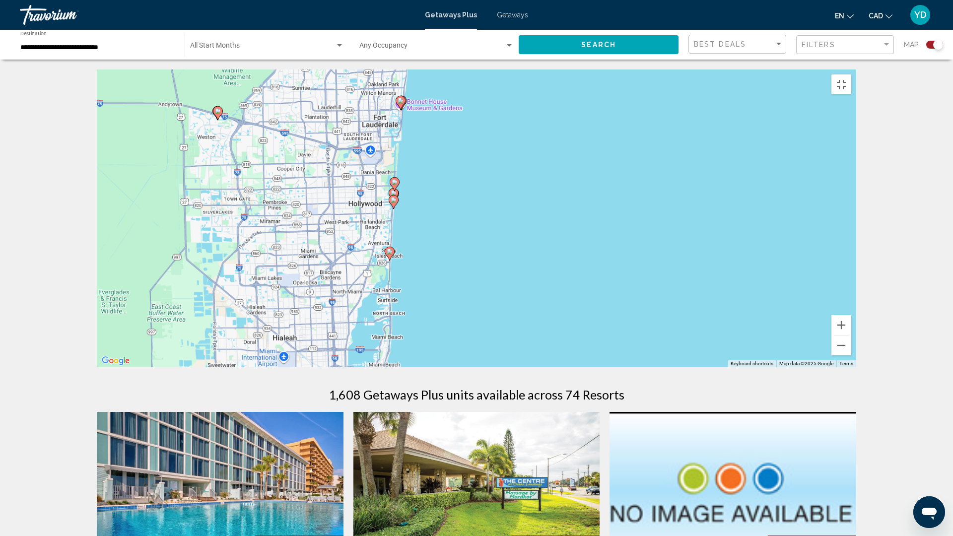
click at [421, 296] on div "To activate drag with keyboard, press Alt + Enter. Once in keyboard drag state,…" at bounding box center [477, 219] width 760 height 298
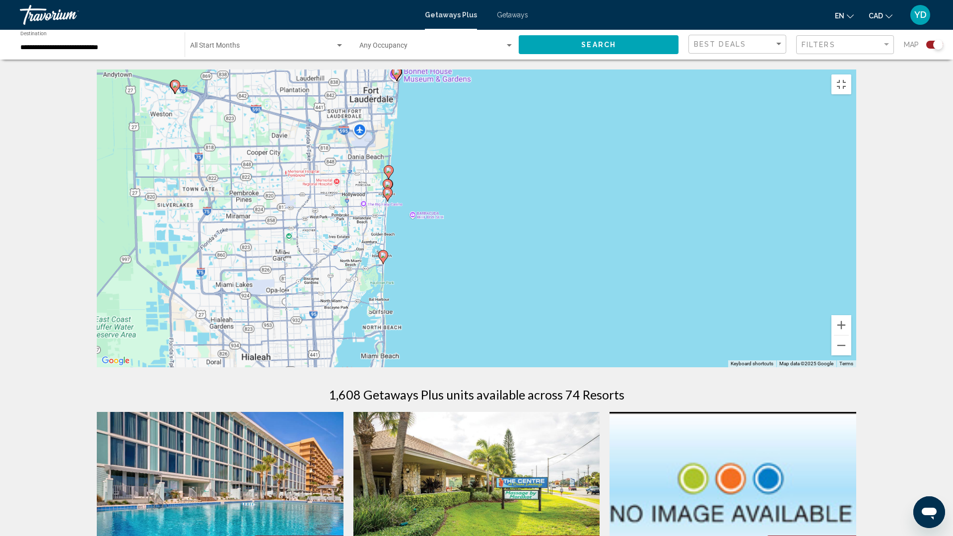
click at [421, 296] on div "To activate drag with keyboard, press Alt + Enter. Once in keyboard drag state,…" at bounding box center [477, 219] width 760 height 298
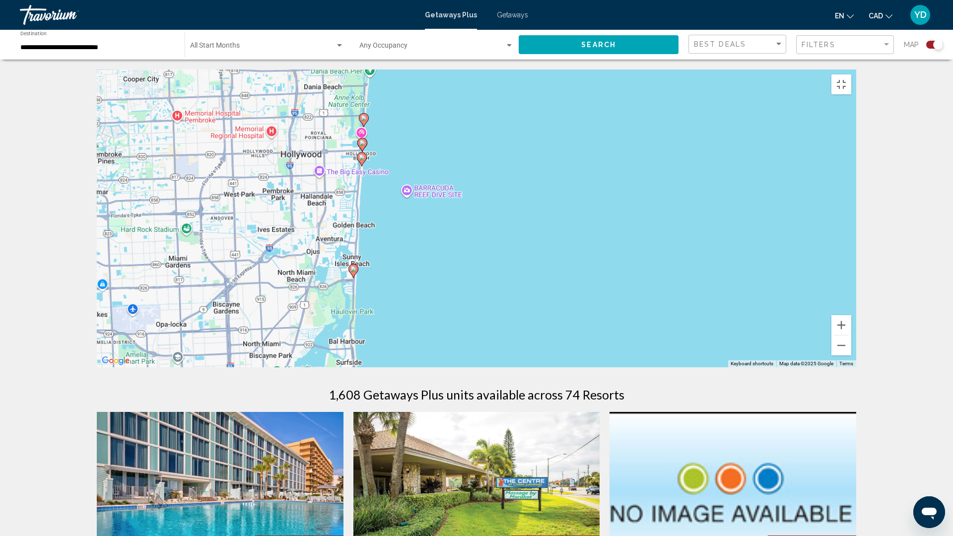
click at [421, 296] on div "To activate drag with keyboard, press Alt + Enter. Once in keyboard drag state,…" at bounding box center [477, 219] width 760 height 298
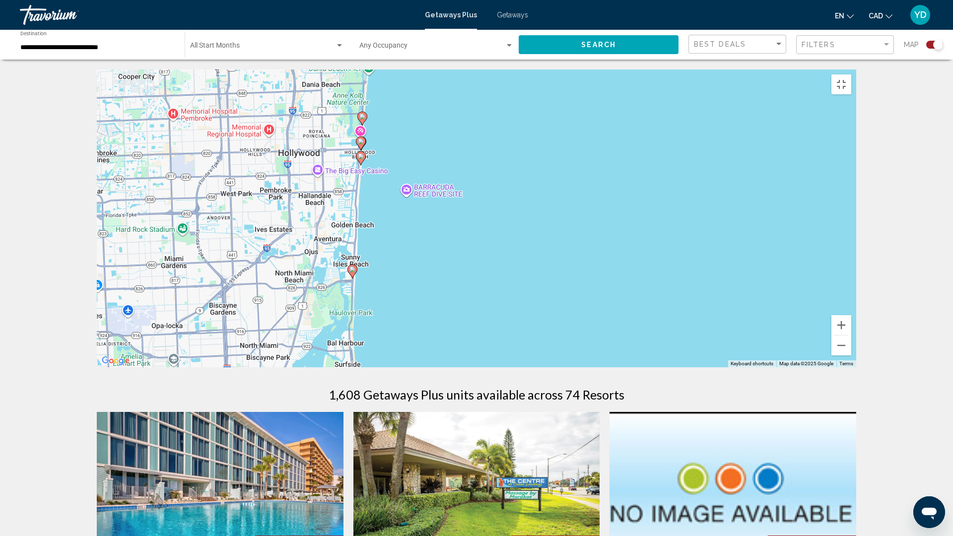
click at [420, 295] on div "To activate drag with keyboard, press Alt + Enter. Once in keyboard drag state,…" at bounding box center [477, 219] width 760 height 298
click at [419, 294] on div "To activate drag with keyboard, press Alt + Enter. Once in keyboard drag state,…" at bounding box center [477, 219] width 760 height 298
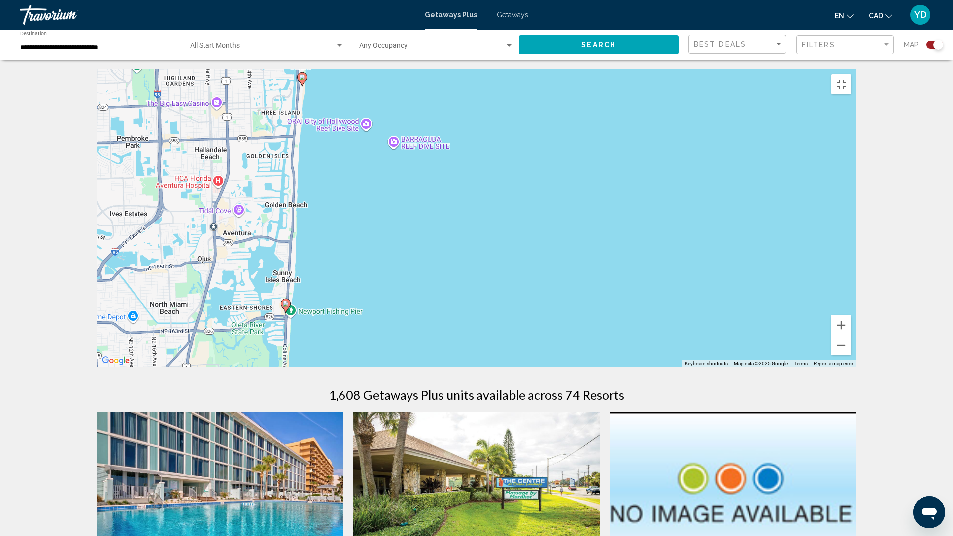
click at [306, 118] on div "To activate drag with keyboard, press Alt + Enter. Once in keyboard drag state,…" at bounding box center [477, 219] width 760 height 298
click at [310, 134] on div "To activate drag with keyboard, press Alt + Enter. Once in keyboard drag state,…" at bounding box center [477, 219] width 760 height 298
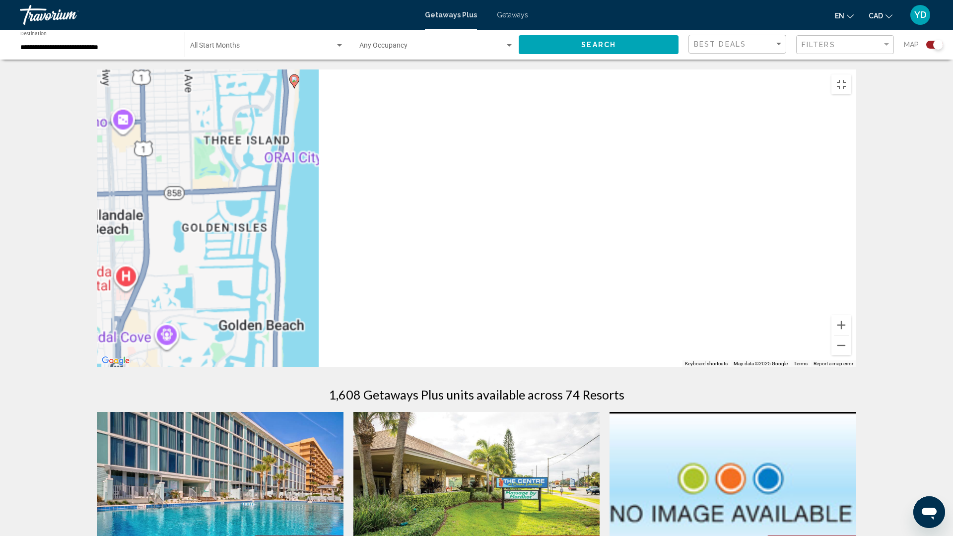
click at [310, 134] on div "To activate drag with keyboard, press Alt + Enter. Once in keyboard drag state,…" at bounding box center [477, 219] width 760 height 298
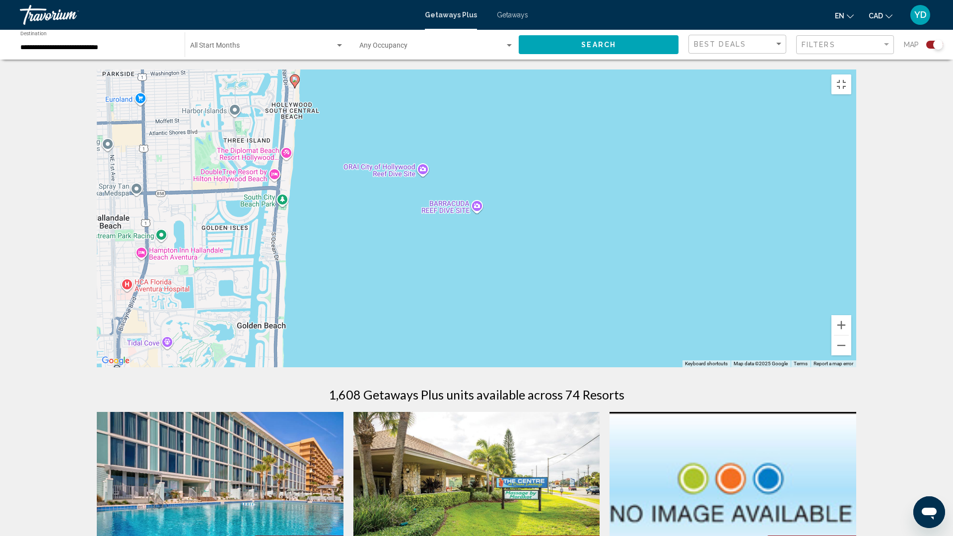
click at [310, 134] on div "To activate drag with keyboard, press Alt + Enter. Once in keyboard drag state,…" at bounding box center [477, 219] width 760 height 298
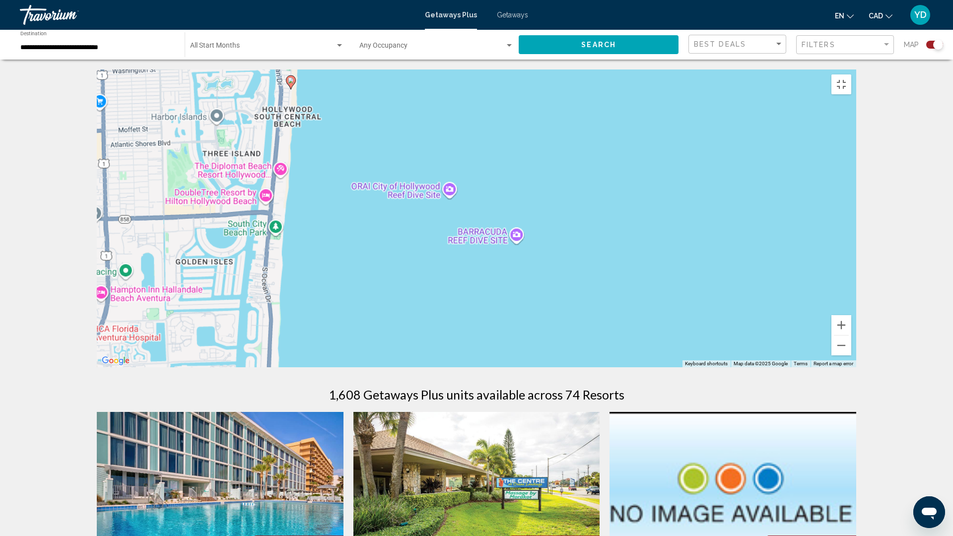
click at [310, 134] on div "To activate drag with keyboard, press Alt + Enter. Once in keyboard drag state,…" at bounding box center [477, 219] width 760 height 298
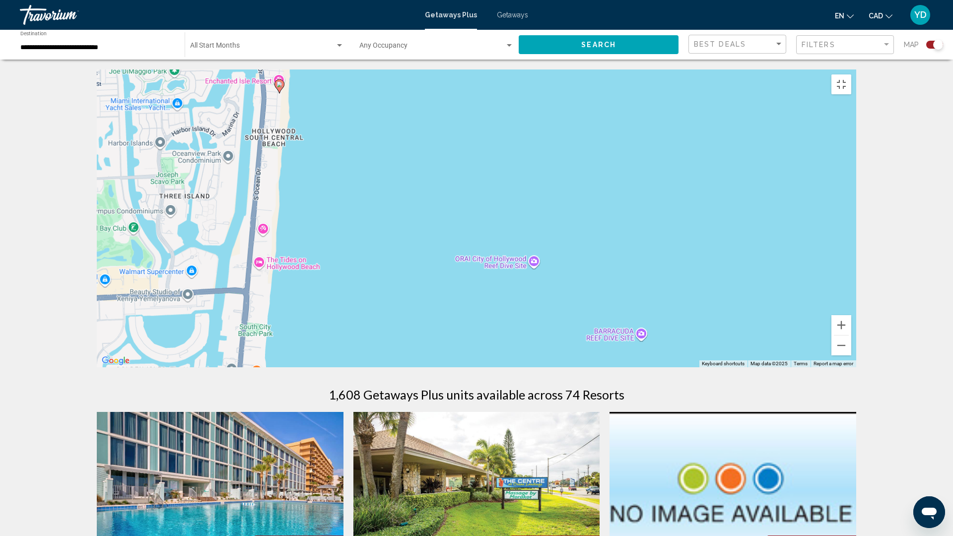
click at [310, 134] on div "To activate drag with keyboard, press Alt + Enter. Once in keyboard drag state,…" at bounding box center [477, 219] width 760 height 298
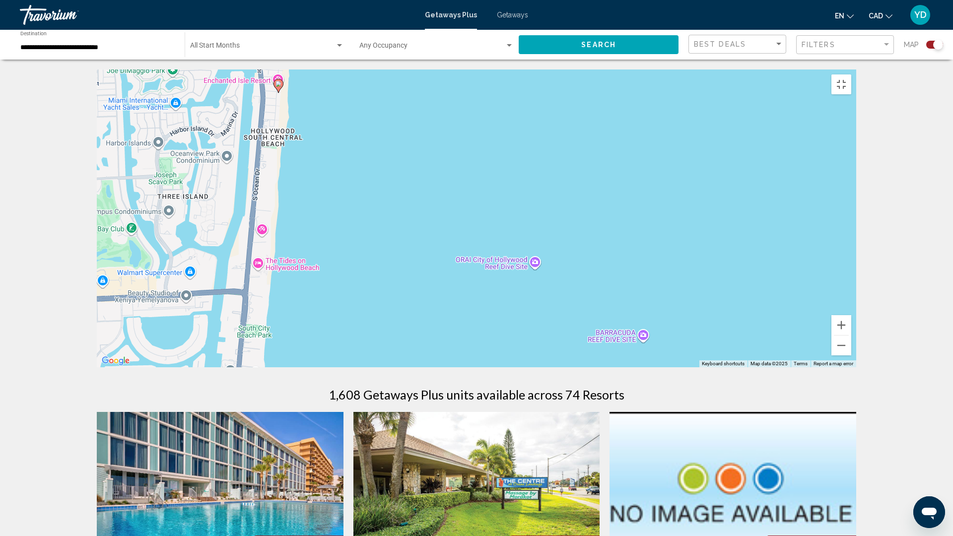
click at [310, 134] on div "To activate drag with keyboard, press Alt + Enter. Once in keyboard drag state,…" at bounding box center [477, 219] width 760 height 298
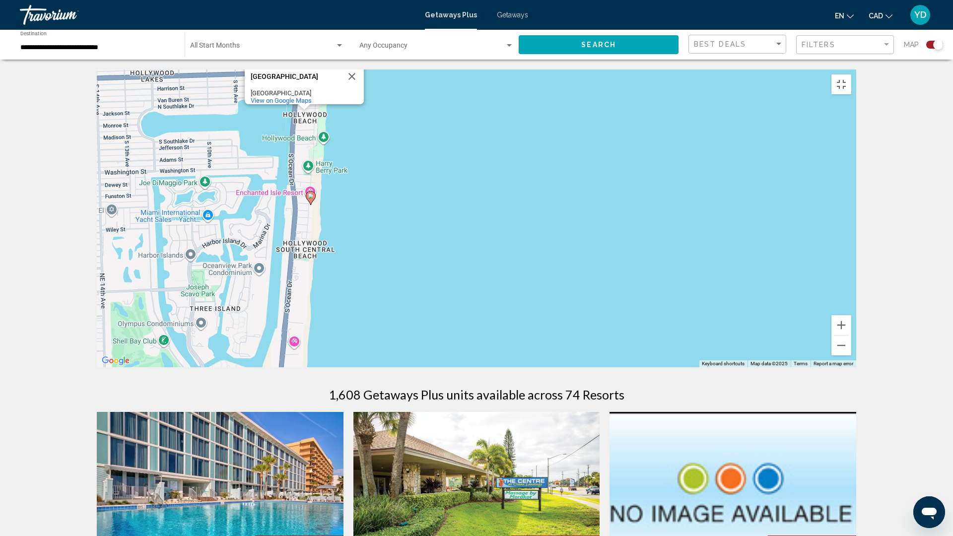
drag, startPoint x: 317, startPoint y: 130, endPoint x: 350, endPoint y: 244, distance: 118.5
click at [350, 244] on div "To activate drag with keyboard, press Alt + Enter. Once in keyboard drag state,…" at bounding box center [477, 219] width 760 height 298
click at [352, 88] on button "Close" at bounding box center [352, 77] width 24 height 24
click at [706, 74] on button "Toggle fullscreen view" at bounding box center [842, 84] width 20 height 20
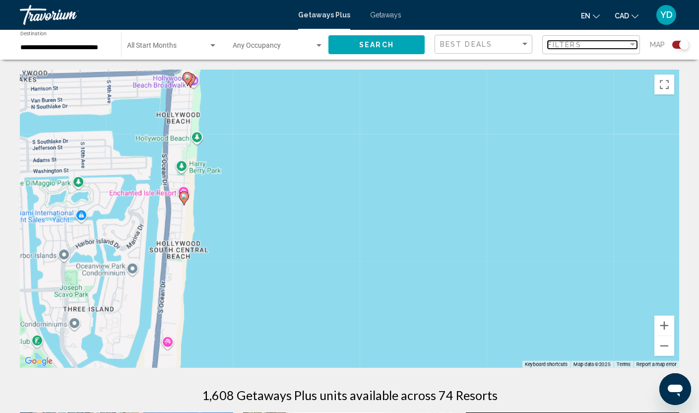
click at [566, 44] on span "Filters" at bounding box center [565, 45] width 34 height 8
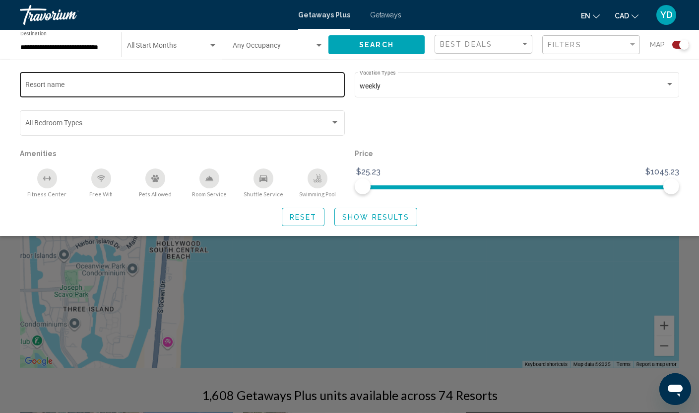
click at [79, 76] on div "Resort name" at bounding box center [182, 83] width 315 height 27
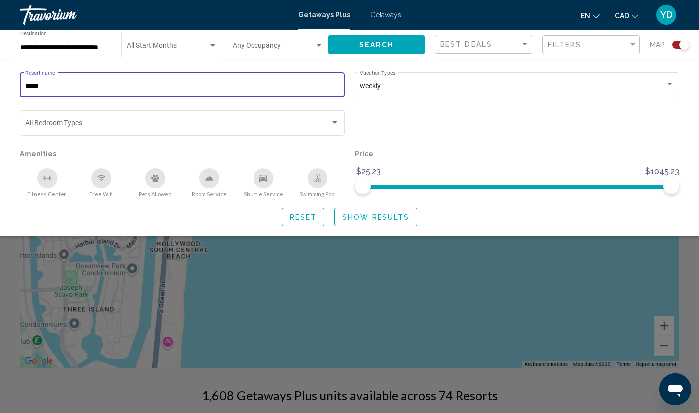
type input "*****"
click at [350, 218] on span "Show Results" at bounding box center [376, 217] width 67 height 8
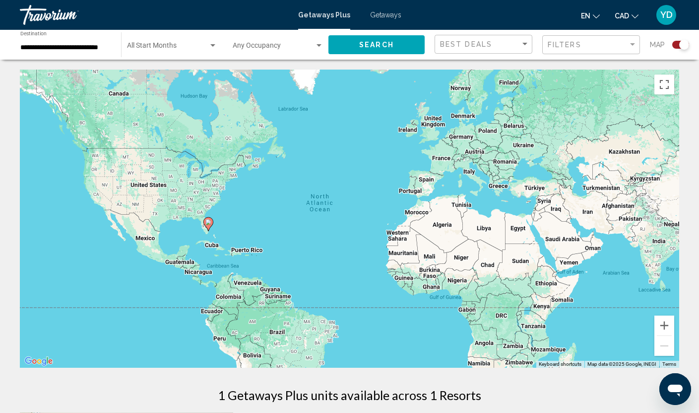
click at [211, 230] on gmp-advanced-marker "Main content" at bounding box center [209, 223] width 10 height 15
type input "**********"
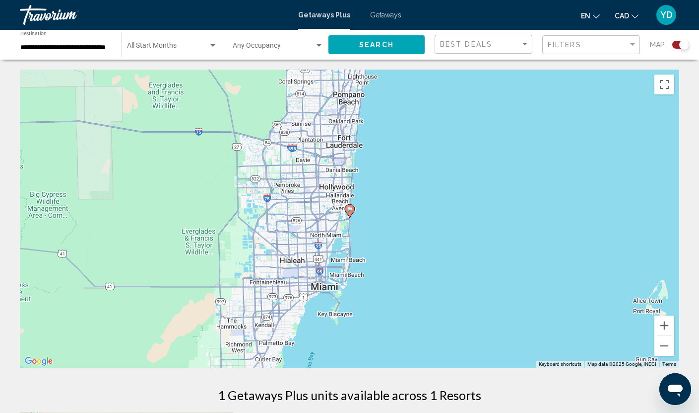
click at [211, 230] on div "To activate drag with keyboard, press Alt + Enter. Once in keyboard drag state,…" at bounding box center [350, 219] width 660 height 298
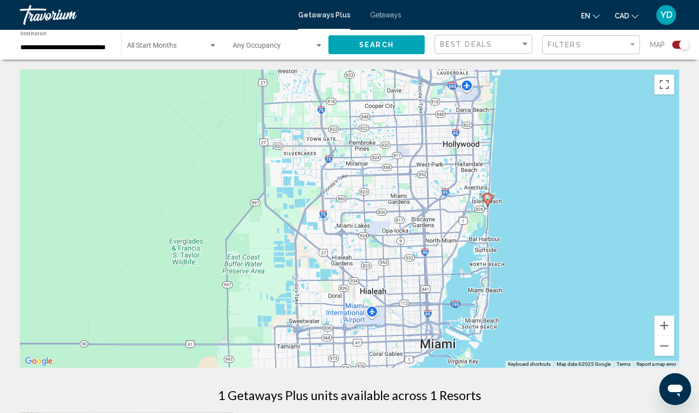
click at [479, 213] on div "To activate drag with keyboard, press Alt + Enter. Once in keyboard drag state,…" at bounding box center [350, 219] width 660 height 298
click at [494, 212] on div "To activate drag with keyboard, press Alt + Enter. Once in keyboard drag state,…" at bounding box center [350, 219] width 660 height 298
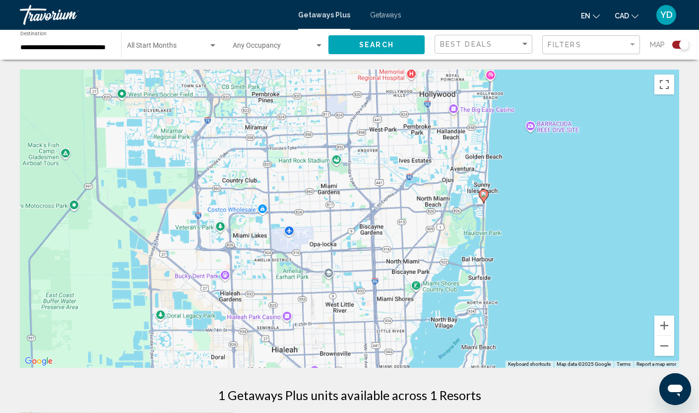
click at [494, 212] on div "To activate drag with keyboard, press Alt + Enter. Once in keyboard drag state,…" at bounding box center [350, 219] width 660 height 298
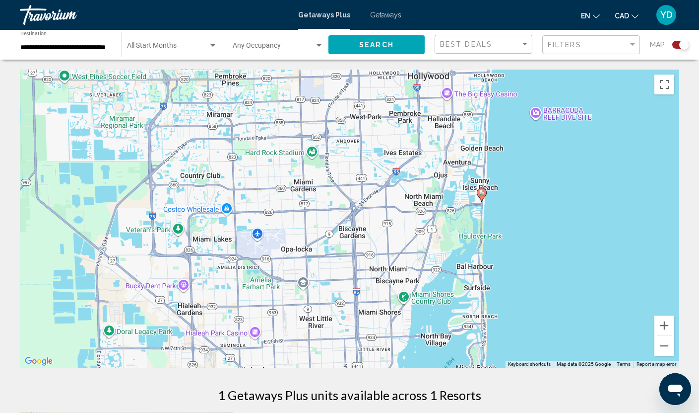
click at [494, 212] on div "To activate drag with keyboard, press Alt + Enter. Once in keyboard drag state,…" at bounding box center [350, 219] width 660 height 298
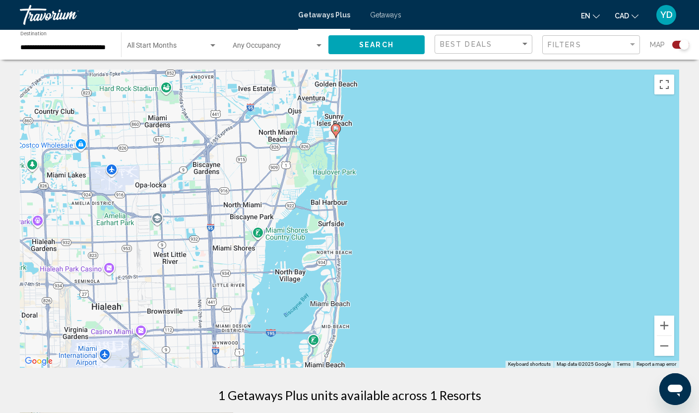
drag, startPoint x: 494, startPoint y: 212, endPoint x: 347, endPoint y: 146, distance: 161.8
click at [347, 146] on div "To activate drag with keyboard, press Alt + Enter. Once in keyboard drag state,…" at bounding box center [350, 219] width 660 height 298
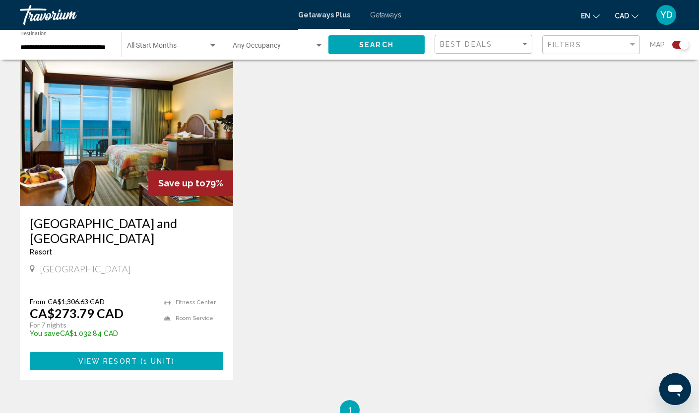
scroll to position [348, 0]
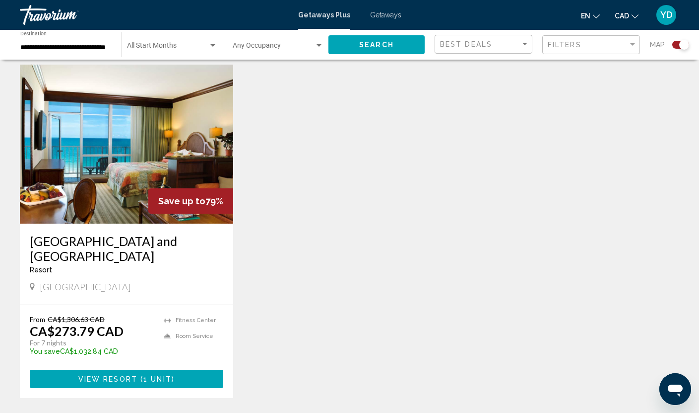
click at [118, 242] on h3 "[GEOGRAPHIC_DATA] and [GEOGRAPHIC_DATA]" at bounding box center [127, 248] width 194 height 30
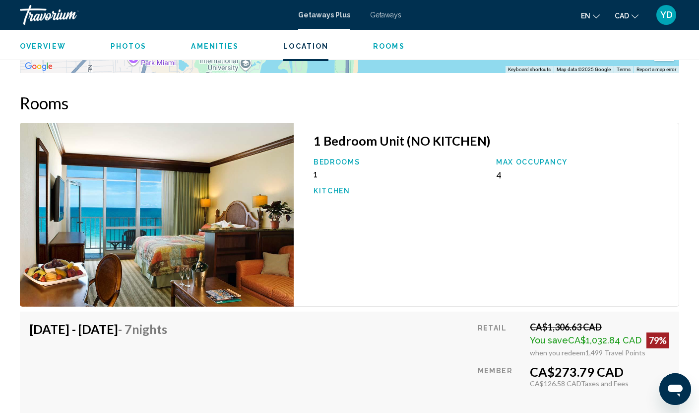
scroll to position [1584, 0]
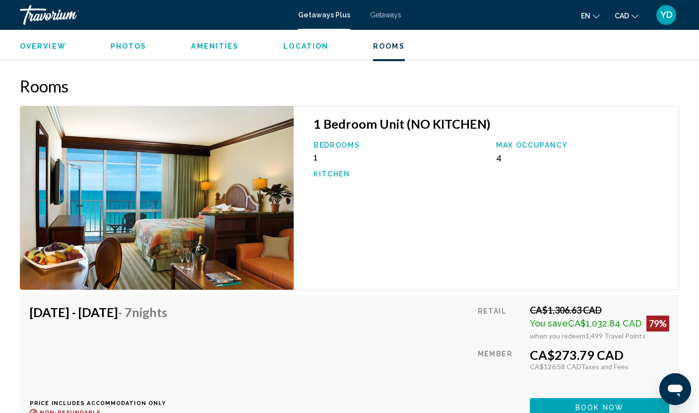
click at [199, 204] on img "Main content" at bounding box center [157, 198] width 274 height 184
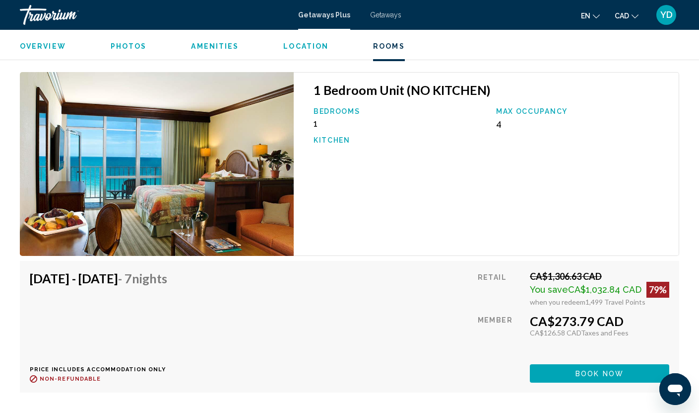
scroll to position [1733, 0]
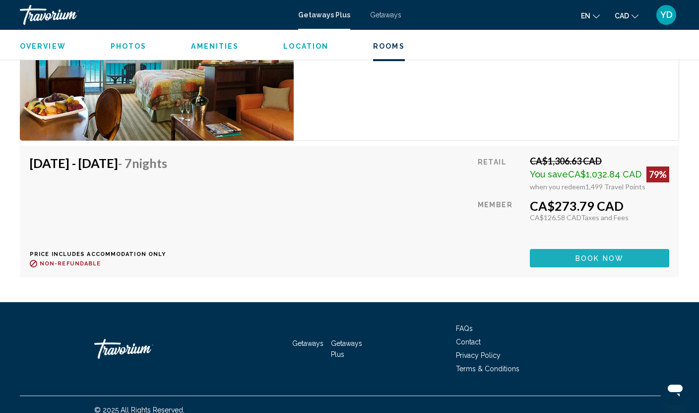
click at [573, 249] on button "Book now" at bounding box center [599, 258] width 139 height 18
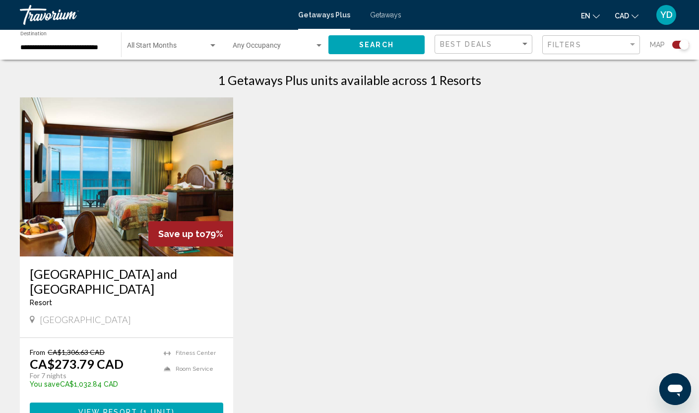
scroll to position [298, 0]
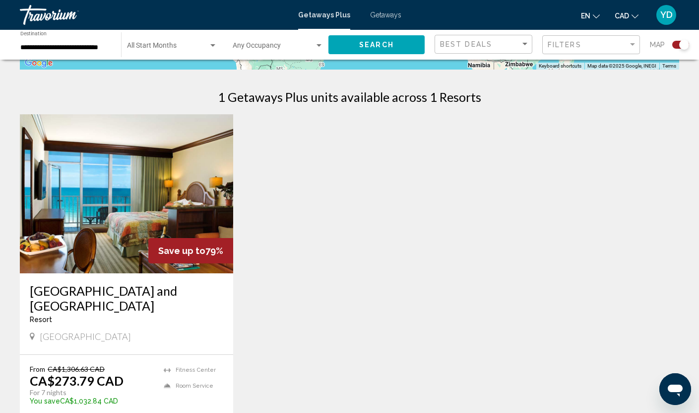
click at [191, 42] on div "Start Month All Start Months" at bounding box center [172, 44] width 90 height 27
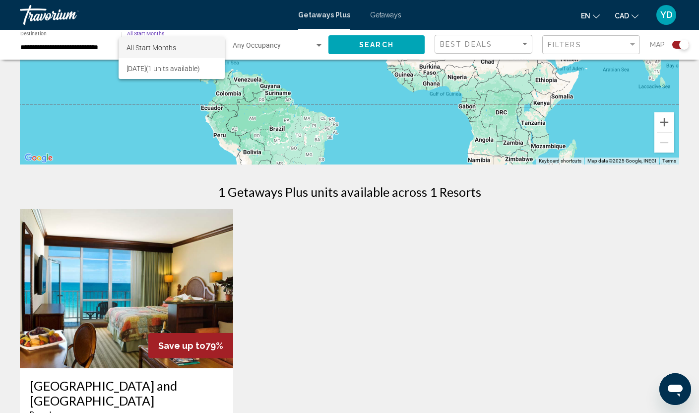
scroll to position [199, 0]
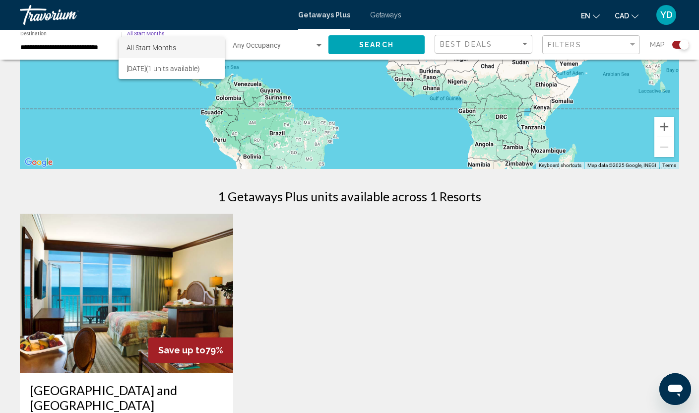
click at [607, 42] on div at bounding box center [349, 206] width 699 height 413
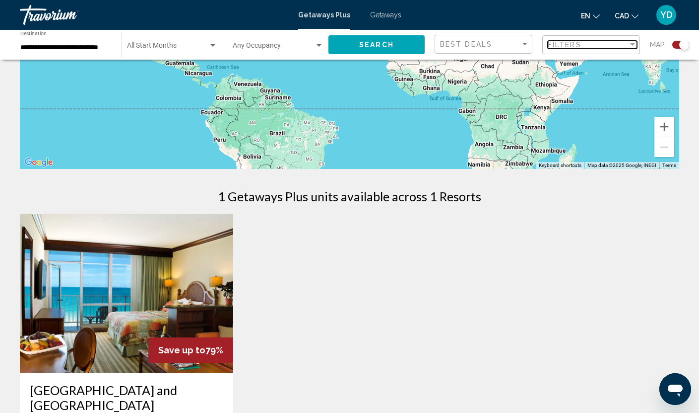
click at [607, 42] on div "Filters" at bounding box center [588, 45] width 80 height 8
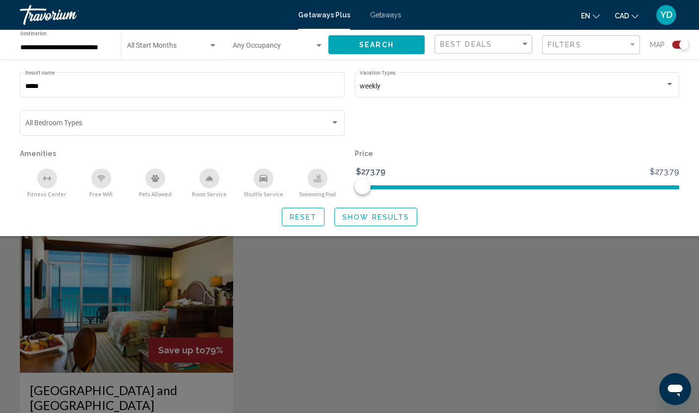
click at [213, 45] on div "Search widget" at bounding box center [212, 45] width 5 height 2
click at [65, 89] on div at bounding box center [349, 206] width 699 height 413
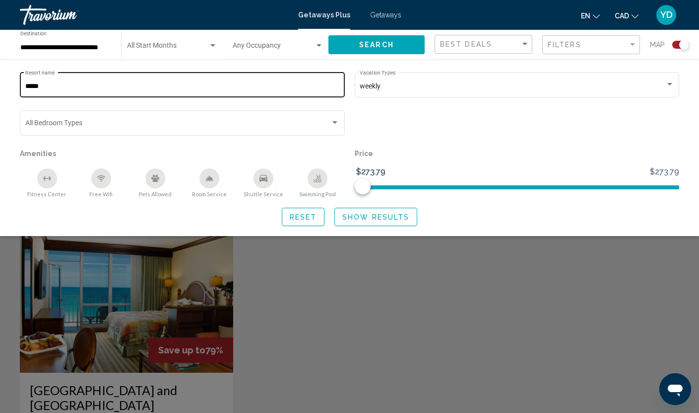
click at [58, 86] on input "*****" at bounding box center [182, 86] width 315 height 8
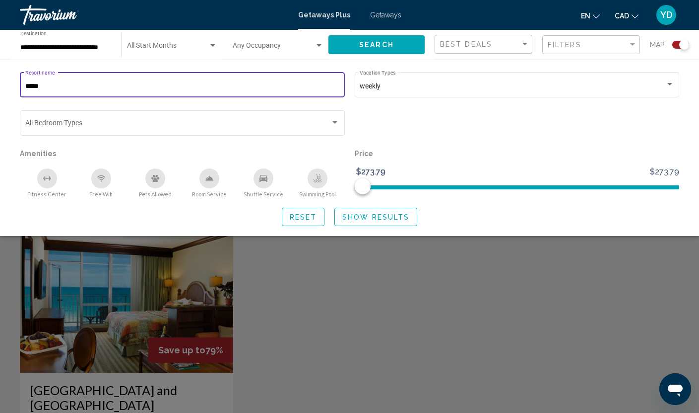
drag, startPoint x: 58, startPoint y: 85, endPoint x: 39, endPoint y: 83, distance: 19.5
click at [39, 83] on input "*****" at bounding box center [182, 86] width 315 height 8
click at [210, 42] on div "Search widget" at bounding box center [213, 46] width 9 height 8
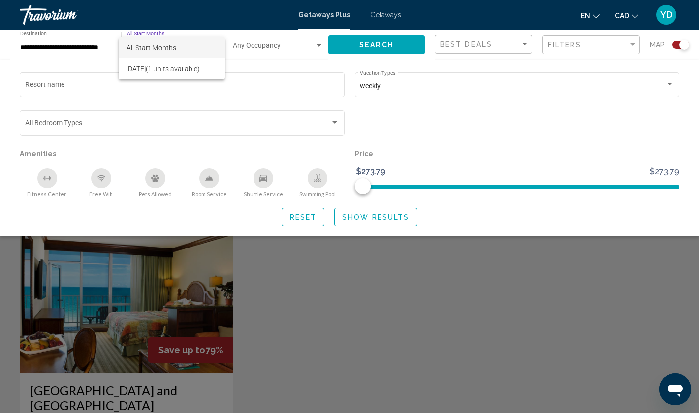
click at [93, 80] on div at bounding box center [349, 206] width 699 height 413
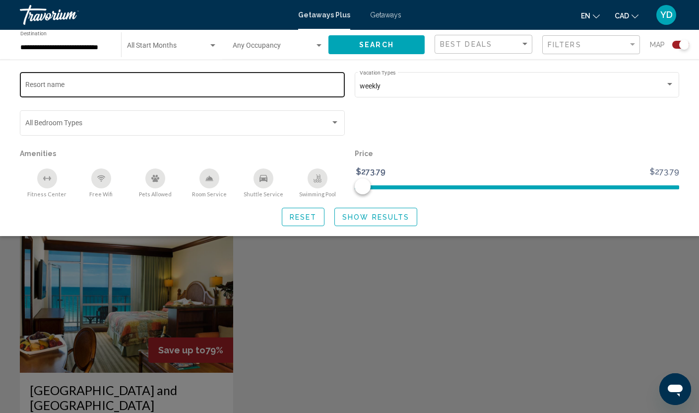
click at [65, 86] on input "Resort name" at bounding box center [182, 86] width 315 height 8
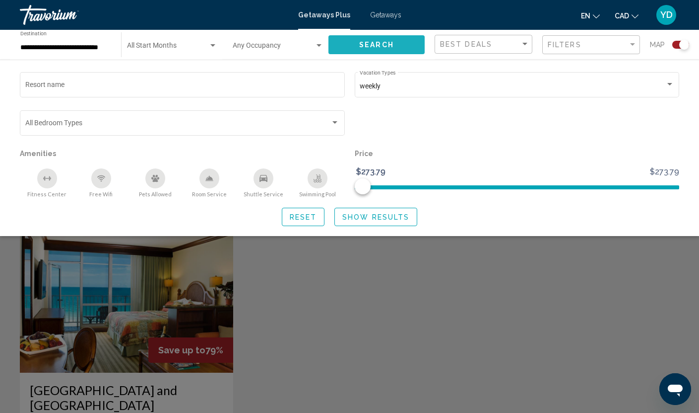
click at [362, 45] on span "Search" at bounding box center [376, 45] width 35 height 8
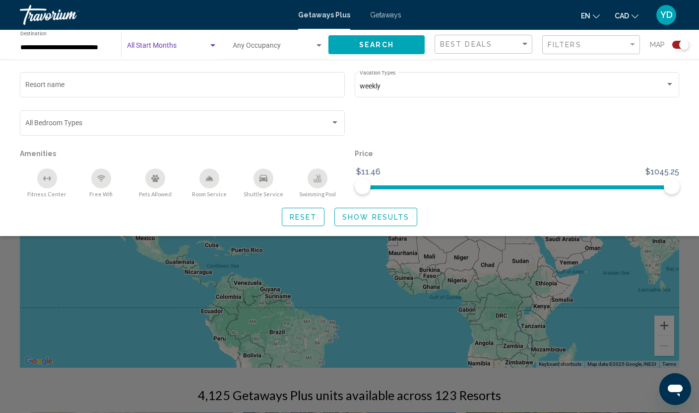
click at [209, 42] on div "Search widget" at bounding box center [213, 46] width 9 height 8
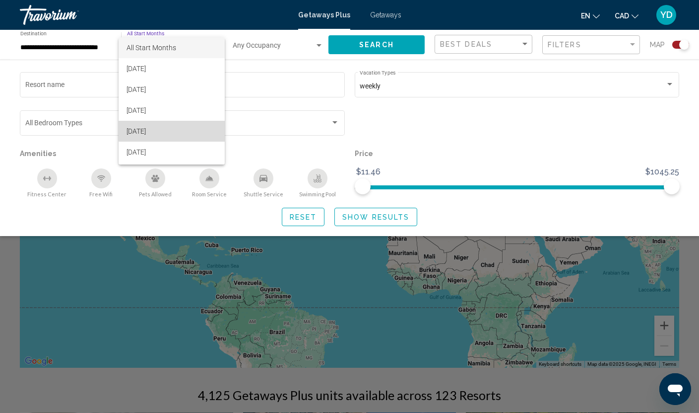
click at [189, 126] on span "[DATE]" at bounding box center [172, 131] width 90 height 21
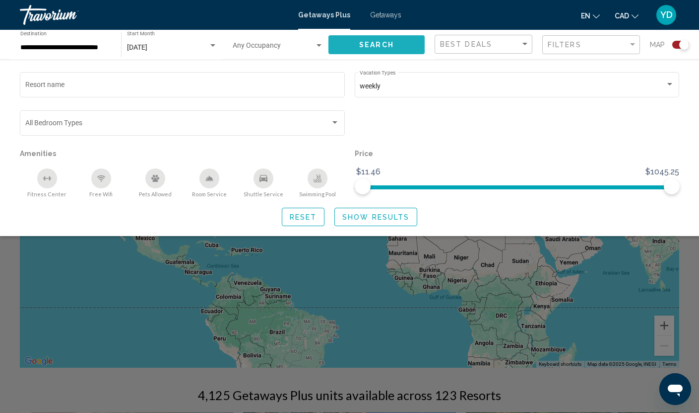
click at [390, 49] on span "Search" at bounding box center [376, 45] width 35 height 8
click at [369, 215] on span "Show Results" at bounding box center [376, 217] width 67 height 8
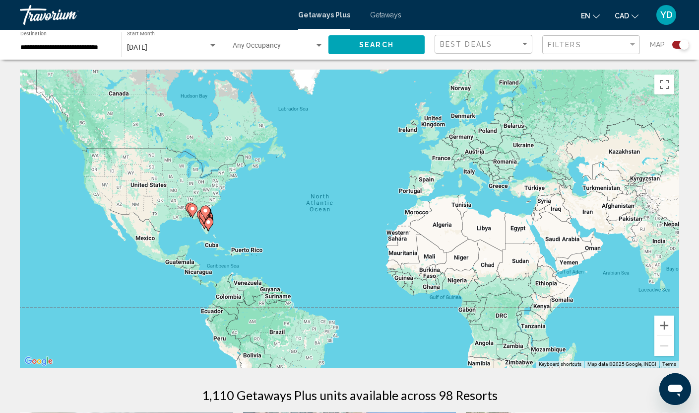
click at [219, 225] on div "To activate drag with keyboard, press Alt + Enter. Once in keyboard drag state,…" at bounding box center [350, 219] width 660 height 298
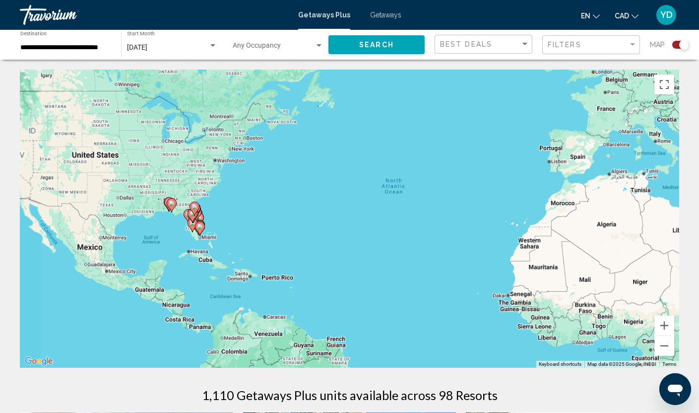
click at [219, 225] on div "To activate drag with keyboard, press Alt + Enter. Once in keyboard drag state,…" at bounding box center [350, 219] width 660 height 298
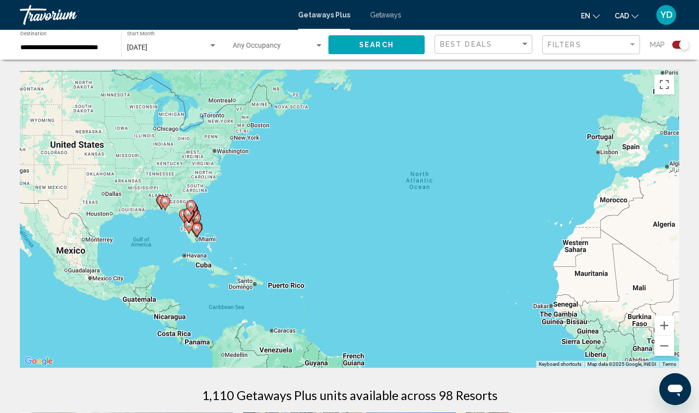
click at [204, 217] on div "To activate drag with keyboard, press Alt + Enter. Once in keyboard drag state,…" at bounding box center [350, 219] width 660 height 298
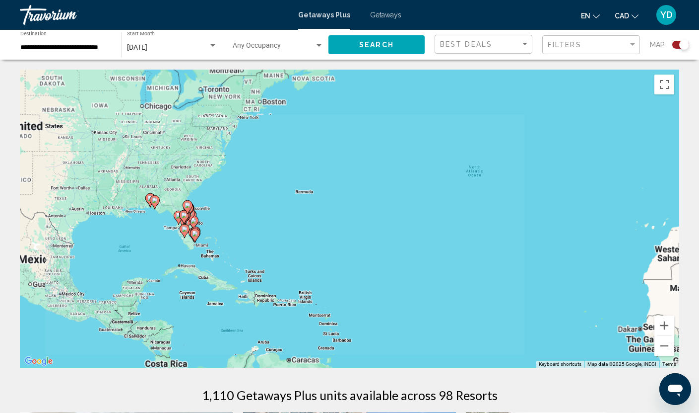
click at [204, 217] on div "To activate drag with keyboard, press Alt + Enter. Once in keyboard drag state,…" at bounding box center [350, 219] width 660 height 298
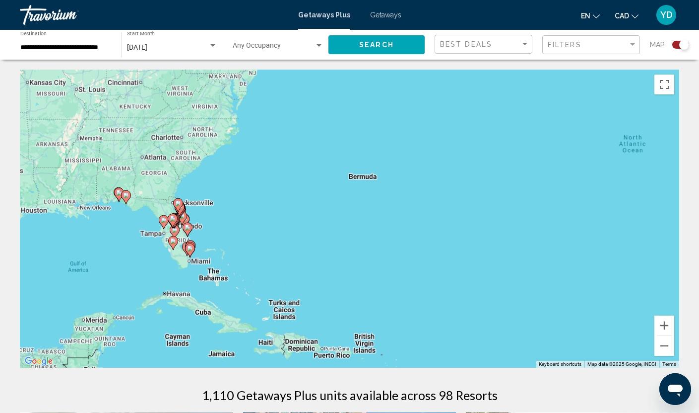
click at [204, 217] on div "To activate drag with keyboard, press Alt + Enter. Once in keyboard drag state,…" at bounding box center [350, 219] width 660 height 298
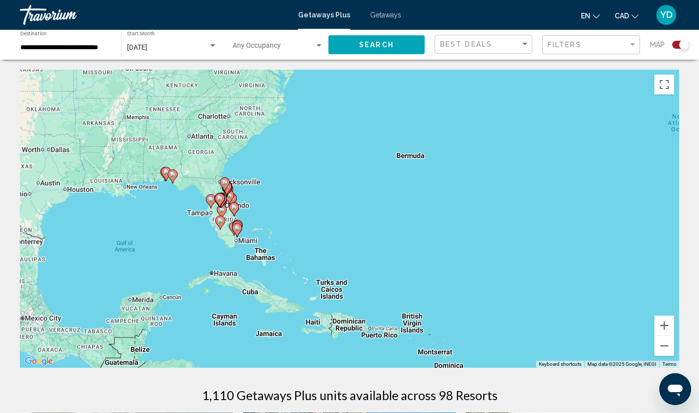
drag, startPoint x: 208, startPoint y: 238, endPoint x: 258, endPoint y: 218, distance: 54.1
click at [258, 218] on div "To activate drag with keyboard, press Alt + Enter. Once in keyboard drag state,…" at bounding box center [350, 219] width 660 height 298
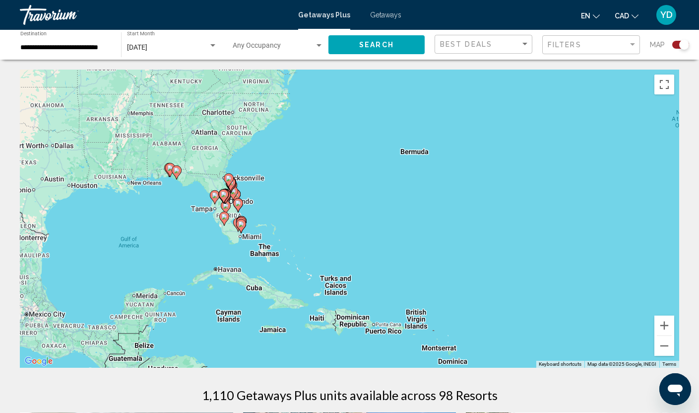
click at [256, 220] on div "To activate drag with keyboard, press Alt + Enter. Once in keyboard drag state,…" at bounding box center [350, 219] width 660 height 298
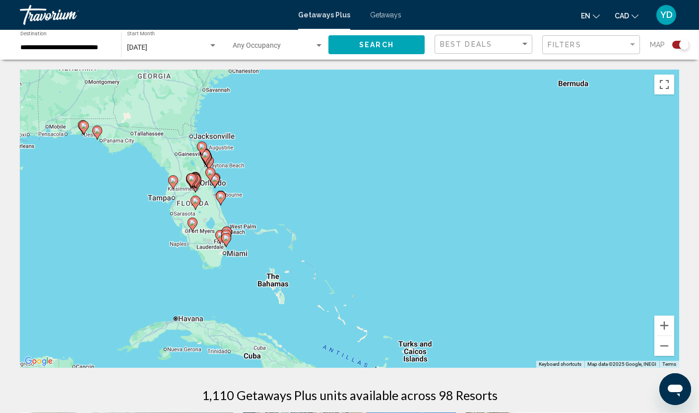
click at [256, 220] on div "To activate drag with keyboard, press Alt + Enter. Once in keyboard drag state,…" at bounding box center [350, 219] width 660 height 298
drag, startPoint x: 259, startPoint y: 251, endPoint x: 299, endPoint y: 233, distance: 44.7
click at [299, 233] on div "To activate drag with keyboard, press Alt + Enter. Once in keyboard drag state,…" at bounding box center [350, 219] width 660 height 298
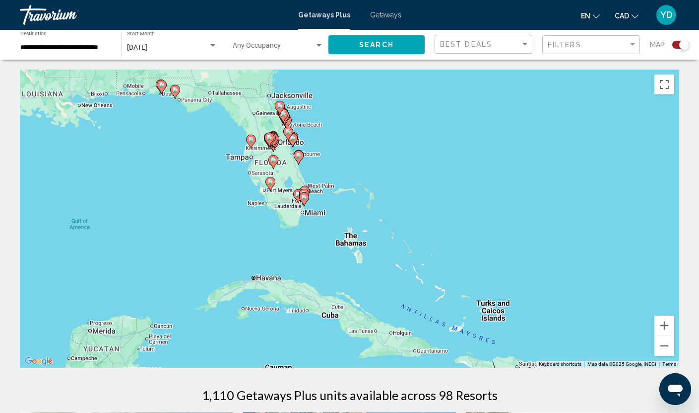
click at [290, 241] on div "To activate drag with keyboard, press Alt + Enter. Once in keyboard drag state,…" at bounding box center [350, 219] width 660 height 298
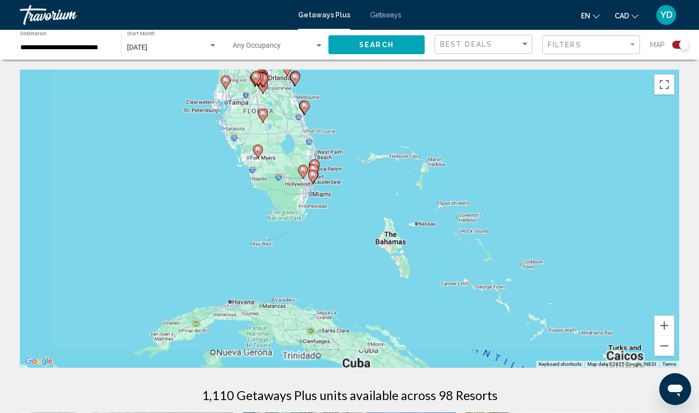
click at [290, 240] on div "To activate drag with keyboard, press Alt + Enter. Once in keyboard drag state,…" at bounding box center [350, 219] width 660 height 298
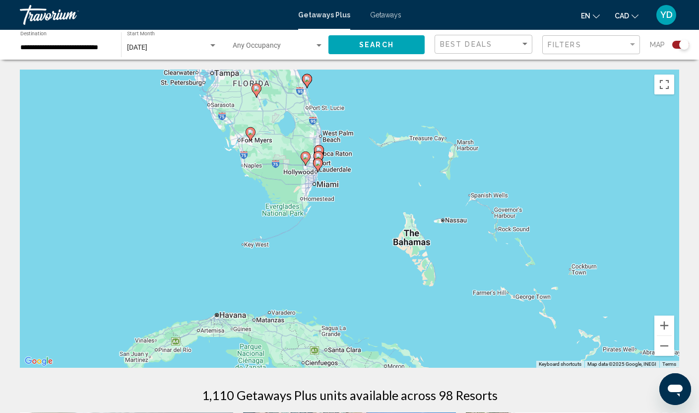
click at [290, 240] on div "To activate drag with keyboard, press Alt + Enter. Once in keyboard drag state,…" at bounding box center [350, 219] width 660 height 298
click at [353, 213] on div "To activate drag with keyboard, press Alt + Enter. Once in keyboard drag state,…" at bounding box center [350, 219] width 660 height 298
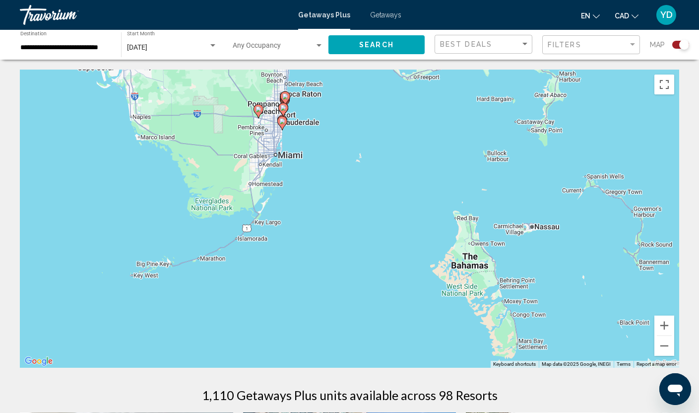
click at [353, 213] on div "To activate drag with keyboard, press Alt + Enter. Once in keyboard drag state,…" at bounding box center [350, 219] width 660 height 298
drag, startPoint x: 340, startPoint y: 136, endPoint x: 371, endPoint y: 207, distance: 78.0
click at [369, 202] on div "To activate drag with keyboard, press Alt + Enter. Once in keyboard drag state,…" at bounding box center [350, 219] width 660 height 298
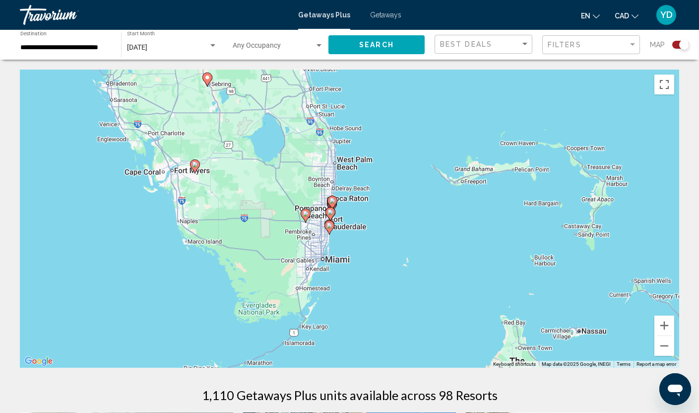
click at [367, 214] on div "To activate drag with keyboard, press Alt + Enter. Once in keyboard drag state,…" at bounding box center [350, 219] width 660 height 298
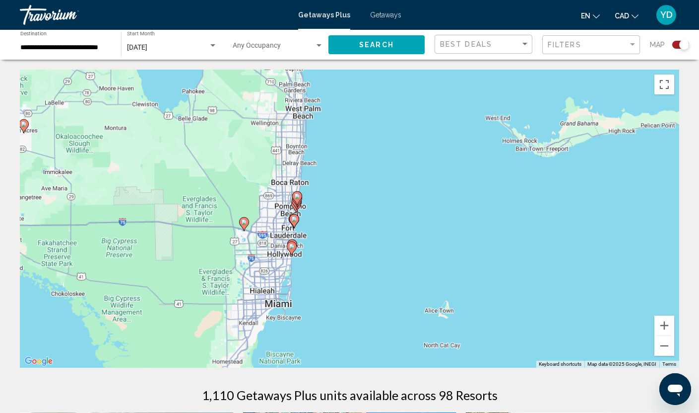
click at [367, 214] on div "To activate drag with keyboard, press Alt + Enter. Once in keyboard drag state,…" at bounding box center [350, 219] width 660 height 298
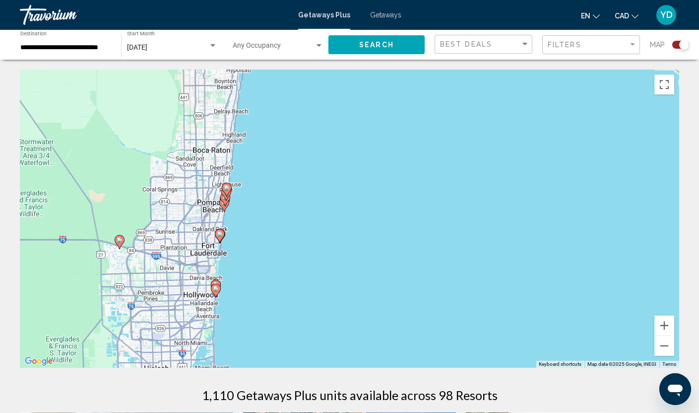
click at [306, 229] on div "To activate drag with keyboard, press Alt + Enter. Once in keyboard drag state,…" at bounding box center [350, 219] width 660 height 298
click at [302, 229] on div "To activate drag with keyboard, press Alt + Enter. Once in keyboard drag state,…" at bounding box center [350, 219] width 660 height 298
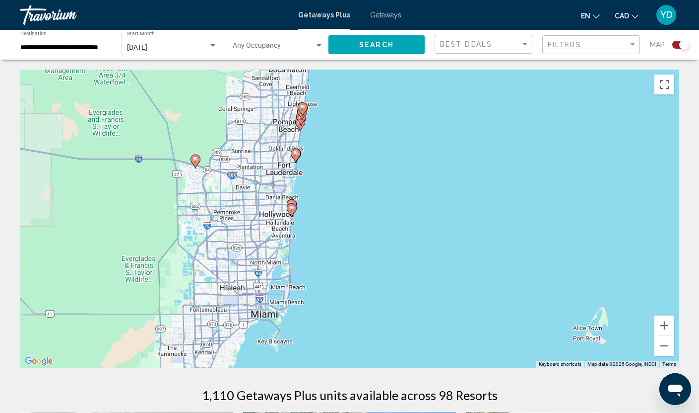
drag, startPoint x: 245, startPoint y: 234, endPoint x: 324, endPoint y: 152, distance: 114.1
click at [324, 152] on div "To activate drag with keyboard, press Alt + Enter. Once in keyboard drag state,…" at bounding box center [350, 219] width 660 height 298
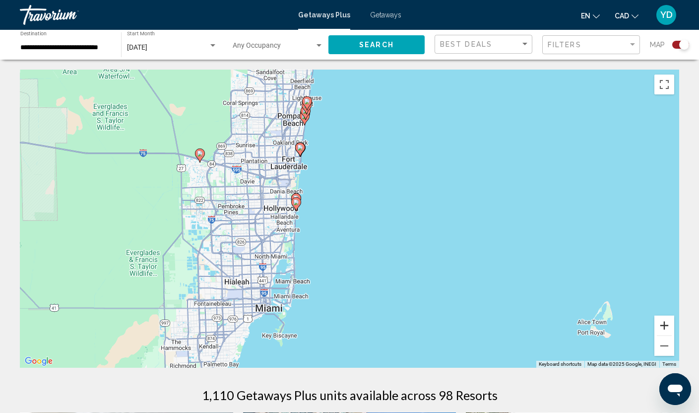
click at [667, 327] on button "Zoom in" at bounding box center [665, 325] width 20 height 20
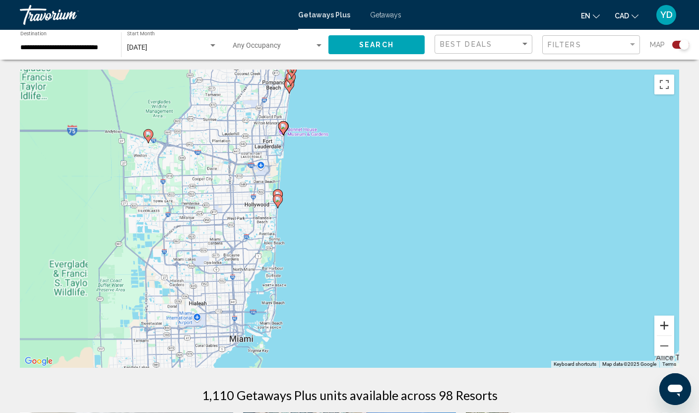
click at [667, 327] on button "Zoom in" at bounding box center [665, 325] width 20 height 20
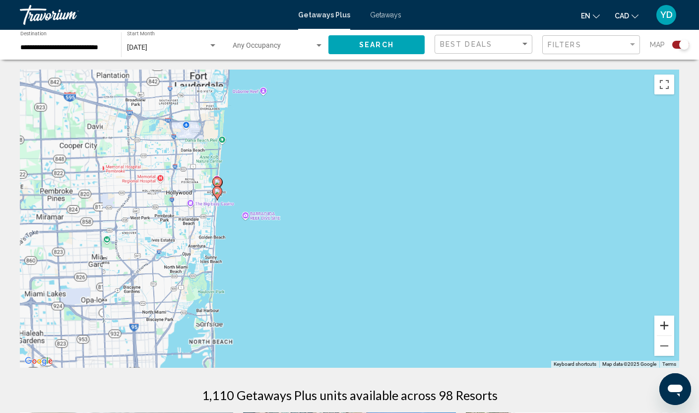
click at [667, 327] on button "Zoom in" at bounding box center [665, 325] width 20 height 20
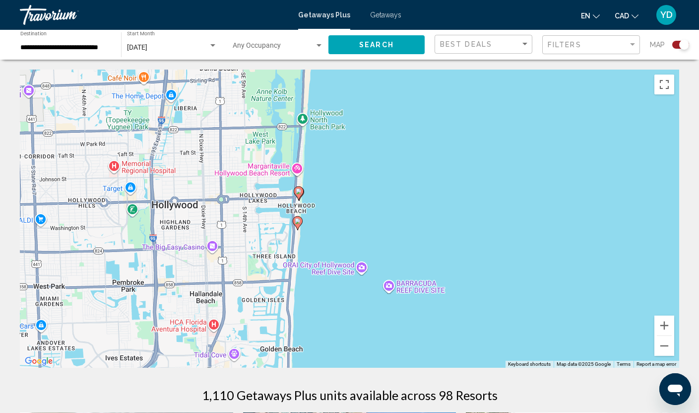
drag, startPoint x: 135, startPoint y: 223, endPoint x: 504, endPoint y: 288, distance: 375.5
click at [504, 288] on div "To activate drag with keyboard, press Alt + Enter. Once in keyboard drag state,…" at bounding box center [350, 219] width 660 height 298
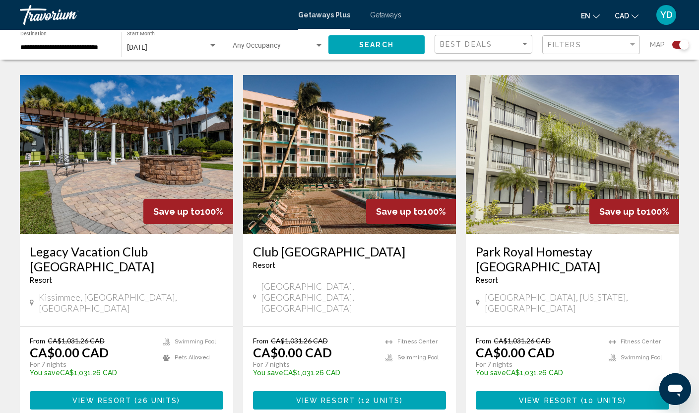
scroll to position [1440, 0]
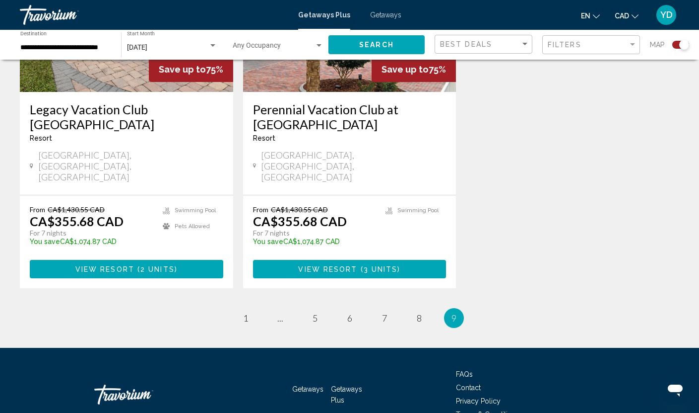
scroll to position [496, 0]
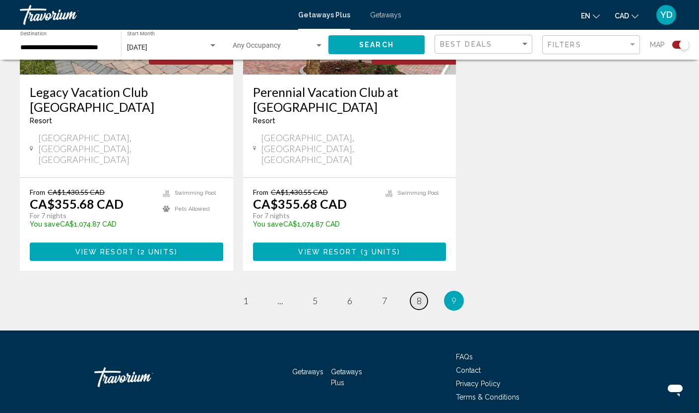
click at [418, 295] on span "8" at bounding box center [419, 300] width 5 height 11
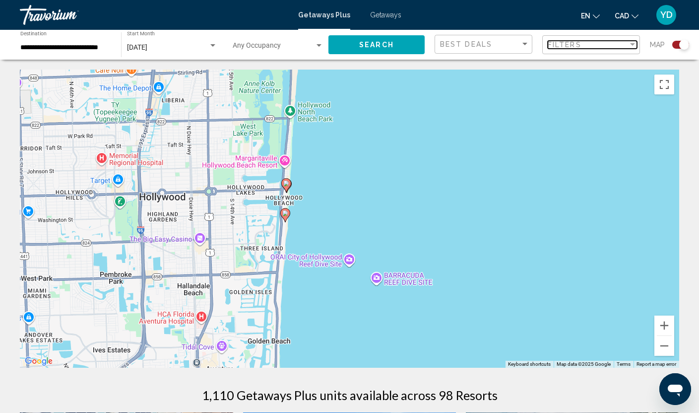
click at [572, 46] on span "Filters" at bounding box center [565, 45] width 34 height 8
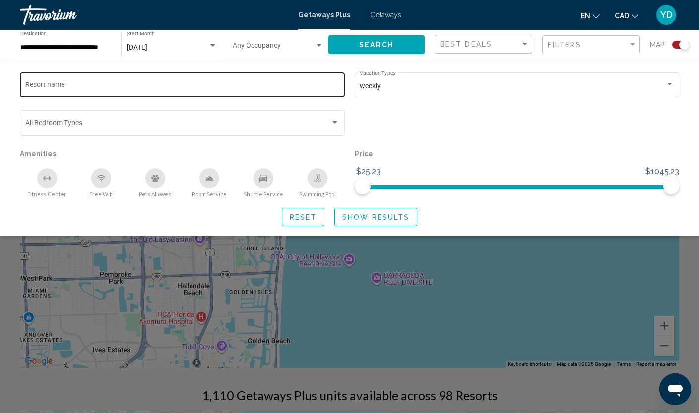
click at [76, 79] on div "Resort name" at bounding box center [182, 83] width 315 height 27
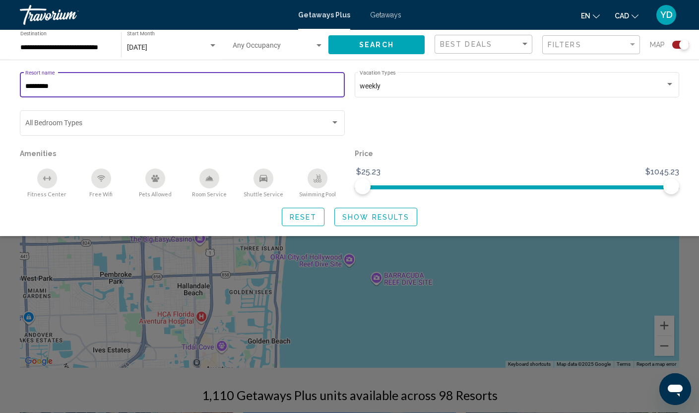
type input "*********"
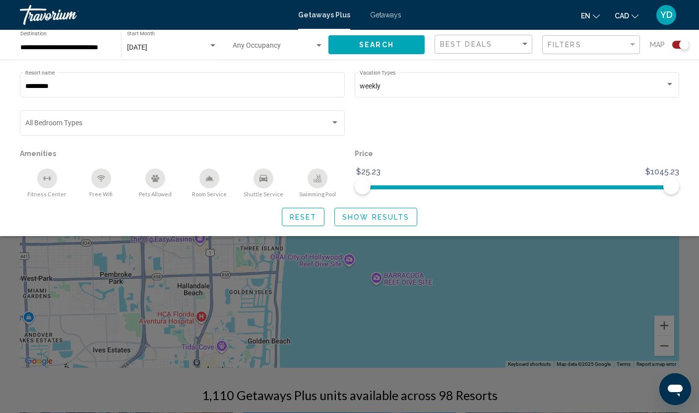
click at [320, 262] on div "Search widget" at bounding box center [349, 281] width 699 height 264
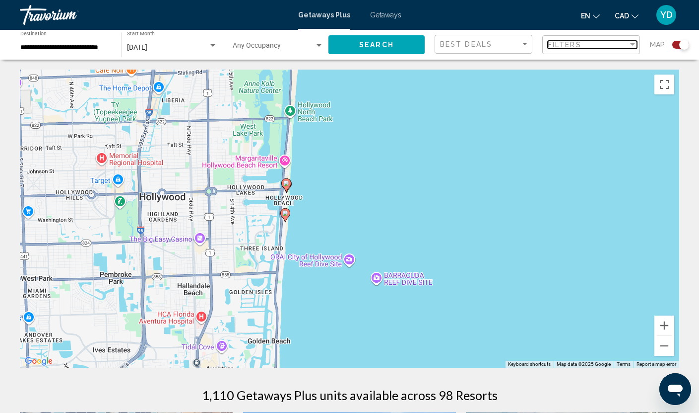
click at [602, 43] on div "Filters" at bounding box center [588, 45] width 80 height 8
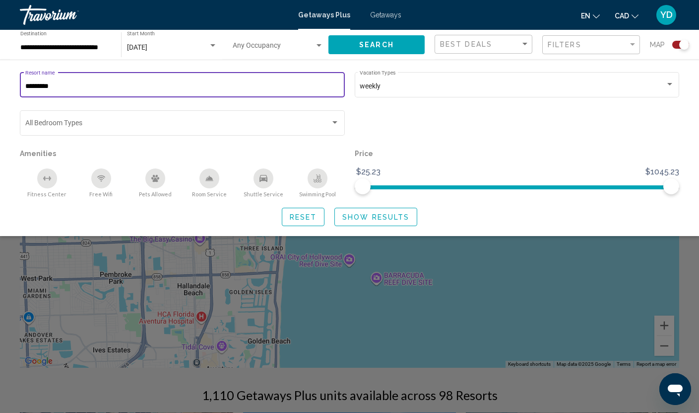
click at [35, 87] on input "*********" at bounding box center [182, 86] width 315 height 8
click at [38, 84] on input "*********" at bounding box center [182, 86] width 315 height 8
type input "*********"
click at [370, 216] on span "Show Results" at bounding box center [376, 217] width 67 height 8
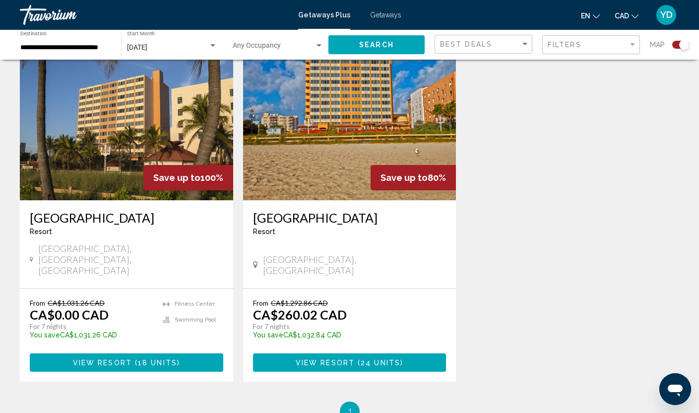
scroll to position [348, 0]
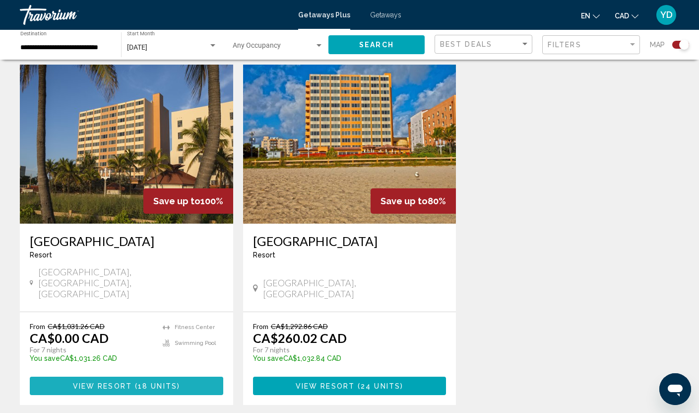
click at [115, 382] on span "View Resort" at bounding box center [102, 386] width 59 height 8
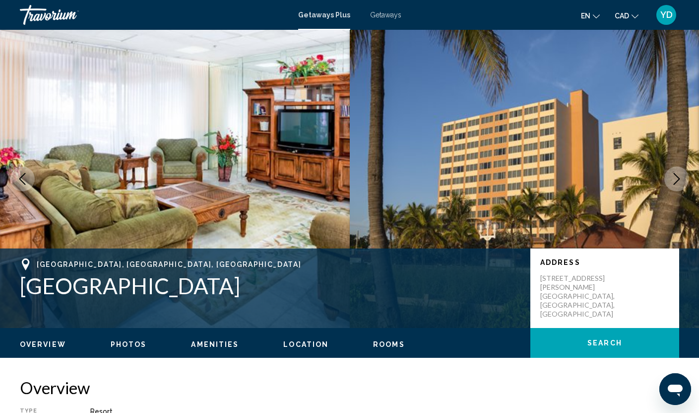
click at [677, 177] on icon "Next image" at bounding box center [677, 179] width 12 height 12
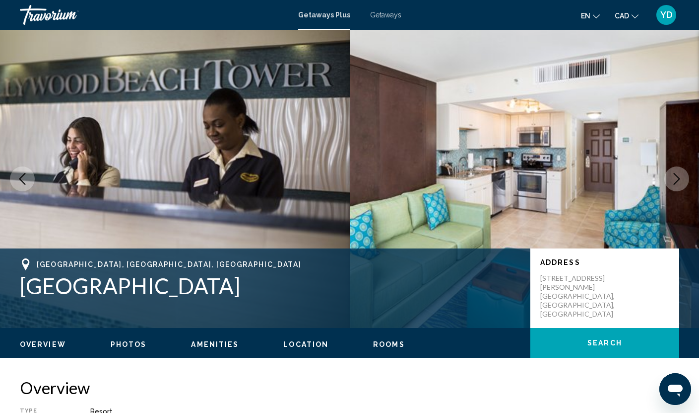
click at [677, 177] on icon "Next image" at bounding box center [677, 179] width 12 height 12
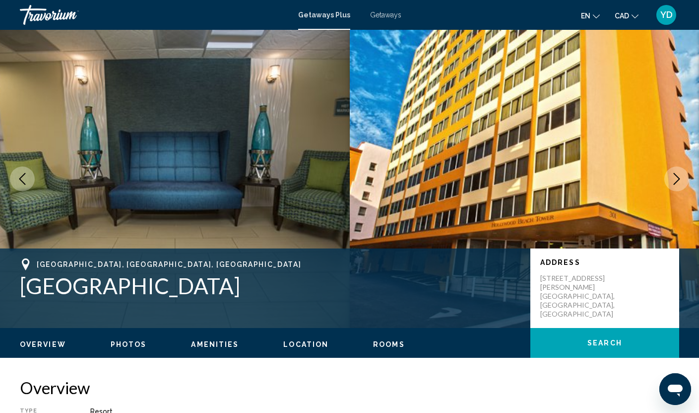
click at [677, 177] on icon "Next image" at bounding box center [677, 179] width 12 height 12
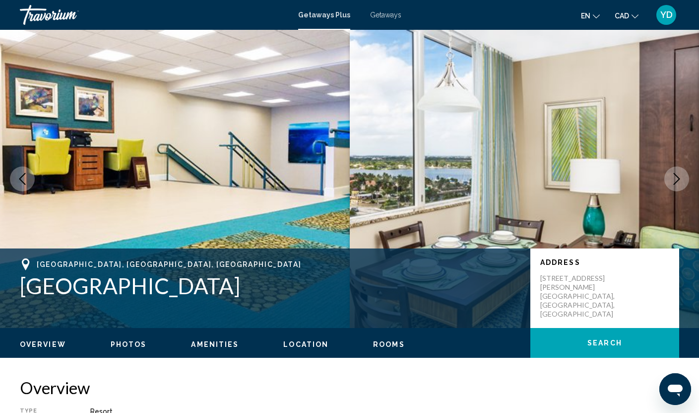
click at [677, 177] on icon "Next image" at bounding box center [677, 179] width 12 height 12
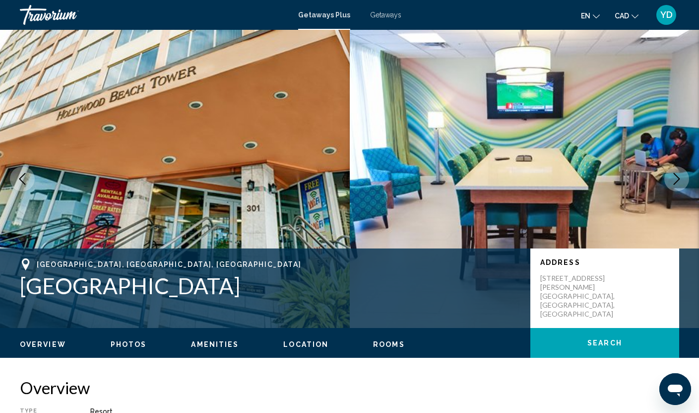
click at [677, 177] on icon "Next image" at bounding box center [677, 179] width 12 height 12
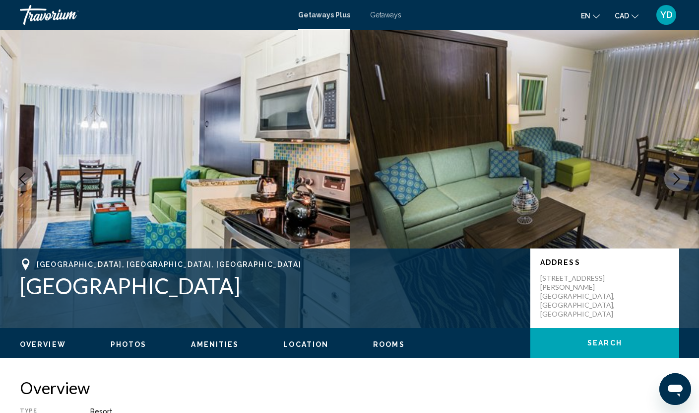
click at [677, 177] on icon "Next image" at bounding box center [677, 179] width 12 height 12
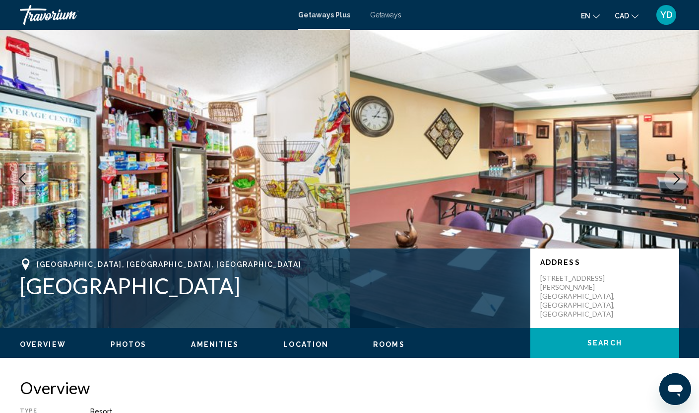
click at [677, 177] on icon "Next image" at bounding box center [677, 179] width 12 height 12
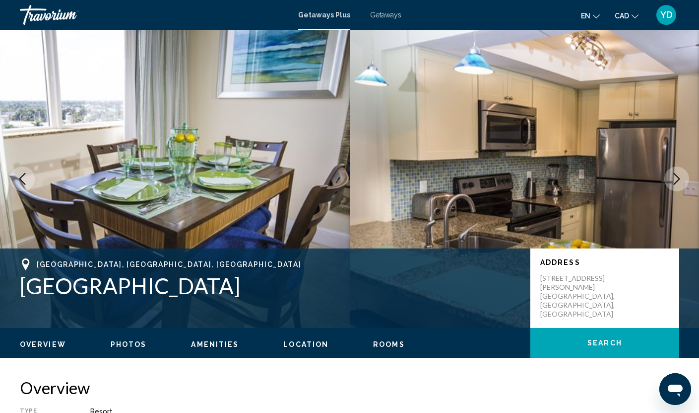
click at [677, 177] on icon "Next image" at bounding box center [677, 179] width 12 height 12
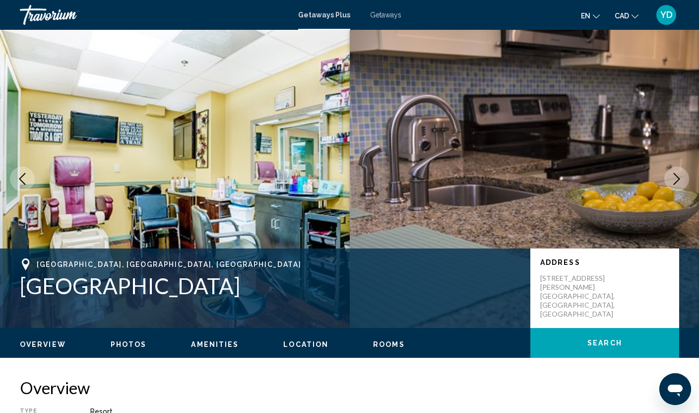
click at [677, 177] on icon "Next image" at bounding box center [677, 179] width 12 height 12
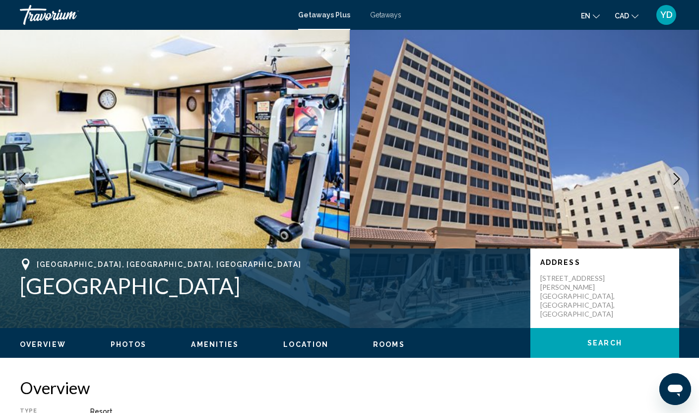
click at [677, 177] on icon "Next image" at bounding box center [677, 179] width 12 height 12
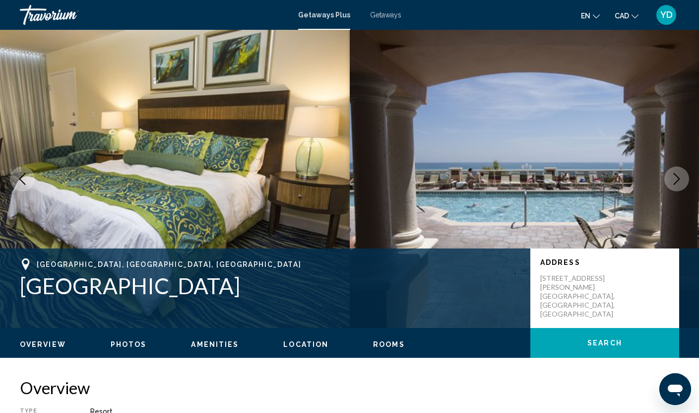
click at [677, 177] on icon "Next image" at bounding box center [677, 179] width 12 height 12
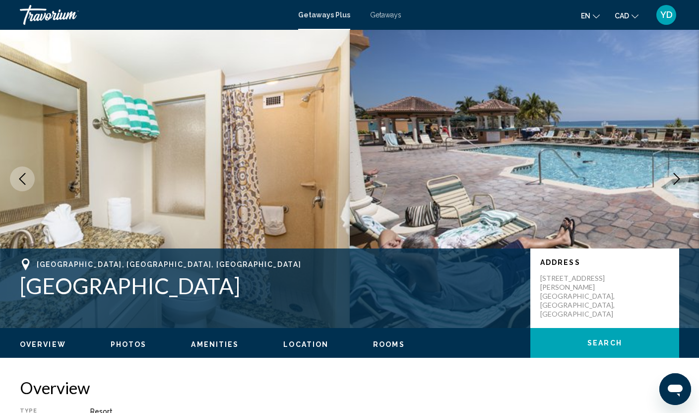
click at [677, 177] on icon "Next image" at bounding box center [677, 179] width 12 height 12
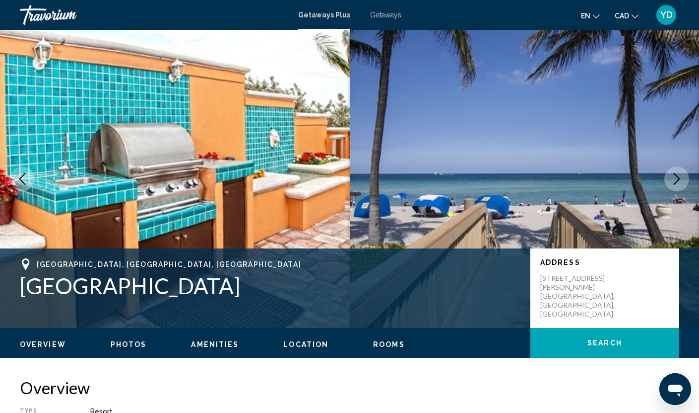
click at [677, 177] on icon "Next image" at bounding box center [677, 179] width 12 height 12
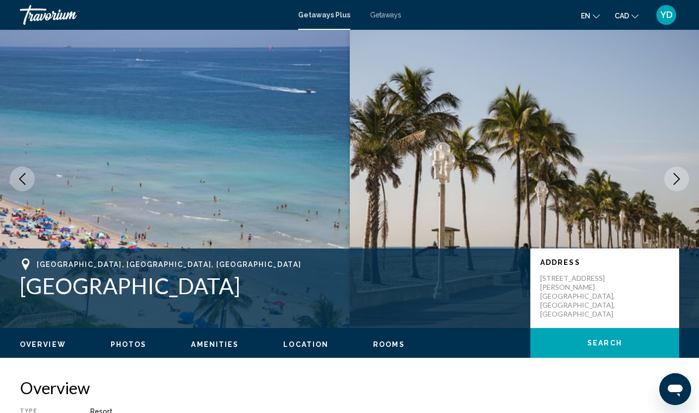
click at [677, 177] on icon "Next image" at bounding box center [677, 179] width 12 height 12
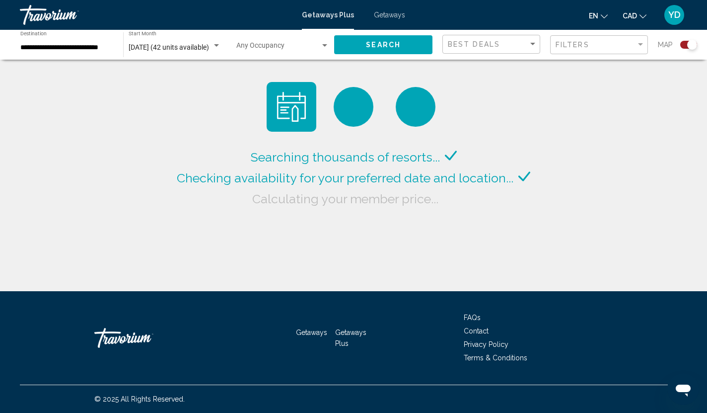
click at [306, 45] on span "Search widget" at bounding box center [278, 48] width 84 height 8
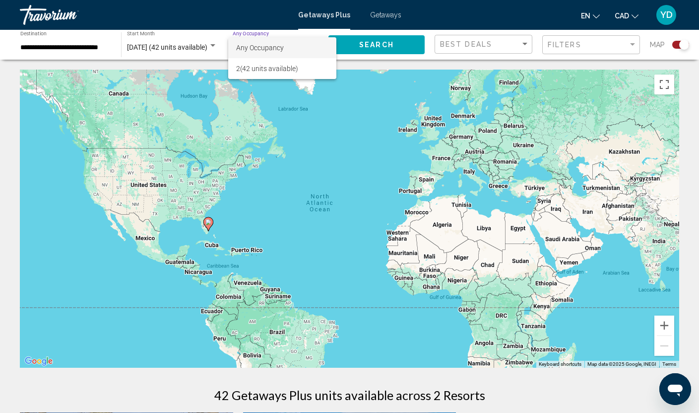
click at [568, 39] on div at bounding box center [349, 206] width 699 height 413
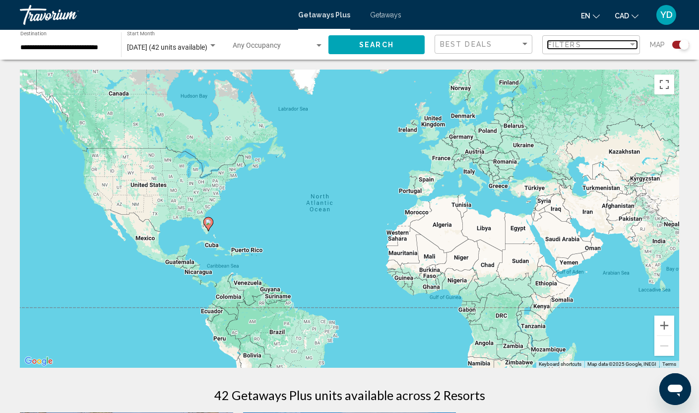
click at [568, 46] on span "Filters" at bounding box center [565, 45] width 34 height 8
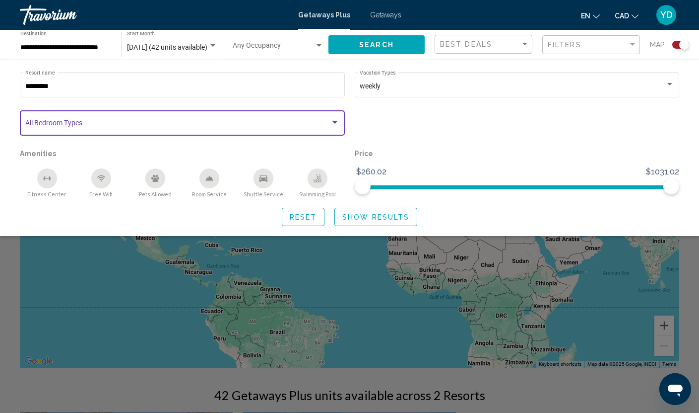
click at [333, 120] on div "Search widget" at bounding box center [335, 123] width 9 height 8
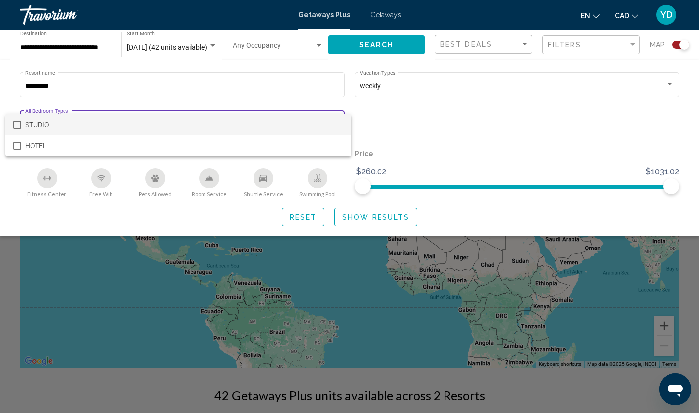
click at [474, 115] on div at bounding box center [349, 206] width 699 height 413
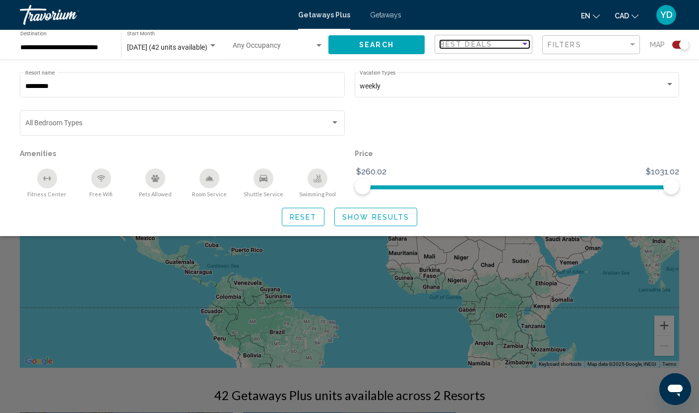
click at [508, 45] on div "Best Deals" at bounding box center [480, 44] width 80 height 8
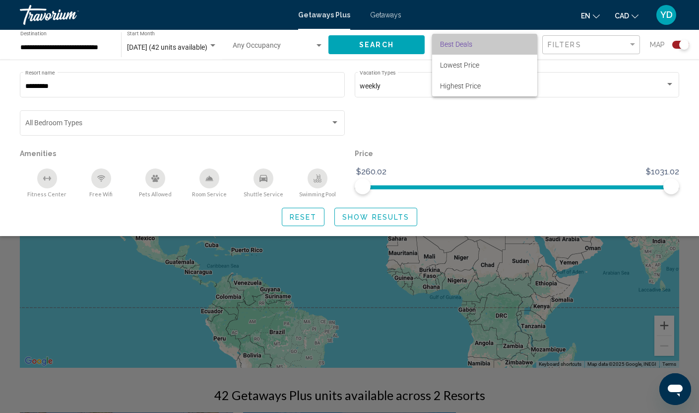
click at [508, 45] on span "Best Deals" at bounding box center [484, 44] width 89 height 21
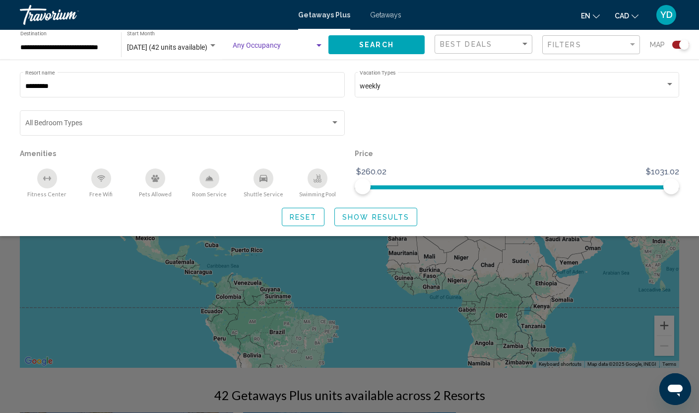
click at [289, 48] on span "Search widget" at bounding box center [274, 48] width 82 height 8
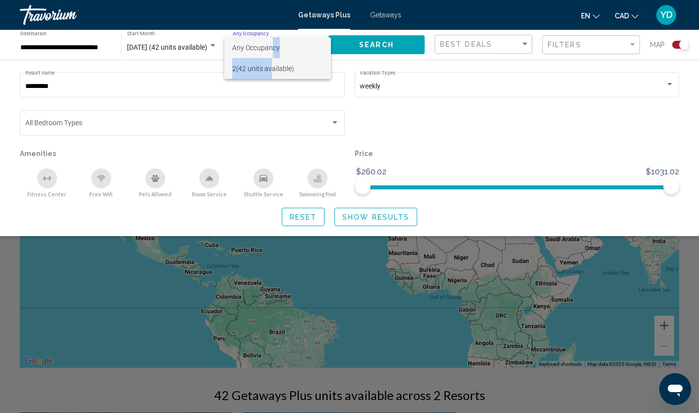
drag, startPoint x: 273, startPoint y: 45, endPoint x: 273, endPoint y: 66, distance: 20.4
click at [273, 65] on div "Any Occupancy 2 (42 units available)" at bounding box center [277, 58] width 107 height 42
click at [477, 165] on div at bounding box center [349, 206] width 699 height 413
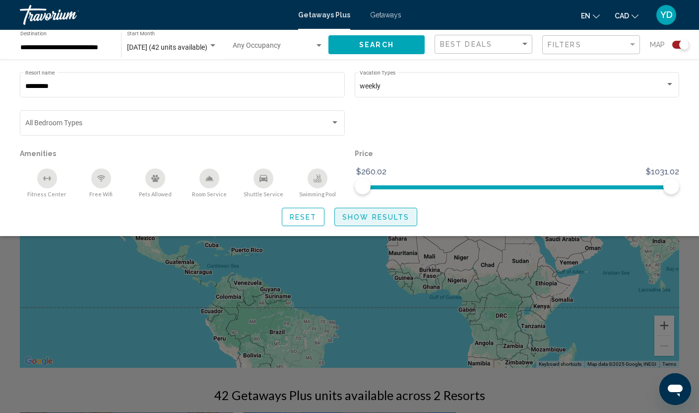
click at [357, 217] on span "Show Results" at bounding box center [376, 217] width 67 height 8
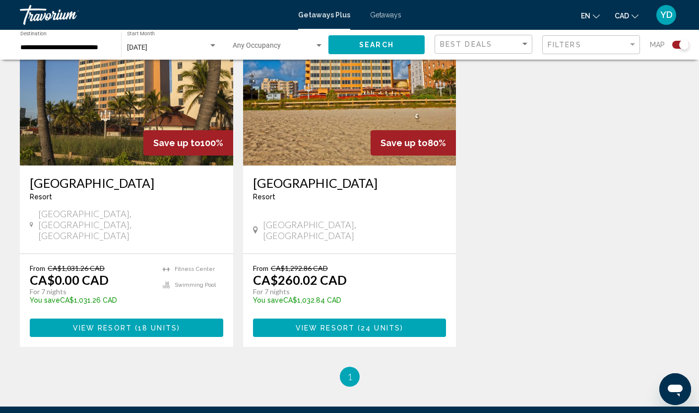
scroll to position [447, 0]
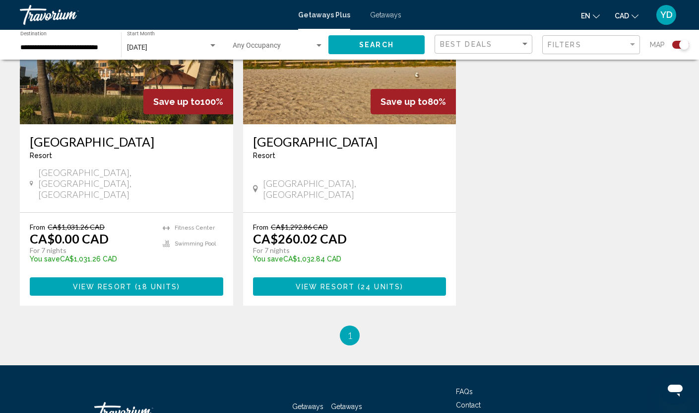
click at [329, 277] on button "View Resort ( 24 units )" at bounding box center [350, 286] width 194 height 18
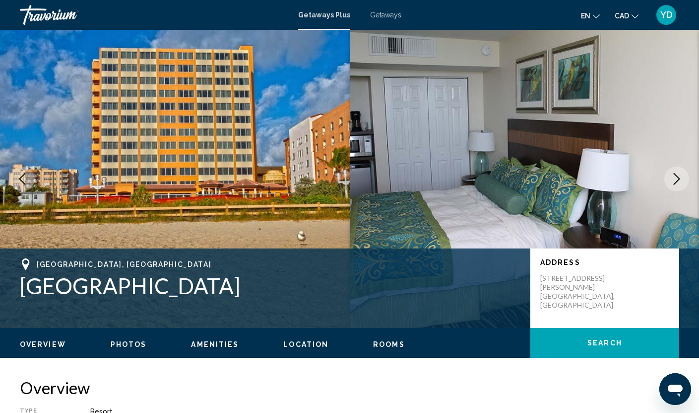
click at [681, 177] on icon "Next image" at bounding box center [677, 179] width 12 height 12
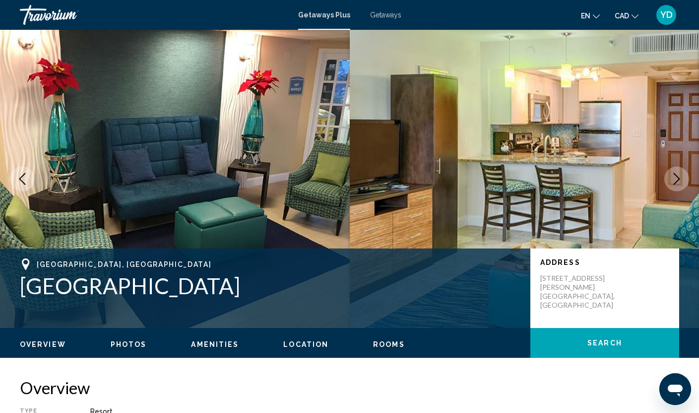
click at [681, 177] on icon "Next image" at bounding box center [677, 179] width 12 height 12
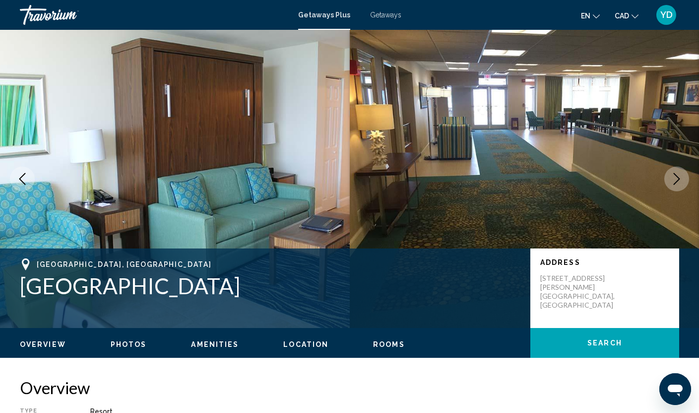
click at [679, 177] on icon "Next image" at bounding box center [677, 179] width 12 height 12
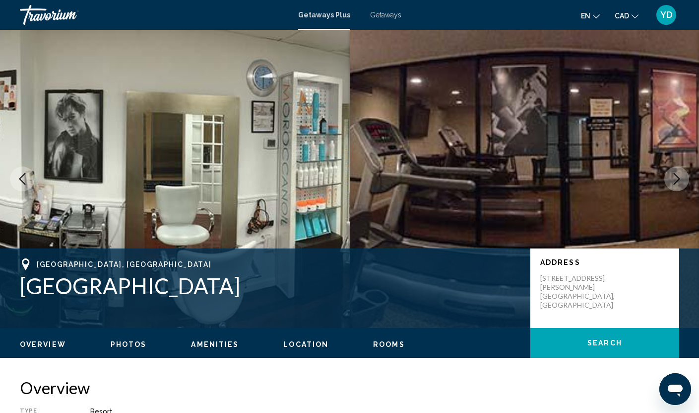
click at [679, 177] on icon "Next image" at bounding box center [677, 179] width 12 height 12
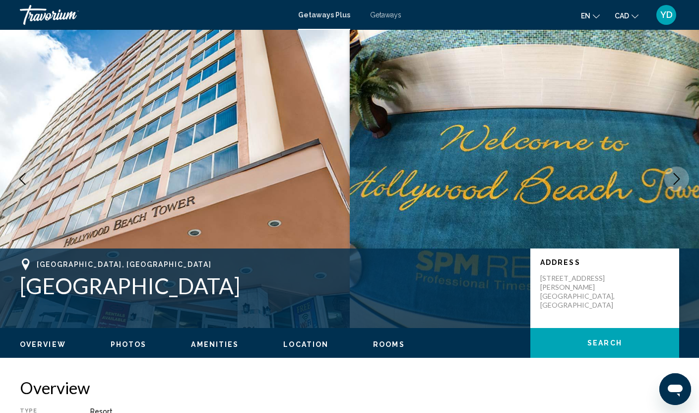
click at [679, 177] on icon "Next image" at bounding box center [677, 179] width 12 height 12
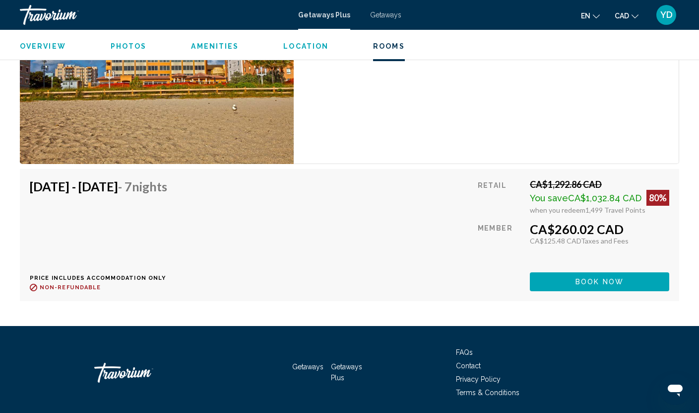
scroll to position [1607, 0]
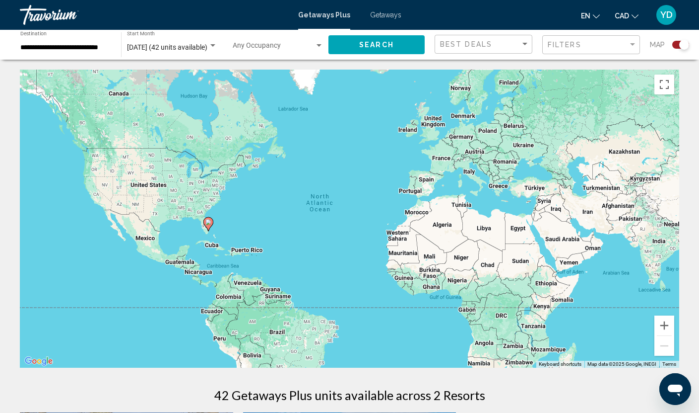
click at [213, 46] on div "Search widget" at bounding box center [212, 45] width 5 height 2
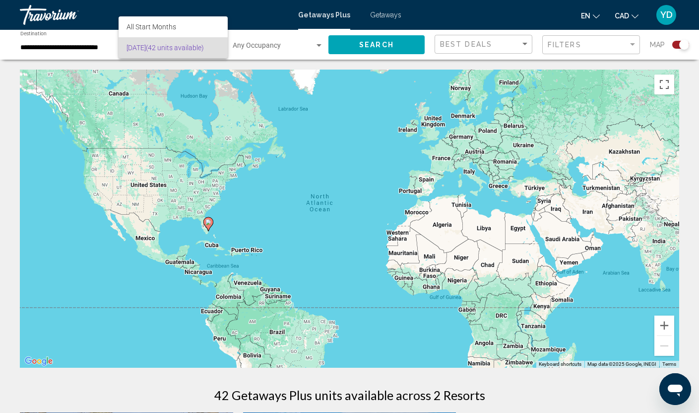
click at [204, 78] on div at bounding box center [349, 206] width 699 height 413
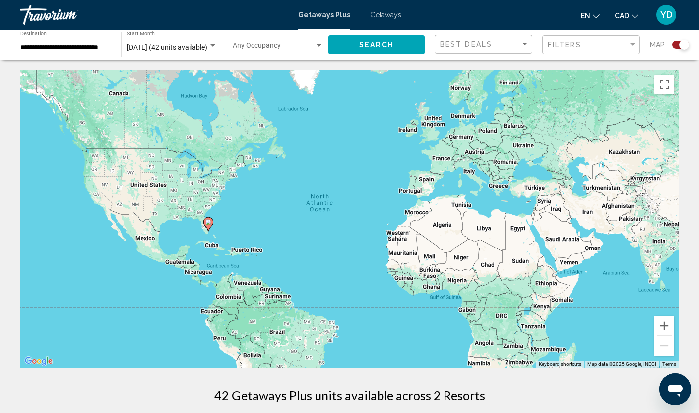
click at [56, 16] on div "Travorium" at bounding box center [69, 15] width 99 height 20
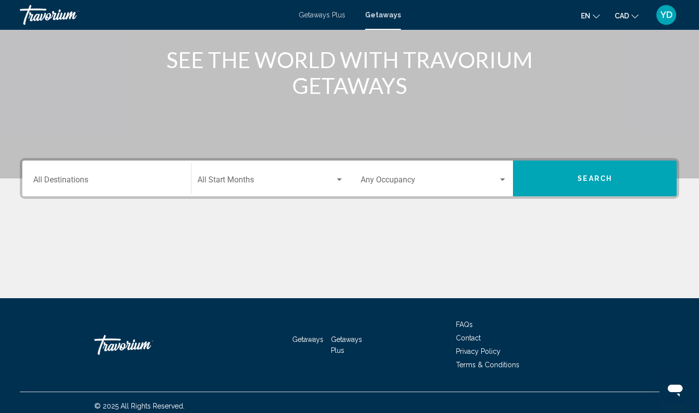
scroll to position [127, 0]
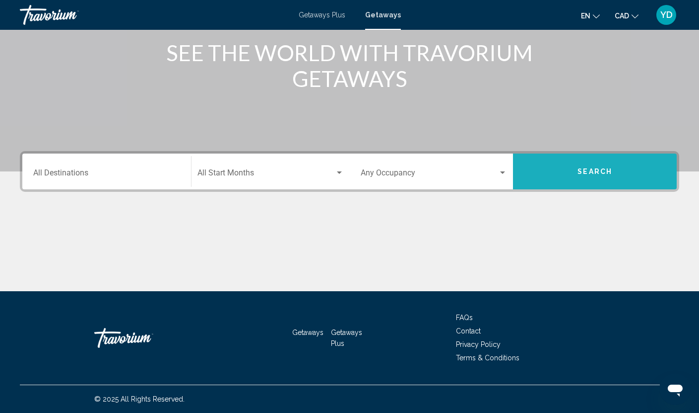
click at [592, 160] on button "Search" at bounding box center [595, 171] width 164 height 36
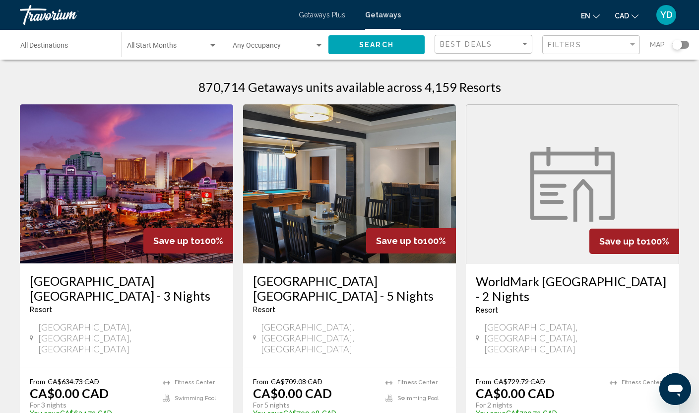
click at [323, 18] on span "Getaways Plus" at bounding box center [322, 15] width 47 height 8
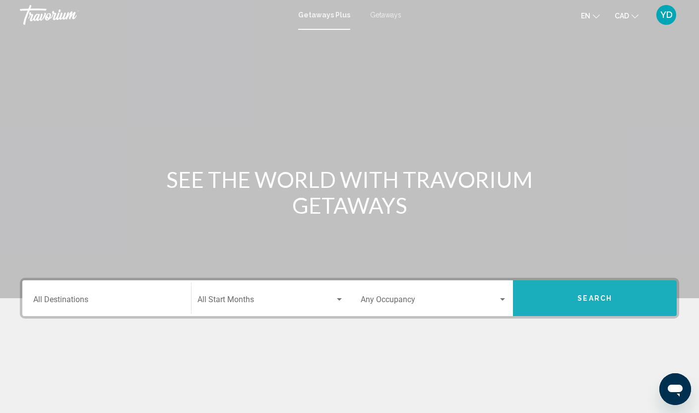
click at [598, 292] on button "Search" at bounding box center [595, 298] width 164 height 36
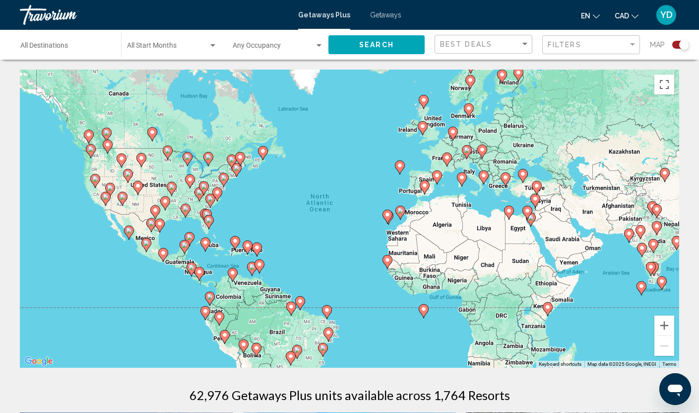
click at [230, 222] on div "To activate drag with keyboard, press Alt + Enter. Once in keyboard drag state,…" at bounding box center [350, 219] width 660 height 298
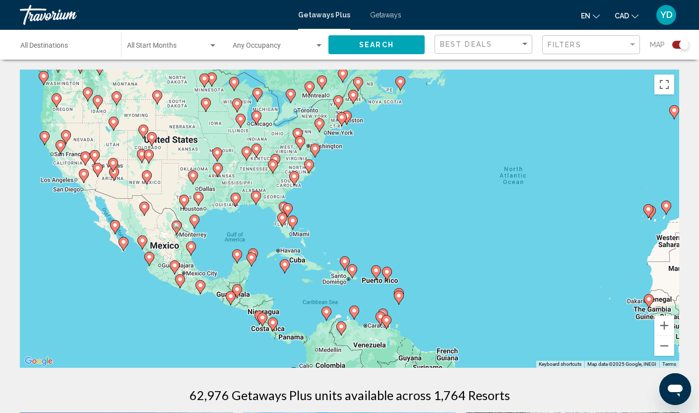
drag, startPoint x: 226, startPoint y: 197, endPoint x: 333, endPoint y: 189, distance: 107.6
click at [333, 189] on div "To activate drag with keyboard, press Alt + Enter. Once in keyboard drag state,…" at bounding box center [350, 219] width 660 height 298
click at [314, 224] on div "To activate drag with keyboard, press Alt + Enter. Once in keyboard drag state,…" at bounding box center [350, 219] width 660 height 298
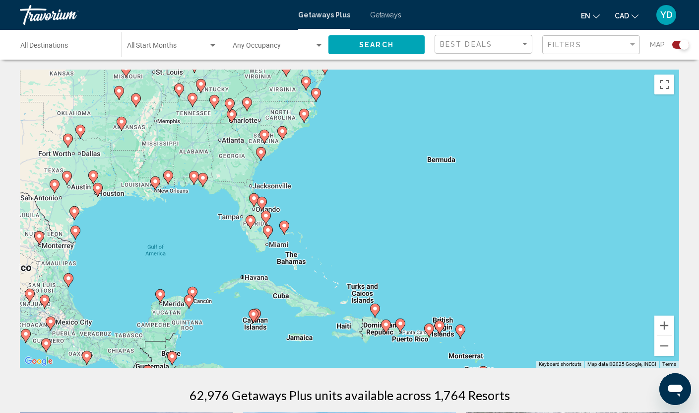
click at [314, 224] on div "To activate drag with keyboard, press Alt + Enter. Once in keyboard drag state,…" at bounding box center [350, 219] width 660 height 298
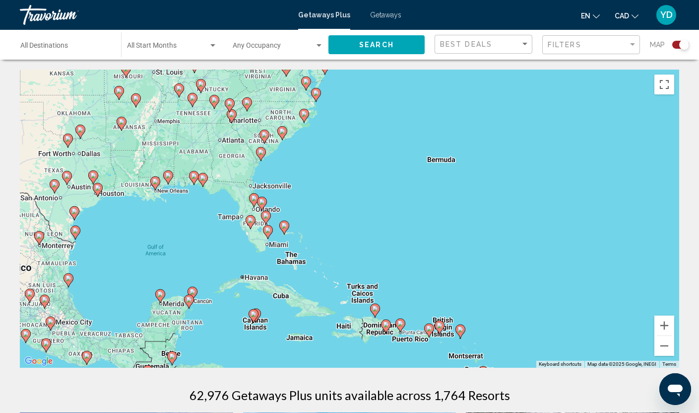
click at [314, 224] on div "To activate drag with keyboard, press Alt + Enter. Once in keyboard drag state,…" at bounding box center [350, 219] width 660 height 298
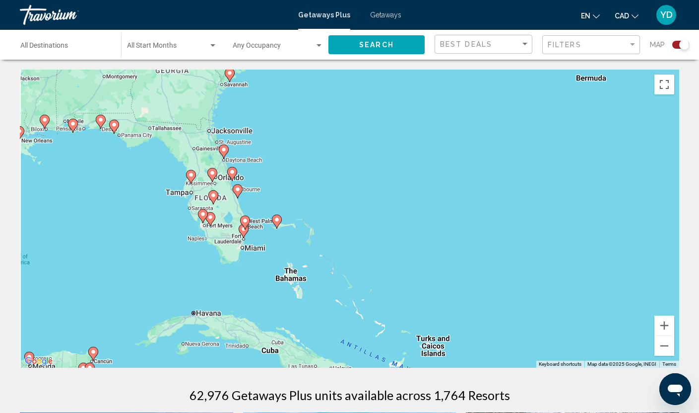
drag, startPoint x: 301, startPoint y: 230, endPoint x: 348, endPoint y: 198, distance: 56.3
click at [348, 198] on div "To activate drag with keyboard, press Alt + Enter. Once in keyboard drag state,…" at bounding box center [350, 219] width 660 height 298
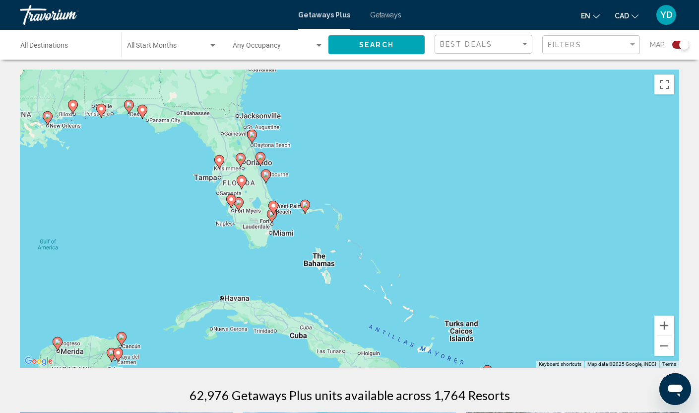
click at [284, 258] on div "To activate drag with keyboard, press Alt + Enter. Once in keyboard drag state,…" at bounding box center [350, 219] width 660 height 298
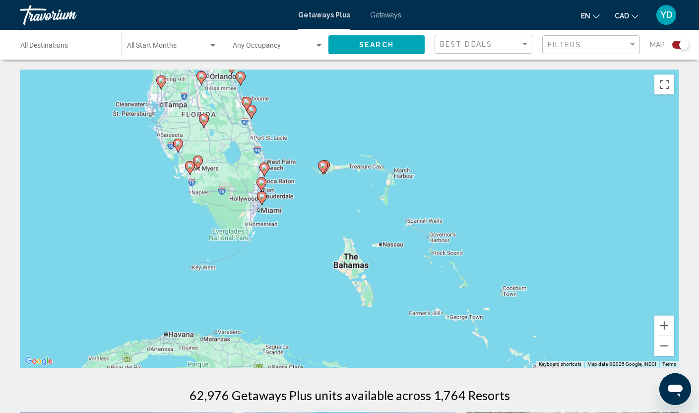
click at [284, 258] on div "To activate drag with keyboard, press Alt + Enter. Once in keyboard drag state,…" at bounding box center [350, 219] width 660 height 298
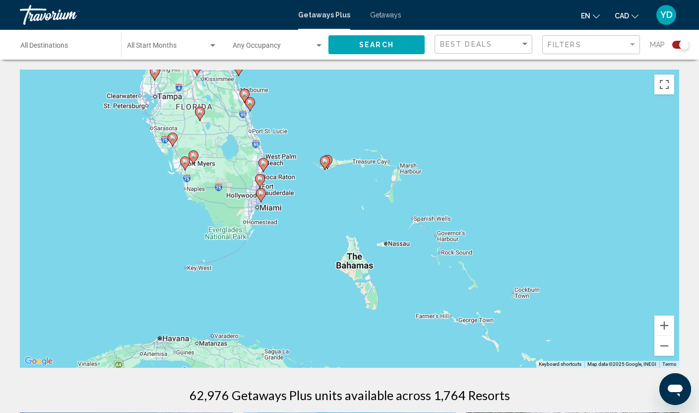
click at [284, 258] on div "To activate drag with keyboard, press Alt + Enter. Once in keyboard drag state,…" at bounding box center [350, 219] width 660 height 298
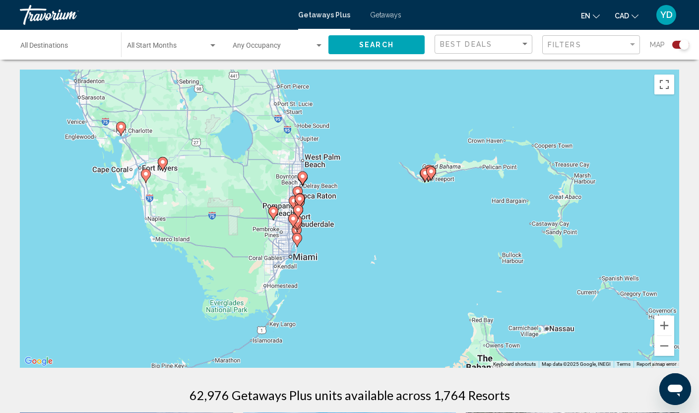
drag, startPoint x: 303, startPoint y: 135, endPoint x: 363, endPoint y: 235, distance: 116.9
click at [363, 235] on div "To activate drag with keyboard, press Alt + Enter. Once in keyboard drag state,…" at bounding box center [350, 219] width 660 height 298
click at [346, 231] on div "To activate drag with keyboard, press Alt + Enter. Once in keyboard drag state,…" at bounding box center [350, 219] width 660 height 298
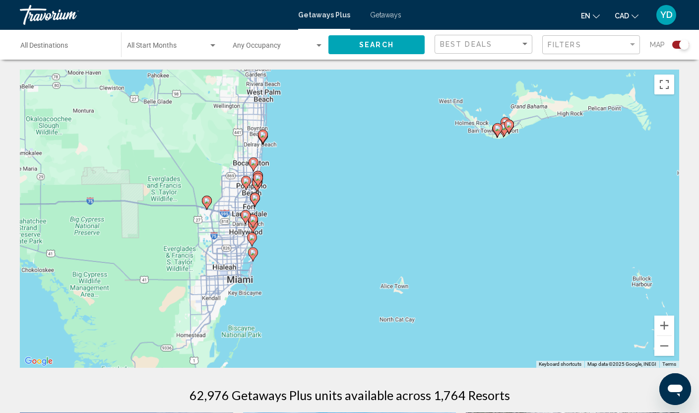
click at [346, 231] on div "To activate drag with keyboard, press Alt + Enter. Once in keyboard drag state,…" at bounding box center [350, 219] width 660 height 298
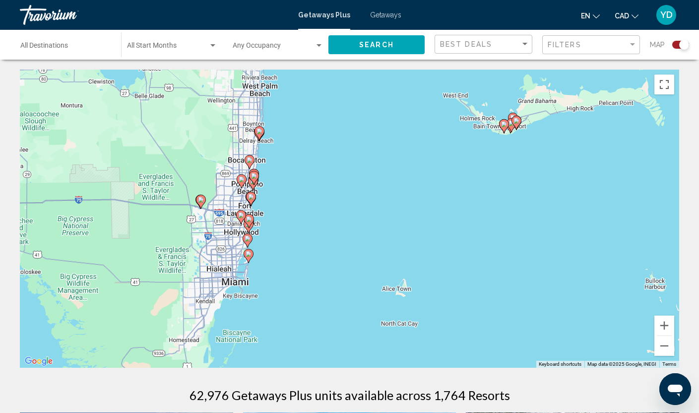
click at [346, 231] on div "To activate drag with keyboard, press Alt + Enter. Once in keyboard drag state,…" at bounding box center [350, 219] width 660 height 298
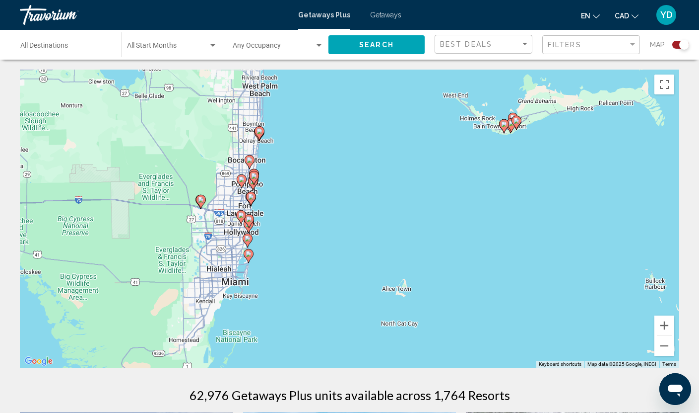
click at [346, 231] on div "To activate drag with keyboard, press Alt + Enter. Once in keyboard drag state,…" at bounding box center [350, 219] width 660 height 298
click at [279, 231] on div "To activate drag with keyboard, press Alt + Enter. Once in keyboard drag state,…" at bounding box center [350, 219] width 660 height 298
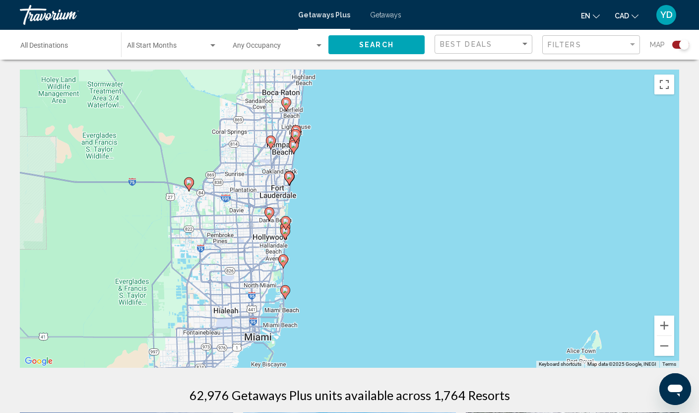
drag, startPoint x: 279, startPoint y: 231, endPoint x: 353, endPoint y: 231, distance: 74.0
click at [353, 231] on div "To activate drag with keyboard, press Alt + Enter. Once in keyboard drag state,…" at bounding box center [350, 219] width 660 height 298
